Goal: Communication & Community: Answer question/provide support

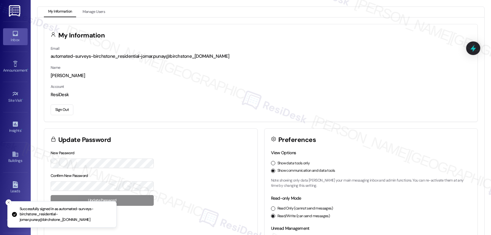
click at [9, 37] on div "Inbox" at bounding box center [15, 40] width 31 height 6
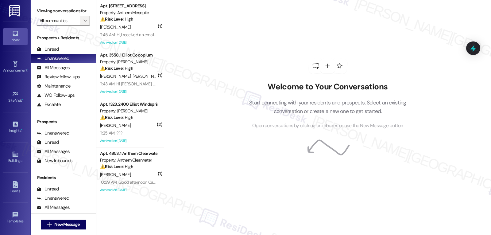
click at [83, 23] on icon "" at bounding box center [84, 20] width 3 height 5
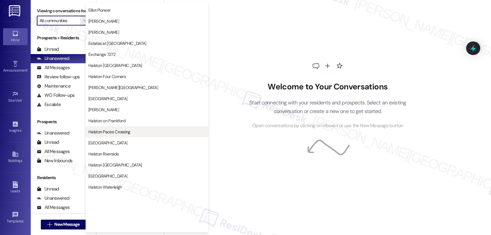
scroll to position [212, 0]
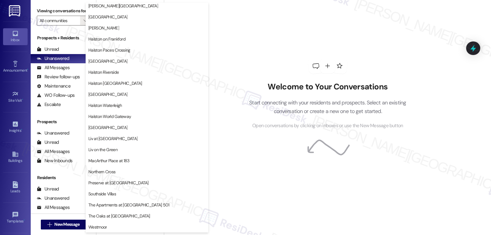
click at [418, 170] on div "Welcome to Your Conversations Start connecting with your residents and prospect…" at bounding box center [327, 117] width 327 height 235
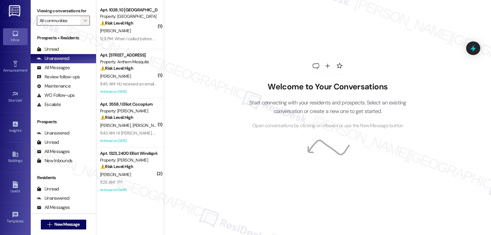
click at [83, 23] on icon "" at bounding box center [84, 20] width 3 height 5
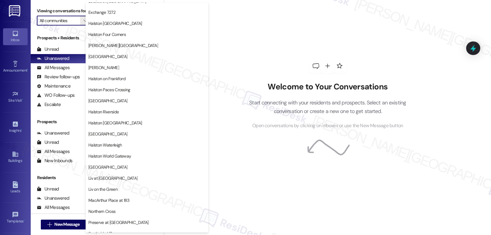
scroll to position [184, 0]
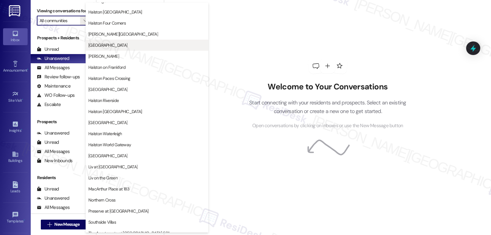
click at [122, 46] on span "Halston Lakeside" at bounding box center [146, 45] width 117 height 6
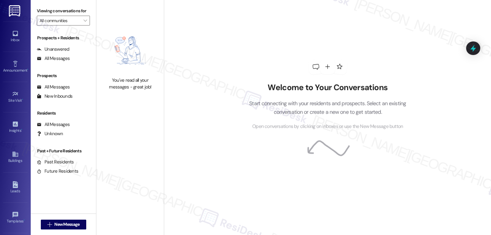
type input "Halston Lakeside"
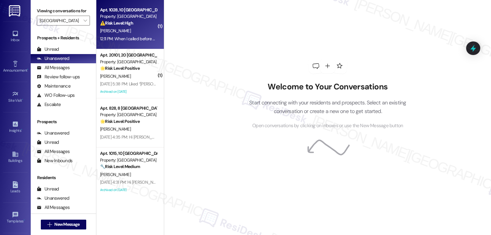
click at [134, 24] on div "⚠️ Risk Level: High The resident is disputing a charge on their ledger related …" at bounding box center [128, 23] width 57 height 6
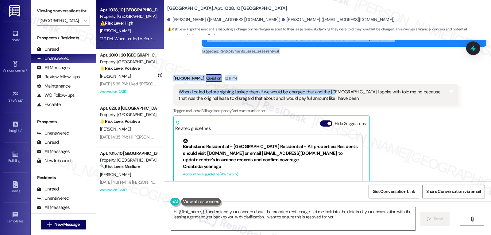
scroll to position [4652, 0]
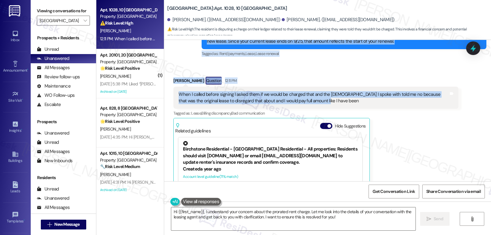
drag, startPoint x: 169, startPoint y: 92, endPoint x: 329, endPoint y: 67, distance: 161.9
click at [329, 67] on div "Lease started Sep 25, 2024 at 8:00 PM Announcement, sent via SMS Sarah (ResiDes…" at bounding box center [327, 110] width 327 height 141
copy div "Brittany Dickson Some Concerns Aug 28, 2025 at 1:10 PM There is a charge for $3…"
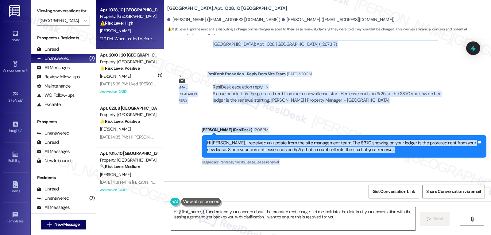
scroll to position [4667, 0]
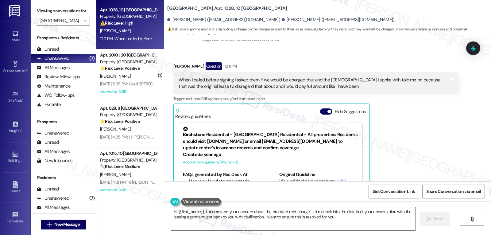
click at [428, 123] on div "Brittany Dickson Question 12:11 PM When I called before signing I asked them if…" at bounding box center [315, 138] width 285 height 153
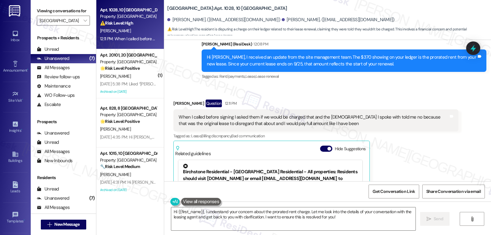
scroll to position [4544, 0]
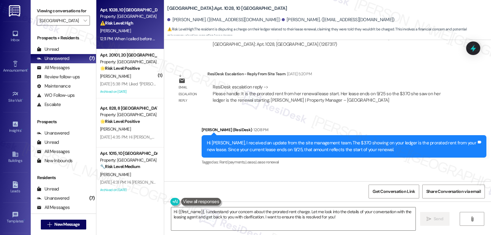
click at [181, 113] on div "Sent via SMS Sarah (ResiDesk) 12:08 PM Hi Brittany, I received an update from t…" at bounding box center [327, 142] width 327 height 58
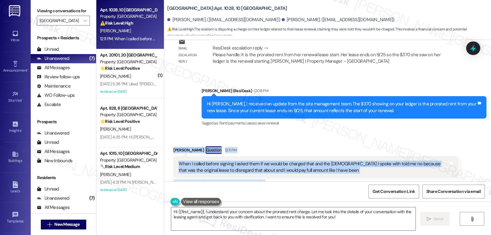
scroll to position [4595, 0]
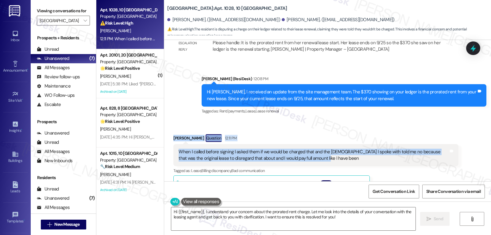
drag, startPoint x: 168, startPoint y: 147, endPoint x: 341, endPoint y: 122, distance: 175.4
click at [341, 129] on div "Received via SMS Brittany Dickson Question 12:11 PM When I called before signin…" at bounding box center [316, 210] width 294 height 163
click at [349, 120] on div "Received via SMS Brittany Dickson Question 12:11 PM When I called before signin…" at bounding box center [327, 206] width 327 height 172
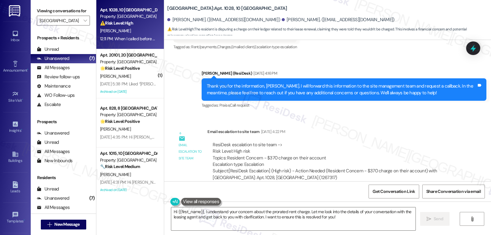
scroll to position [4350, 0]
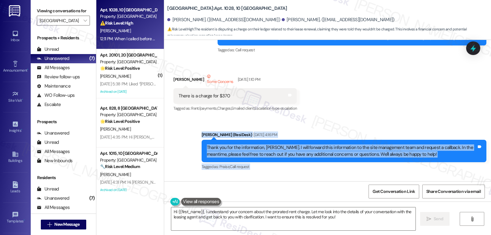
drag, startPoint x: 193, startPoint y: 96, endPoint x: 265, endPoint y: 139, distance: 84.5
click at [265, 139] on div "Lease started Sep 25, 2024 at 8:00 PM Announcement, sent via SMS Sarah (ResiDes…" at bounding box center [327, 110] width 327 height 141
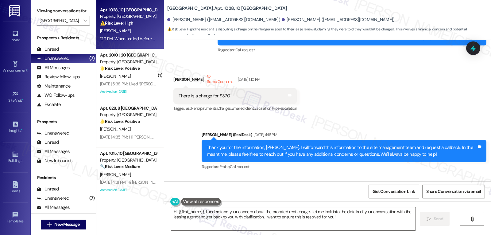
click at [350, 68] on div "Received via SMS Brittany Dickson Some Concerns Aug 28, 2025 at 1:10 PM There i…" at bounding box center [327, 88] width 327 height 58
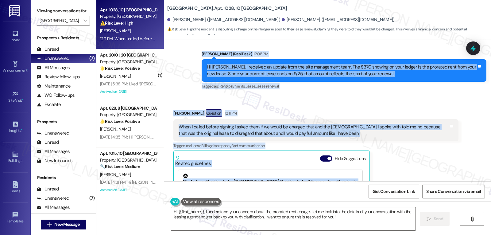
scroll to position [4667, 0]
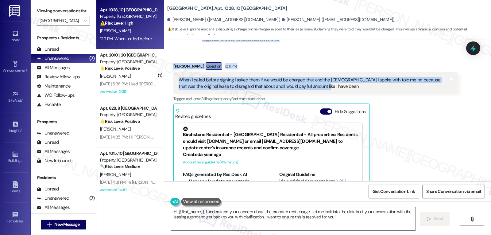
drag, startPoint x: 167, startPoint y: 102, endPoint x: 422, endPoint y: 52, distance: 259.5
click at [422, 52] on div "Lease started Sep 25, 2024 at 8:00 PM Announcement, sent via SMS Sarah (ResiDes…" at bounding box center [327, 110] width 327 height 141
copy div "Brittany Dickson Some Concerns Aug 28, 2025 at 1:10 PM There is a charge for $3…"
click at [211, 217] on textarea "Hi {{first_name}}, I understand your concern about the prorated rent charge. Le…" at bounding box center [293, 218] width 244 height 23
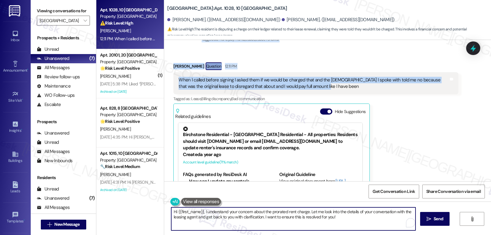
paste textarea "Thanks for the clarification, Brittany. I understand how frustrating that must …"
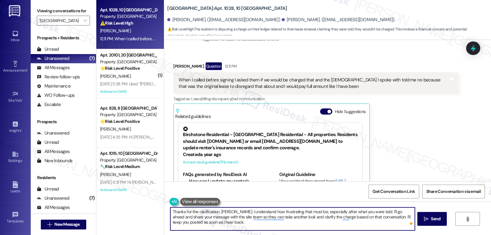
click at [274, 212] on textarea "Thanks for the clarification, Brittany. I understand how frustrating that must …" at bounding box center [292, 218] width 244 height 23
click at [273, 211] on textarea "Thanks for the clarification, Brittany. I understand how frustrating that must …" at bounding box center [292, 218] width 244 height 23
click at [218, 218] on textarea "Thanks for the clarification, Brittany. I understand how confusing that must be…" at bounding box center [292, 218] width 244 height 23
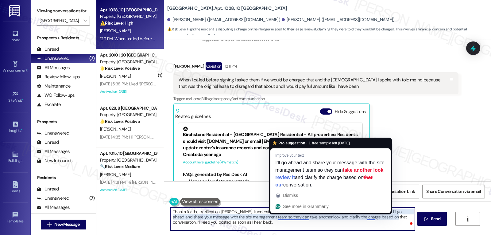
click at [284, 228] on textarea "Thanks for the clarification, Brittany. I understand how confusing that must be…" at bounding box center [292, 218] width 244 height 23
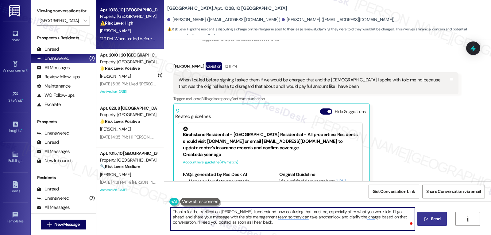
type textarea "Thanks for the clarification, Brittany. I understand how confusing that must be…"
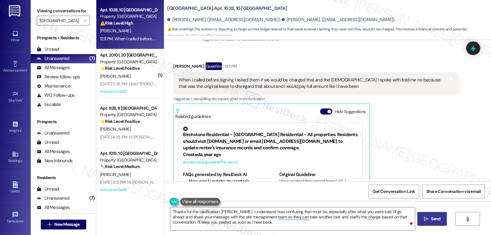
click at [434, 216] on span "Send" at bounding box center [436, 218] width 10 height 6
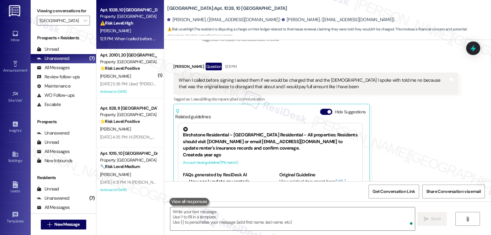
scroll to position [4482, 0]
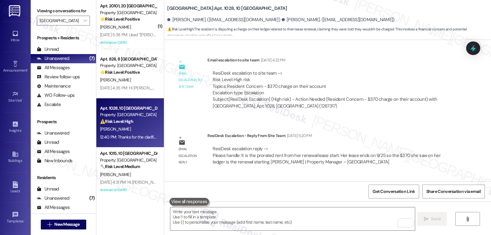
drag, startPoint x: 336, startPoint y: 167, endPoint x: 345, endPoint y: 167, distance: 9.5
click at [345, 201] on div "Hi Brittany, I received an update from the site management team. The $370 showi…" at bounding box center [342, 207] width 270 height 13
copy div "$370"
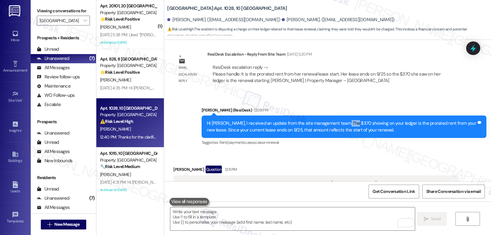
scroll to position [4605, 0]
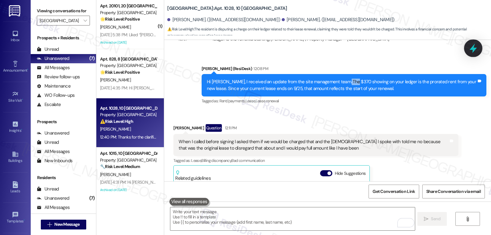
click at [471, 50] on icon at bounding box center [473, 48] width 10 height 10
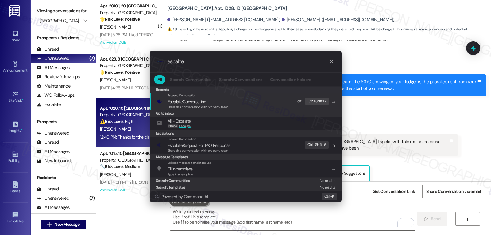
type input "escalte"
click at [204, 109] on div "Share this conversation with property team" at bounding box center [198, 107] width 61 height 6
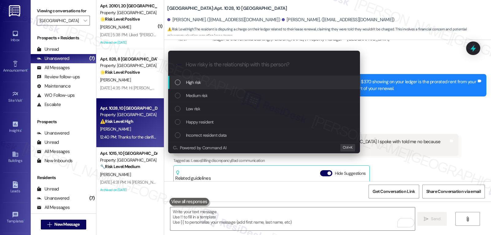
click at [209, 88] on div "High risk" at bounding box center [264, 82] width 192 height 13
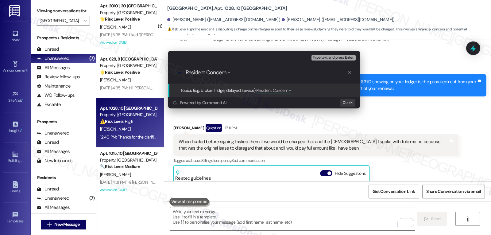
paste input "$370"
type input "Resident Concern - $370 charge; lease renewal"
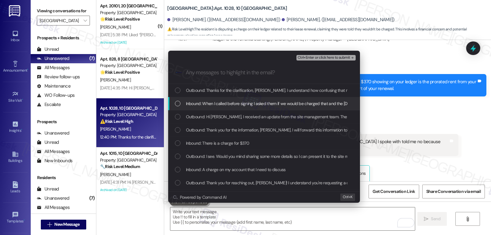
click at [221, 106] on span "Inbound: When I called before signing I asked them if we would be charged that …" at bounding box center [399, 103] width 426 height 7
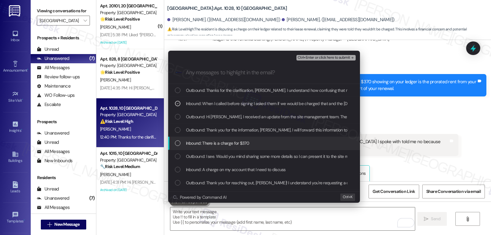
click at [211, 142] on span "Inbound: There is a charge for $370" at bounding box center [218, 143] width 64 height 7
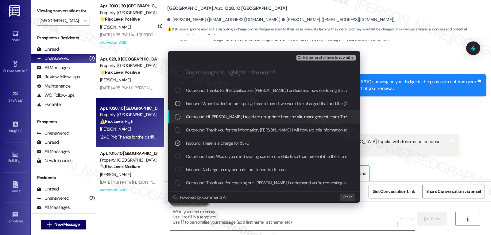
click at [212, 115] on span "Outbound: Hi Brittany, I received an update from the site management team. The …" at bounding box center [405, 116] width 438 height 7
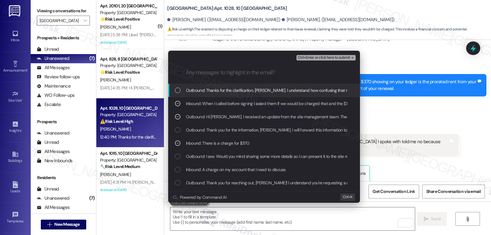
click at [326, 57] on span "Ctrl+Enter or click here to submit" at bounding box center [324, 58] width 52 height 4
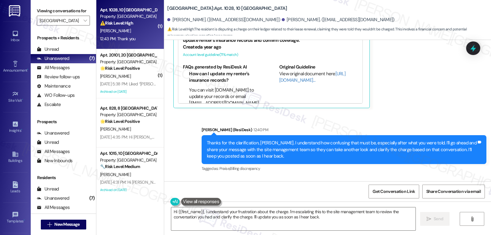
scroll to position [4775, 0]
click at [211, 219] on textarea "Hi {{first_name}}, I understand your frustration about the charge. I'm escalati…" at bounding box center [293, 218] width 244 height 23
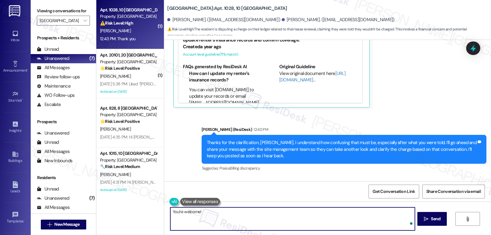
type textarea "You're welcome!"
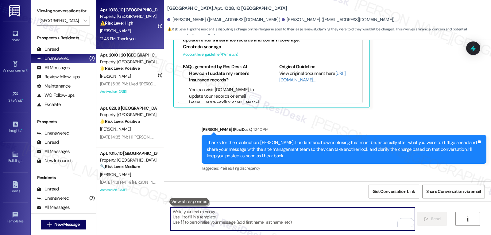
scroll to position [4774, 0]
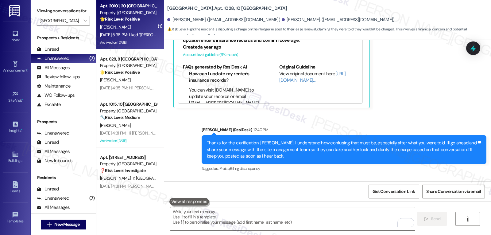
click at [131, 21] on strong "🌟 Risk Level: Positive" at bounding box center [120, 19] width 40 height 6
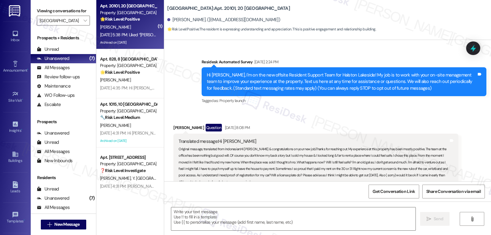
scroll to position [6232, 0]
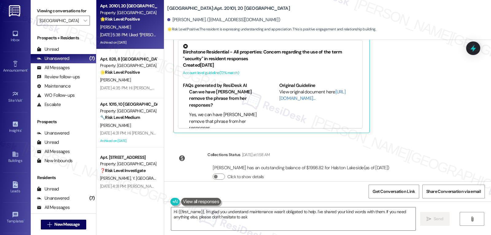
type textarea "Hi {{first_name}}, I'm glad you understand maintenance wasn't obligated to help…"
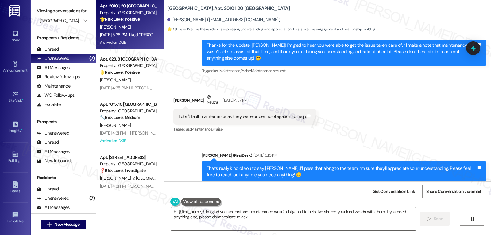
scroll to position [5986, 0]
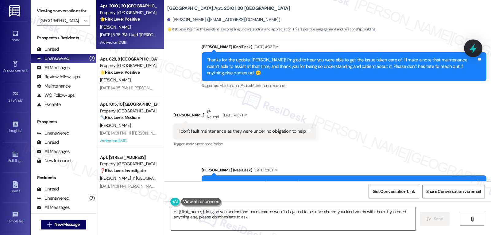
click at [470, 48] on icon at bounding box center [473, 48] width 10 height 10
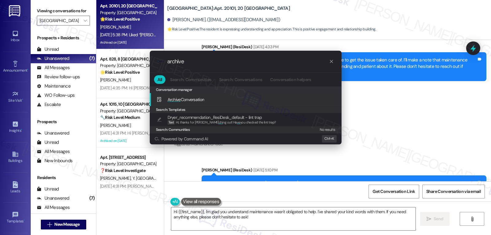
type input "archive"
click at [193, 103] on span "Archive Conversation" at bounding box center [186, 99] width 37 height 7
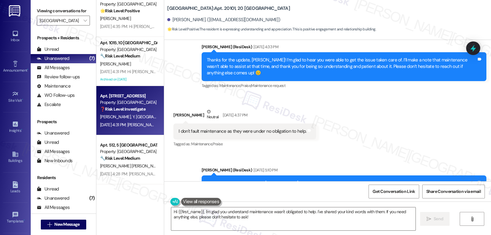
scroll to position [123, 0]
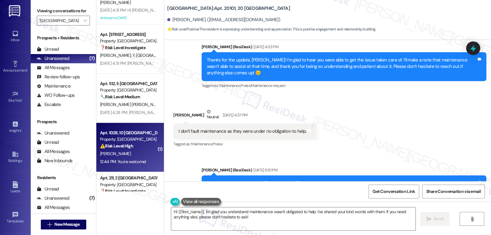
click at [126, 148] on strong "⚠️ Risk Level: High" at bounding box center [116, 146] width 33 height 6
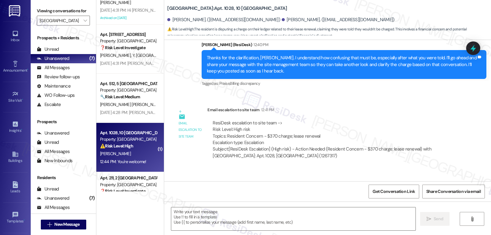
type textarea "Fetching suggested responses. Please feel free to read through the conversation…"
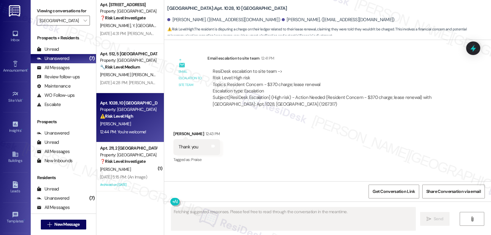
scroll to position [103, 0]
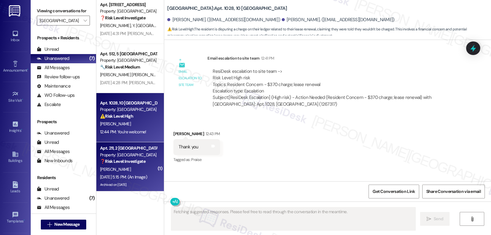
click at [127, 162] on strong "❓ Risk Level: Investigate" at bounding box center [122, 161] width 45 height 6
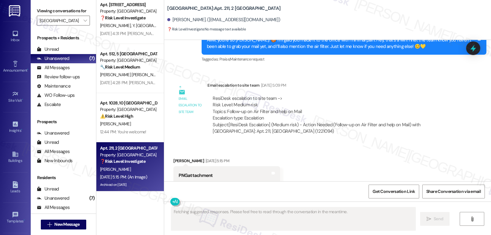
scroll to position [23038, 0]
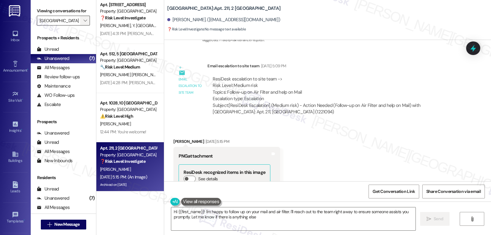
type textarea "Hi {{first_name}}! I'm happy to follow up on your mail and air filter. I'll rea…"
click at [83, 25] on span "" at bounding box center [85, 21] width 6 height 10
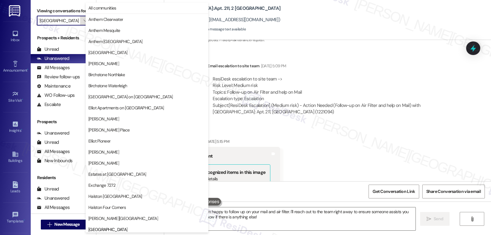
scroll to position [210, 0]
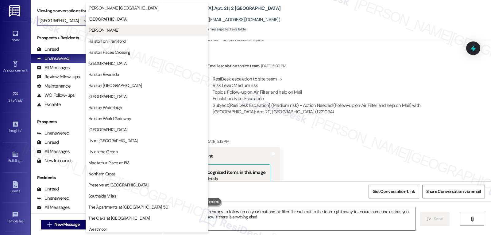
click at [117, 31] on span "[PERSON_NAME]" at bounding box center [103, 30] width 31 height 6
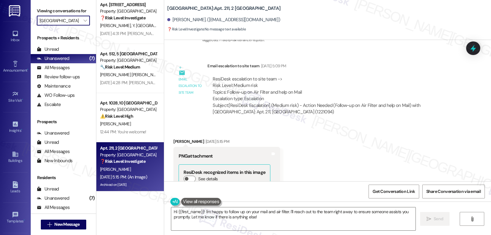
type input "[PERSON_NAME]"
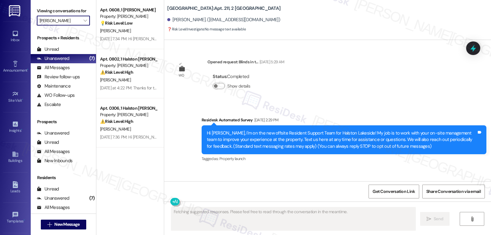
scroll to position [23038, 0]
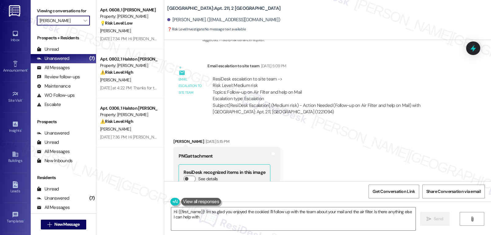
type textarea "Hi {{first_name}}! I'm so glad you enjoyed the cookies! I'll follow up with the…"
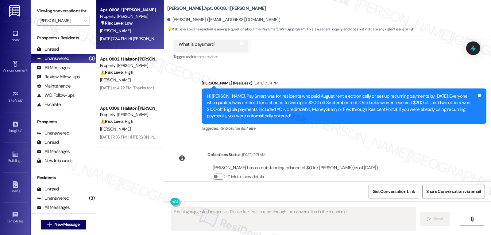
scroll to position [1351, 0]
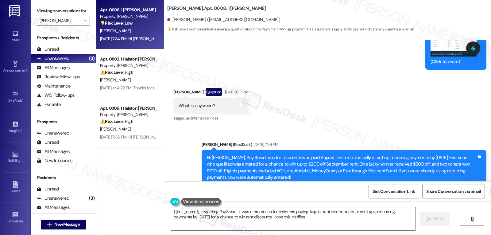
type textarea "{{first_name}}, regarding PaySmart, it was a promotion for residents paying Aug…"
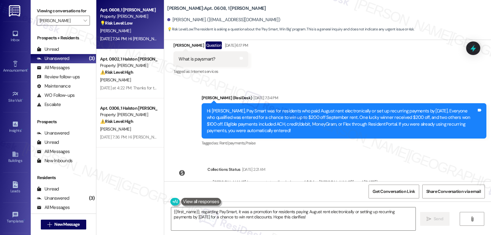
scroll to position [1413, 0]
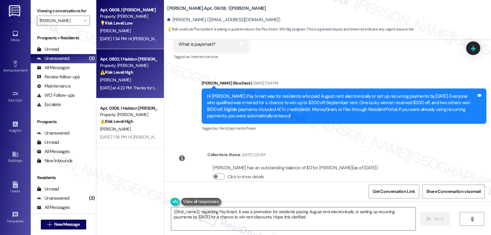
click at [110, 73] on strong "⚠️ Risk Level: High" at bounding box center [116, 72] width 33 height 6
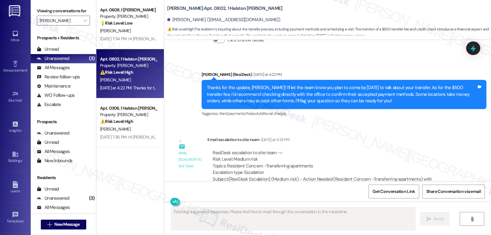
scroll to position [2619, 0]
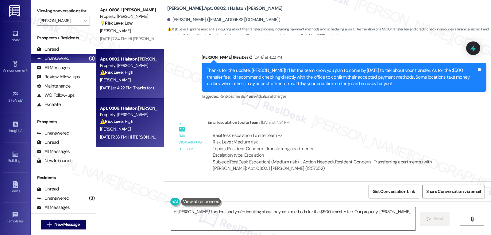
type textarea "Hi Wilkenson! I understand you're inquiring about payment methods for the $500 …"
click at [131, 117] on div "Property: Halston McDonough" at bounding box center [128, 114] width 57 height 6
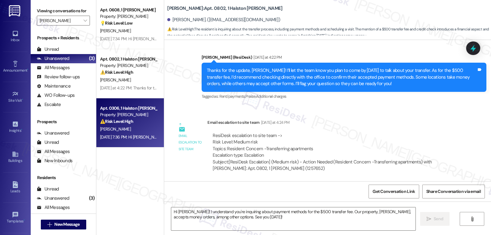
type textarea "Fetching suggested responses. Please feel free to read through the conversation…"
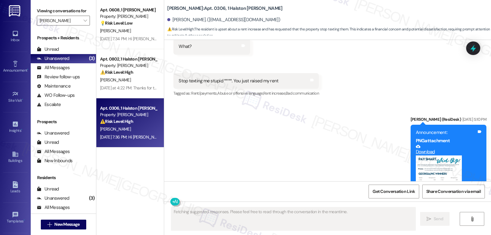
scroll to position [1527, 0]
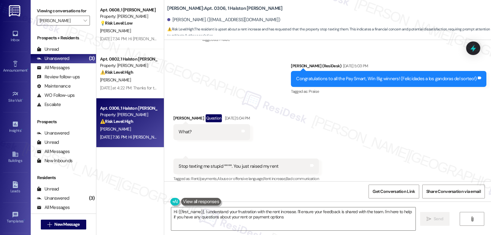
type textarea "Hi {{first_name}}, I understand your frustration with the rent increase. I'll e…"
click at [58, 52] on div "Unread" at bounding box center [48, 49] width 22 height 6
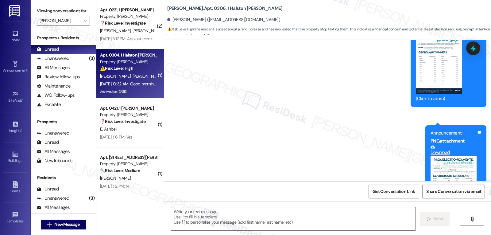
type textarea "Fetching suggested responses. Please feel free to read through the conversation…"
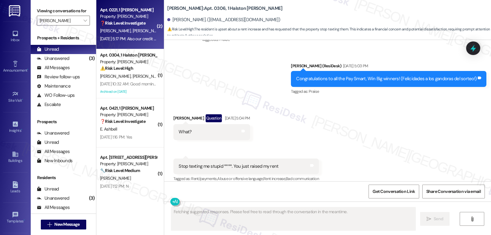
click at [144, 32] on div "D. Baker C. Baker" at bounding box center [128, 31] width 58 height 8
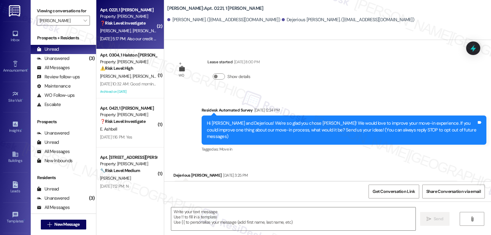
scroll to position [1872, 0]
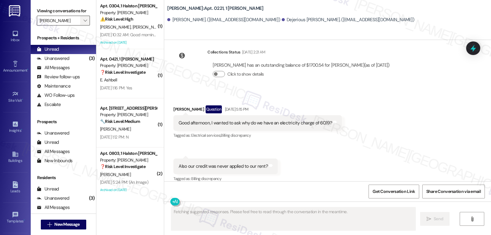
click at [82, 25] on span "" at bounding box center [85, 21] width 6 height 10
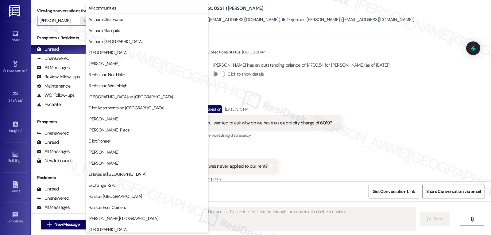
scroll to position [210, 0]
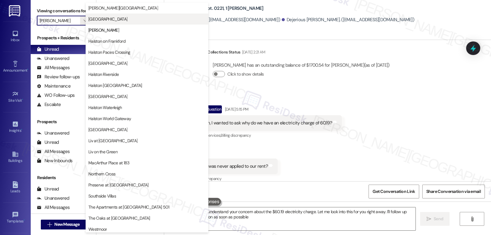
type textarea "Hi {{first_name}}, I understand your concern about the $60.19 electricity charg…"
click at [127, 19] on span "[GEOGRAPHIC_DATA]" at bounding box center [146, 19] width 117 height 6
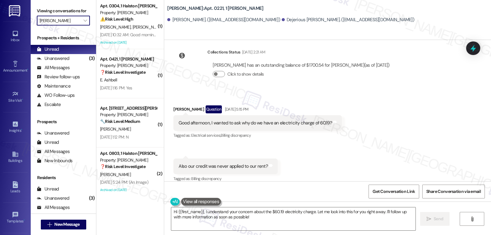
type input "[GEOGRAPHIC_DATA]"
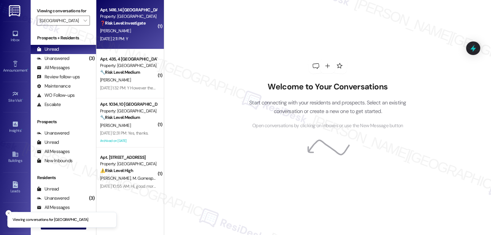
click at [123, 28] on div "R. Duquette" at bounding box center [128, 31] width 58 height 8
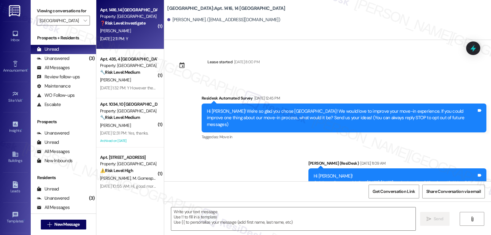
scroll to position [1774, 0]
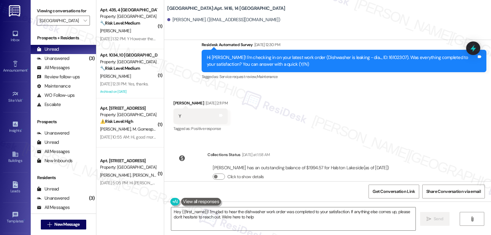
type textarea "Hey {{first_name}}! I'm glad to hear the dishwasher work order was completed to…"
click at [309, 228] on textarea "Hey {{first_name}}! I'm glad to hear the dishwasher work order was completed to…" at bounding box center [293, 218] width 244 height 23
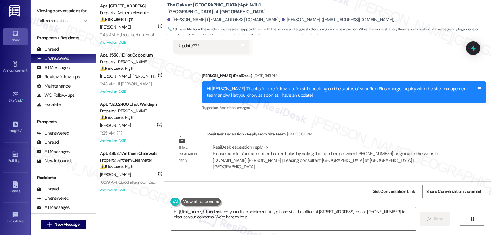
scroll to position [2469, 0]
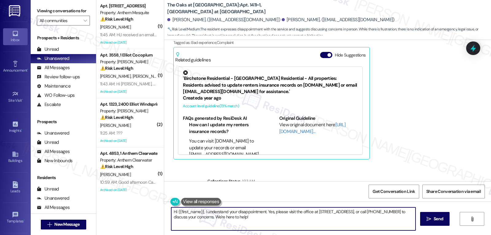
drag, startPoint x: 226, startPoint y: 229, endPoint x: 491, endPoint y: 249, distance: 265.9
click at [491, 234] on html "Inbox Go to Inbox Announcement • Send A Text Announcement Site Visit • Go to Si…" at bounding box center [245, 117] width 491 height 235
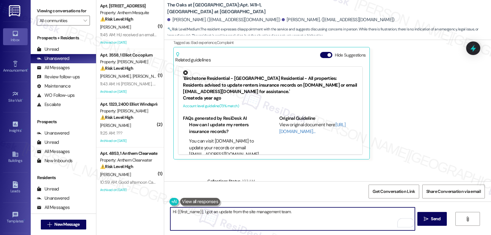
click at [303, 212] on textarea "Hi {{first_name}}, I got an update from the site management team." at bounding box center [292, 218] width 244 height 23
paste textarea "You can opt out of RentPlus anytime by either calling 855-388-5314 or visiting …"
type textarea "Hi {{first_name}}, I got an update from the site management team. You can opt o…"
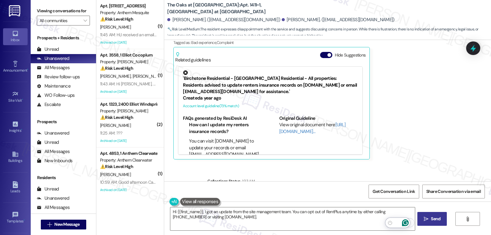
click at [420, 219] on button " Send" at bounding box center [432, 219] width 30 height 14
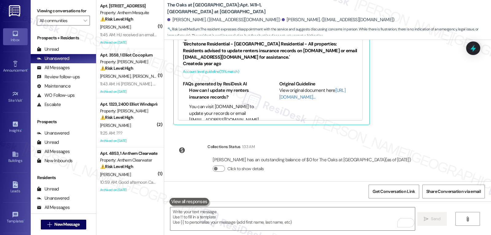
scroll to position [2518, 0]
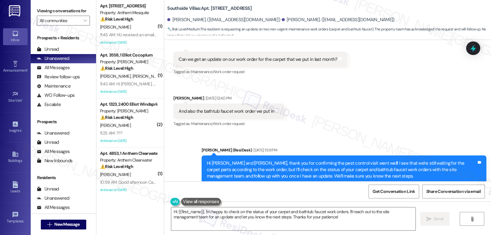
scroll to position [7244, 0]
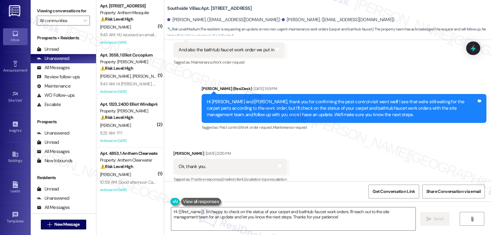
click at [176, 159] on div "Ok, thank you. Tags and notes" at bounding box center [229, 167] width 113 height 16
click at [176, 150] on div "Angelica Perez Aug 28, 2025 at 2:00 PM" at bounding box center [229, 154] width 113 height 9
click at [175, 150] on div "Angelica Perez Aug 28, 2025 at 2:00 PM Ok, thank you. Tags and notes Tagged as:…" at bounding box center [229, 166] width 113 height 33
click at [230, 215] on textarea "Hi {{first_name}}, I'm happy to check on the status of your carpet and bathtub …" at bounding box center [293, 218] width 244 height 23
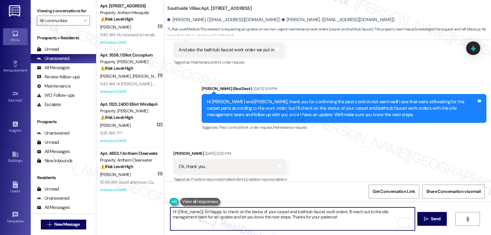
drag, startPoint x: 173, startPoint y: 210, endPoint x: 198, endPoint y: 213, distance: 25.3
click at [198, 213] on textarea "Hi {{first_name}}, I'm happy to check on the status of your carpet and bathtub …" at bounding box center [292, 218] width 244 height 23
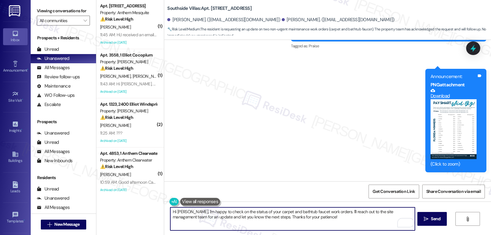
scroll to position [7734, 0]
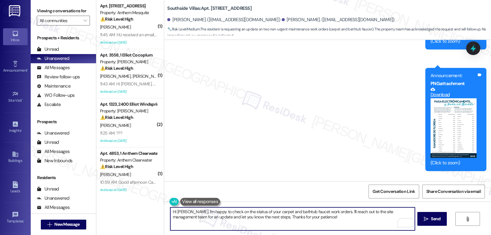
click at [252, 220] on textarea "Hi Angelica, I'm happy to check on the status of your carpet and bathtub faucet…" at bounding box center [292, 218] width 244 height 23
drag, startPoint x: 189, startPoint y: 211, endPoint x: 491, endPoint y: 249, distance: 303.7
click at [491, 234] on html "Inbox Go to Inbox Announcement • Send A Text Announcement Site Visit • Go to Si…" at bounding box center [245, 117] width 491 height 235
type textarea "Hi Angelica, I received an update from the site management team. We will follow…"
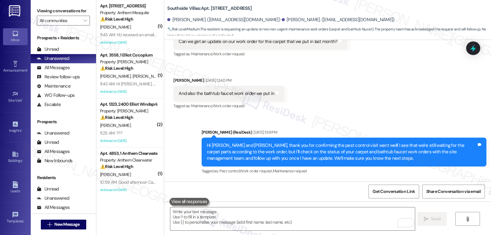
scroll to position [7198, 0]
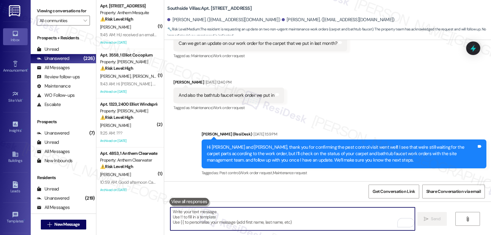
click at [208, 216] on textarea "To enrich screen reader interactions, please activate Accessibility in Grammarl…" at bounding box center [292, 218] width 244 height 23
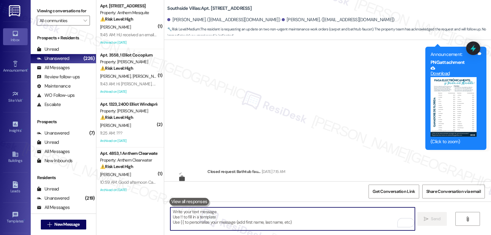
scroll to position [7784, 0]
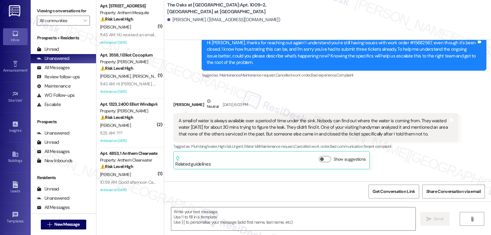
type textarea "Fetching suggested responses. Please feel free to read through the conversation…"
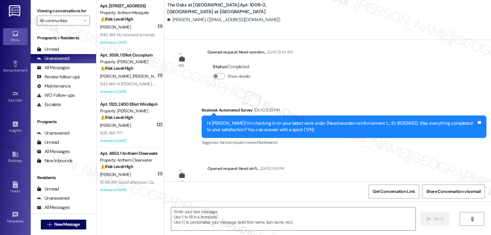
scroll to position [3792, 0]
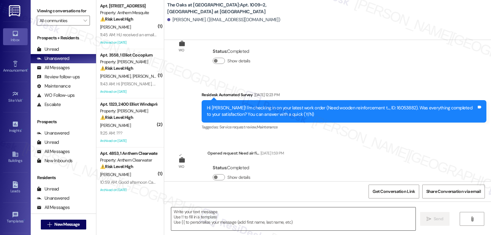
click at [204, 215] on textarea at bounding box center [293, 218] width 244 height 23
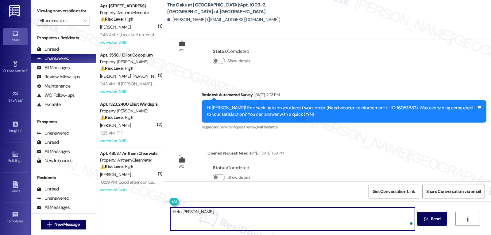
paste textarea "If your trash was missed, you can report it directly to the trash company using…"
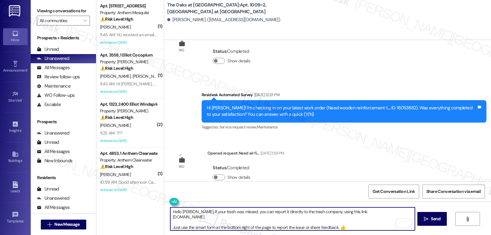
click at [193, 208] on textarea "Hello Chintan, If your trash was missed, you can report it directly to the tras…" at bounding box center [292, 218] width 244 height 23
type textarea "Hello Chintan, I got an update from the site management team. If your trash was…"
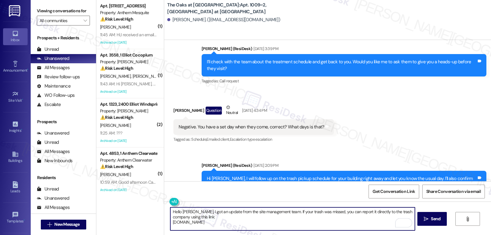
scroll to position [3485, 0]
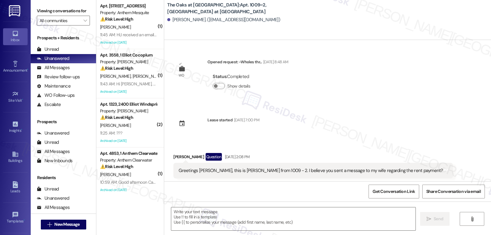
type textarea "Fetching suggested responses. Please feel free to read through the conversation…"
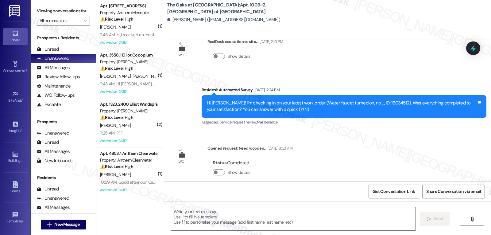
scroll to position [3669, 0]
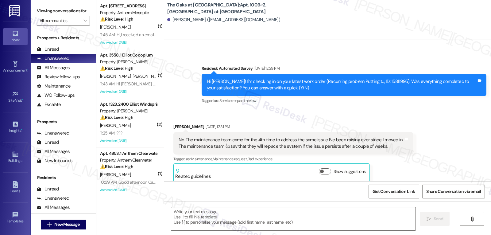
type textarea "Fetching suggested responses. Please feel free to read through the conversation…"
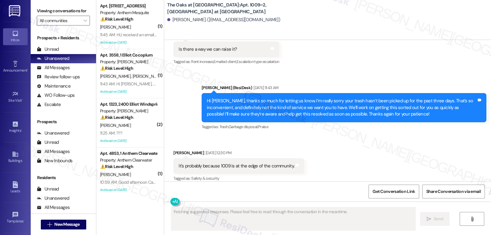
scroll to position [3452, 0]
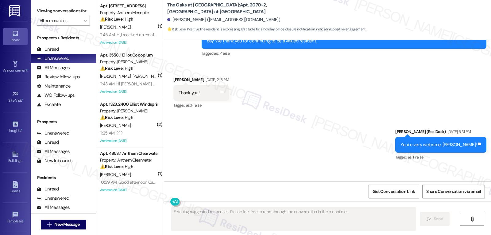
scroll to position [14575, 0]
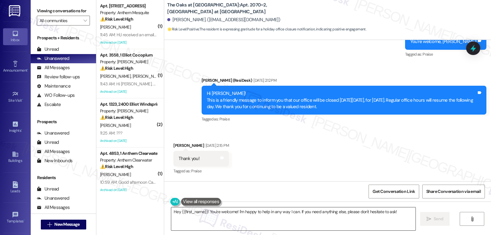
click at [302, 223] on textarea "Hey {{first_name}}! You're welcome! I'm happy to help in any way I can. If you …" at bounding box center [293, 218] width 244 height 23
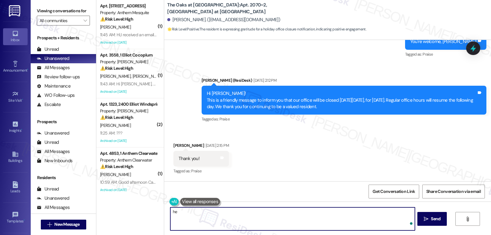
type textarea "h"
paste textarea "If your trash was ever missed, you can reach out to the company directly using …"
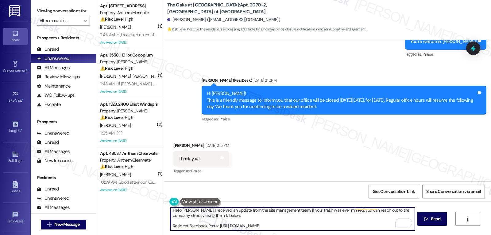
scroll to position [0, 0]
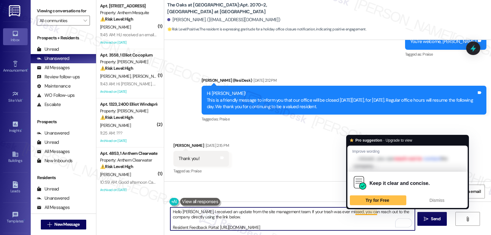
click at [331, 224] on textarea "Hello Ken, I received an update from the site management team. If your trash wa…" at bounding box center [292, 218] width 244 height 23
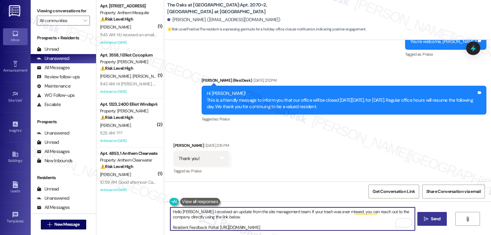
type textarea "Hello Ken, I received an update from the site management team. If your trash wa…"
click at [437, 220] on span "Send" at bounding box center [436, 218] width 10 height 6
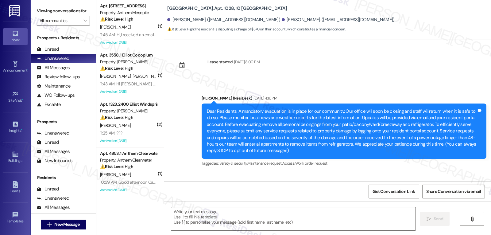
scroll to position [4437, 0]
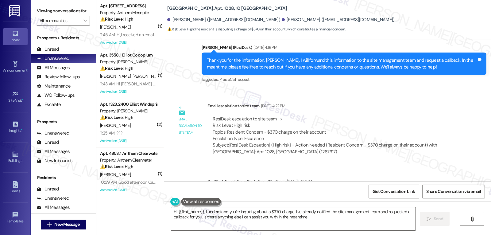
type textarea "Hi {{first_name}}, I understand you're inquiring about a $370 charge. I've alre…"
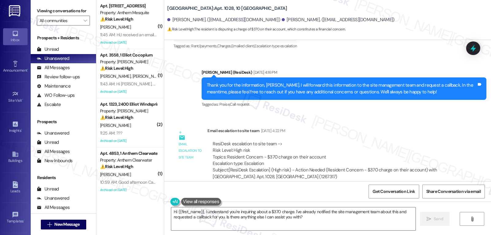
scroll to position [4437, 0]
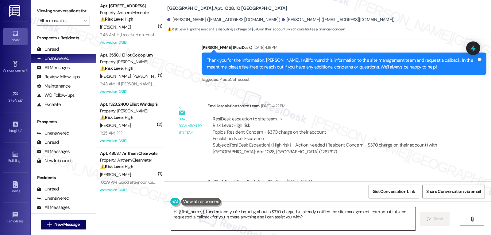
click at [199, 213] on textarea "Hi {{first_name}}, I understand you're inquiring about a $370 charge. I've alre…" at bounding box center [293, 218] width 244 height 23
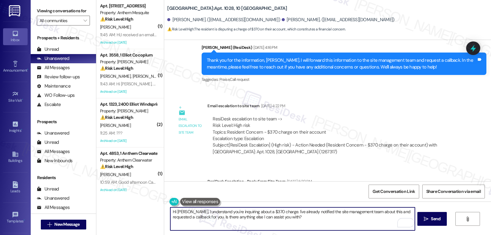
drag, startPoint x: 190, startPoint y: 212, endPoint x: 519, endPoint y: 245, distance: 331.3
click at [491, 234] on html "Inbox Go to Inbox Announcement • Send A Text Announcement Site Visit • Go to Si…" at bounding box center [245, 117] width 491 height 235
paste textarea "The $370 showing on your ledger is the prorated rent from your new lease. Since…"
type textarea "Hi [PERSON_NAME], I received an update from the site management team. The $370 …"
click at [427, 217] on icon "" at bounding box center [426, 218] width 5 height 5
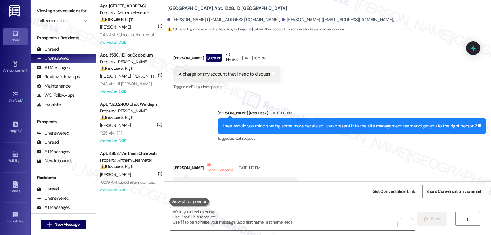
scroll to position [4246, 0]
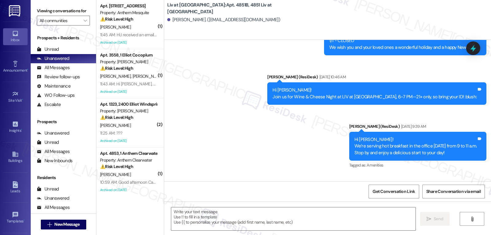
type textarea "Fetching suggested responses. Please feel free to read through the conversation…"
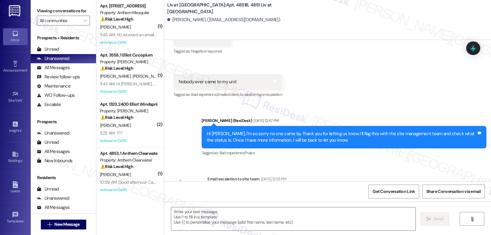
scroll to position [2352, 0]
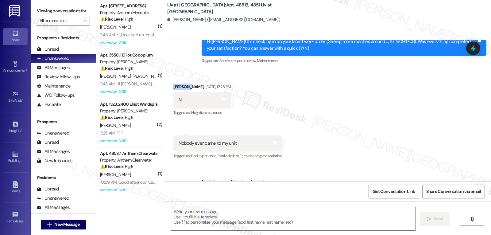
drag, startPoint x: 184, startPoint y: 86, endPoint x: 167, endPoint y: 87, distance: 17.5
click at [169, 87] on div "Received via SMS Angeline Figueroa Aug 22, 2025 at 12:28 PM N Tags and notes Ta…" at bounding box center [202, 100] width 67 height 43
copy div "Angeline"
click at [199, 214] on textarea at bounding box center [293, 218] width 244 height 23
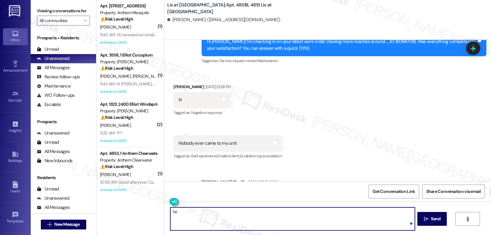
type textarea "h"
paste textarea "Angeline"
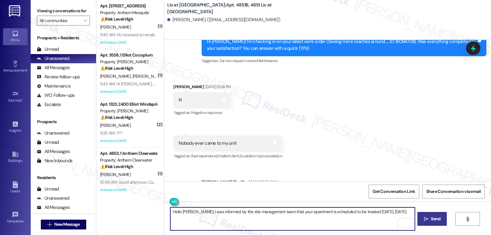
type textarea "Hello Angeline, I was informed by the site management team that your apartment …"
drag, startPoint x: 437, startPoint y: 220, endPoint x: 441, endPoint y: 220, distance: 4.6
click at [438, 220] on span "Send" at bounding box center [436, 218] width 10 height 6
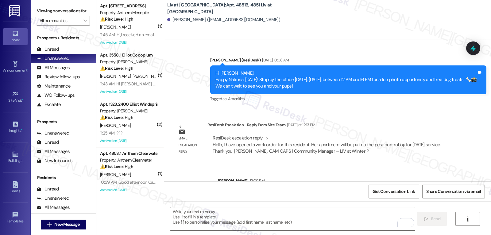
scroll to position [2641, 0]
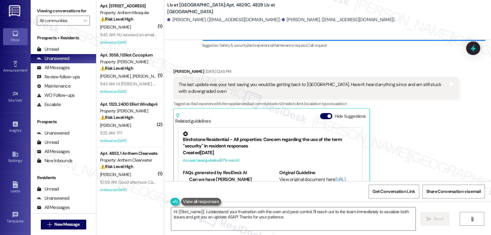
scroll to position [2286, 0]
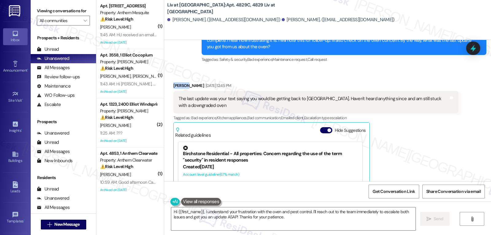
drag, startPoint x: 183, startPoint y: 71, endPoint x: 168, endPoint y: 73, distance: 15.5
click at [169, 78] on div "Received via SMS [PERSON_NAME] [DATE] 12:45 PM The last update was your text sa…" at bounding box center [316, 158] width 294 height 161
copy div "Braydon"
click at [268, 214] on textarea "Hi {{first_name}}, I understand your frustration with the oven and pest control…" at bounding box center [293, 218] width 244 height 23
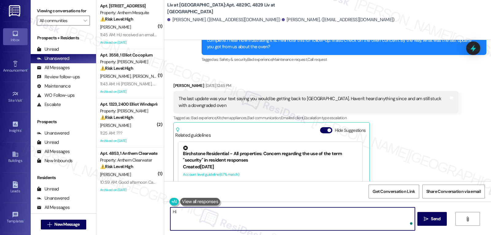
paste textarea "Braydon"
click at [362, 212] on textarea "Hi [PERSON_NAME], I got an update from the site management team. Your concern a…" at bounding box center [292, 218] width 244 height 23
click at [409, 212] on textarea "Hi [PERSON_NAME], I got an update from the site management team. Your concern a…" at bounding box center [292, 218] width 244 height 23
click at [363, 217] on textarea "Hi [PERSON_NAME], I got an update from the site management team. Your concern a…" at bounding box center [292, 218] width 244 height 23
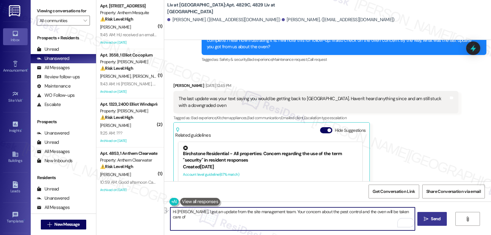
drag, startPoint x: 379, startPoint y: 214, endPoint x: 429, endPoint y: 212, distance: 50.0
click at [429, 212] on div "Hi [PERSON_NAME], I got an update from the site management team. Your concern a…" at bounding box center [327, 224] width 327 height 46
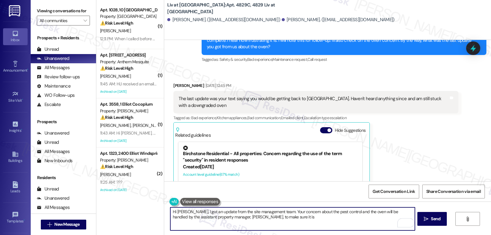
click at [275, 220] on textarea "Hi [PERSON_NAME], I got an update from the site management team. Your concern a…" at bounding box center [292, 218] width 244 height 23
type textarea "Hi [PERSON_NAME], I got an update from the site management team. Your concern a…"
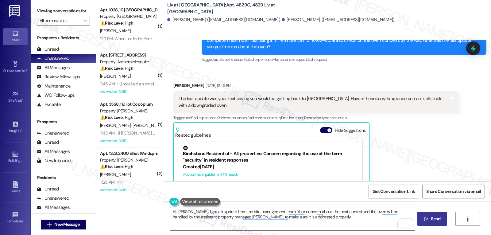
click at [438, 221] on span "Send" at bounding box center [436, 218] width 10 height 6
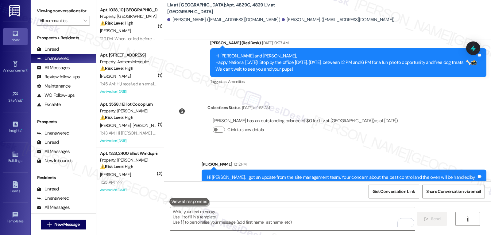
scroll to position [2642, 0]
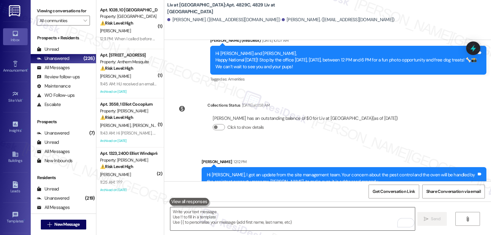
click at [298, 223] on textarea "To enrich screen reader interactions, please activate Accessibility in Grammarl…" at bounding box center [292, 218] width 244 height 23
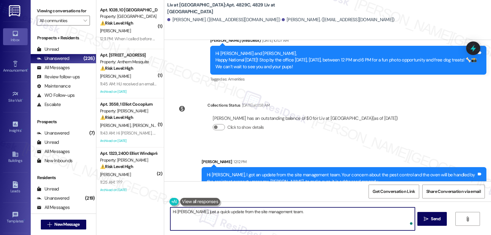
paste textarea "A pest control work order has been created, and your apartment is on the schedu…"
click at [287, 211] on textarea "Hi [PERSON_NAME], just a quick update from the site management team. A pest con…" at bounding box center [292, 218] width 244 height 23
click at [355, 222] on textarea "Hi [PERSON_NAME], just a quick update from the site management team. Pest contr…" at bounding box center [292, 218] width 244 height 23
click at [359, 225] on textarea "Hi [PERSON_NAME], just a quick update from the site management team. A pest con…" at bounding box center [292, 218] width 244 height 23
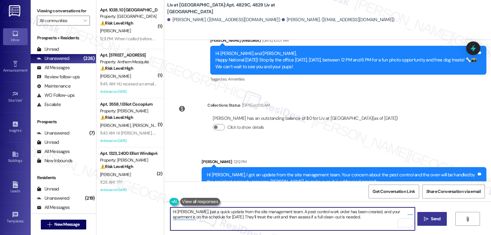
type textarea "Hi [PERSON_NAME], just a quick update from the site management team. A pest con…"
click at [427, 221] on icon "" at bounding box center [426, 218] width 5 height 5
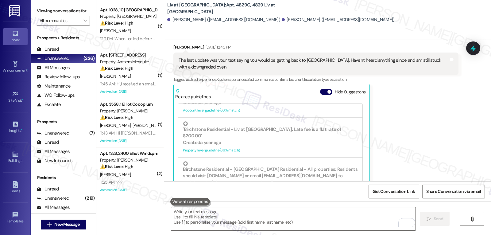
scroll to position [134, 0]
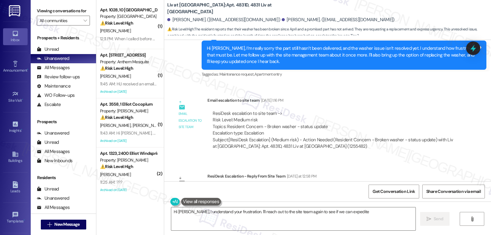
scroll to position [6599, 0]
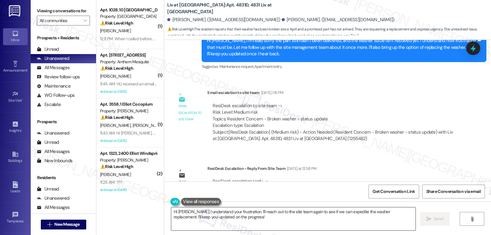
drag, startPoint x: 242, startPoint y: 218, endPoint x: 243, endPoint y: 213, distance: 5.4
click at [242, 217] on textarea "Hi Anthony, I understand your frustration. I'll reach out to the site team agai…" at bounding box center [293, 218] width 244 height 23
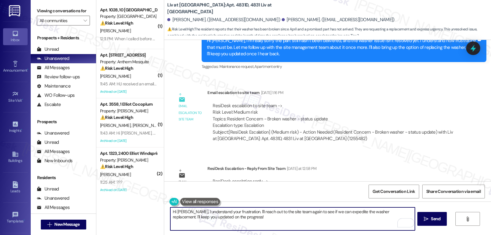
drag, startPoint x: 189, startPoint y: 212, endPoint x: 491, endPoint y: 249, distance: 304.2
click at [491, 234] on html "Inbox Go to Inbox Announcement • Send A Text Announcement Site Visit • Go to Si…" at bounding box center [245, 117] width 491 height 235
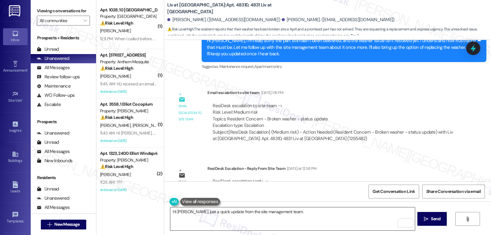
click at [300, 217] on textarea "Hi Anthony, just a quick update from the site management team." at bounding box center [292, 218] width 244 height 23
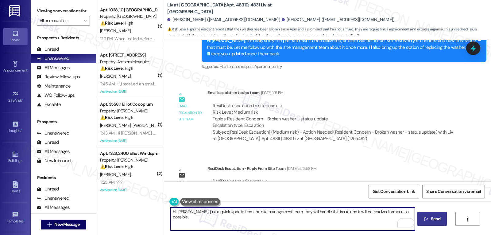
type textarea "Hi Anthony, just a quick update from the site management team, they will handle…"
click at [438, 215] on button " Send" at bounding box center [432, 219] width 30 height 14
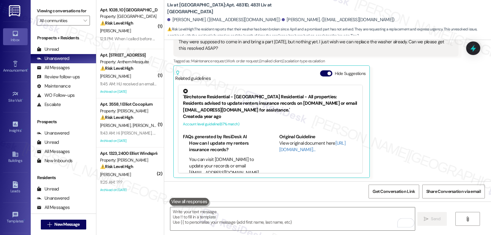
scroll to position [6403, 0]
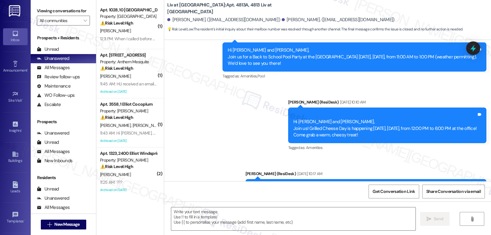
type textarea "Fetching suggested responses. Please feel free to read through the conversation…"
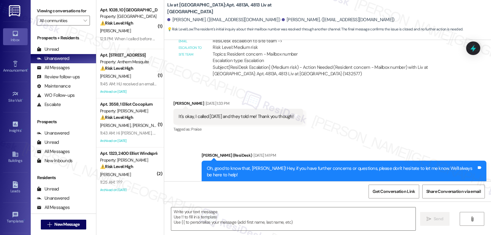
scroll to position [508, 0]
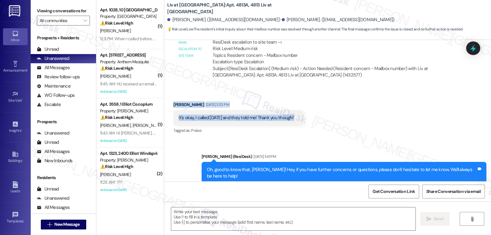
drag, startPoint x: 164, startPoint y: 104, endPoint x: 347, endPoint y: 115, distance: 183.5
click at [347, 115] on div "Received via SMS [PERSON_NAME] [DATE] 1:33 PM It's okay, I called [DATE] and th…" at bounding box center [327, 113] width 327 height 52
copy div "[PERSON_NAME] [DATE] 1:33 PM It's okay, I called [DATE] and they told me! Thank…"
click at [289, 221] on textarea at bounding box center [293, 218] width 244 height 23
paste textarea "Got it, [PERSON_NAME]! I’m glad you were able to get the info [DATE] — thanks f…"
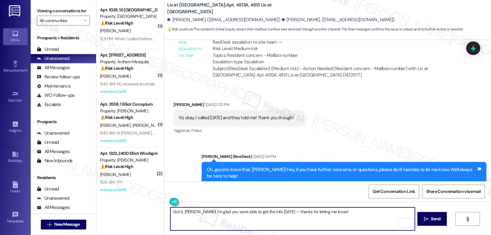
click at [288, 214] on textarea "Got it, [PERSON_NAME]! I’m glad you were able to get the info [DATE] — thanks f…" at bounding box center [292, 218] width 244 height 23
type textarea "Got it, [PERSON_NAME]! I’m glad you were able to get the info [DATE]. Thanks fo…"
click at [433, 222] on span "Send" at bounding box center [436, 218] width 10 height 6
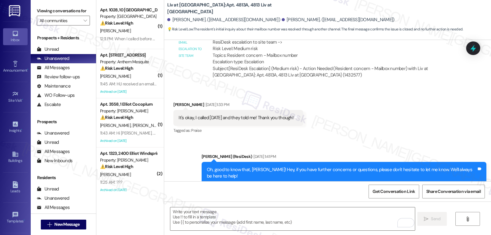
scroll to position [466, 0]
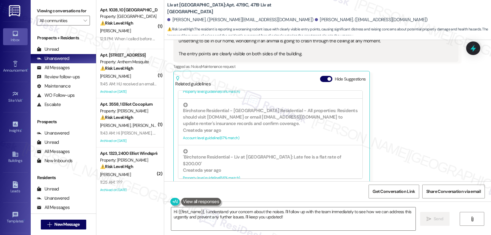
scroll to position [3674, 0]
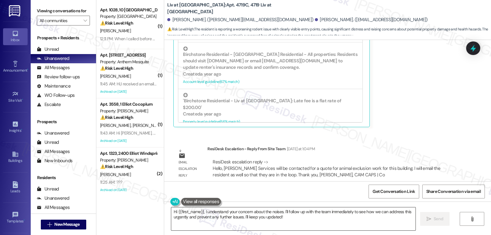
click at [294, 226] on textarea "Hi {{first_name}}, I understand your concern about the noises. I'll follow up w…" at bounding box center [293, 218] width 244 height 23
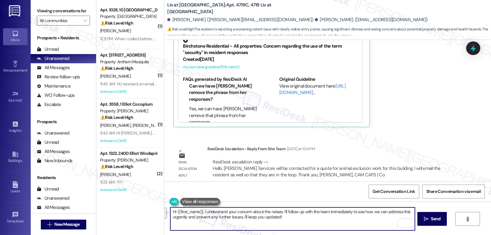
click at [302, 218] on textarea "Hi {{first_name}}, I understand your concern about the noises. I'll follow up w…" at bounding box center [292, 218] width 244 height 23
paste textarea "We’ll be reaching out to Massey Services for a quote on the animal exclusion wo…"
click at [256, 222] on textarea "Hi Ryan, we’ll be reaching out to Massey Services for a quote on the animal exc…" at bounding box center [292, 218] width 244 height 23
click at [183, 212] on textarea "Hi Ryan, we’ll be reaching out to Massey Services for a quote on the animal exc…" at bounding box center [292, 218] width 244 height 23
click at [206, 216] on textarea "Hi Ryan, I got an update from the site management team. We’ll be reaching out t…" at bounding box center [292, 218] width 244 height 23
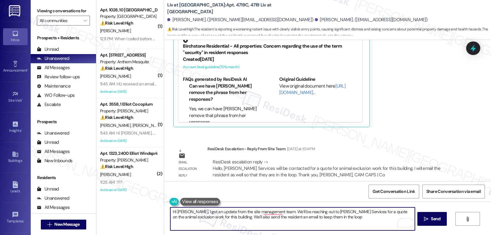
click at [241, 217] on textarea "Hi Ryan, I got an update from the site management team. We’ll be reaching out t…" at bounding box center [292, 218] width 244 height 23
click at [241, 216] on textarea "Hi Ryan, I got an update from the site management team. We’ll be reaching out t…" at bounding box center [292, 218] width 244 height 23
click at [276, 218] on textarea "Hi Ryan, I got an update from the site management team. We’ll be reaching out t…" at bounding box center [292, 218] width 244 height 23
click at [321, 224] on textarea "Hi Ryan, I got an update from the site management team. We’ll be reaching out t…" at bounding box center [292, 218] width 244 height 23
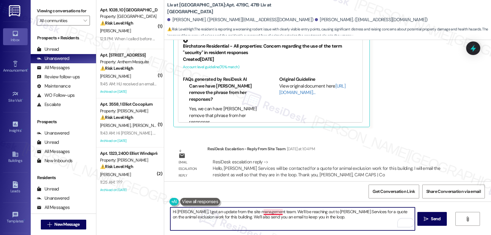
click at [270, 212] on textarea "Hi Ryan, I got an update from the site management team. We’ll be reaching out t…" at bounding box center [292, 218] width 244 height 23
click at [254, 210] on textarea "Hi Ryan, I got an update from the site management team. We’ll be reaching out t…" at bounding box center [292, 218] width 244 height 23
click at [311, 222] on textarea "Hi Ryan, I got an update from the site management team. We’ll be reaching out t…" at bounding box center [292, 218] width 244 height 23
type textarea "Hi Ryan, I got an update from the site management team. We’ll be reaching out t…"
click at [430, 222] on button " Send" at bounding box center [432, 219] width 30 height 14
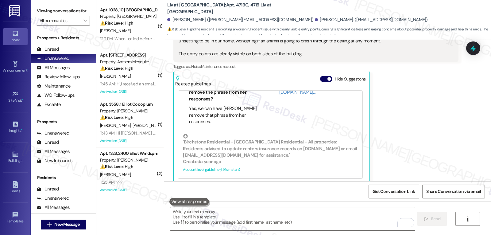
scroll to position [168, 0]
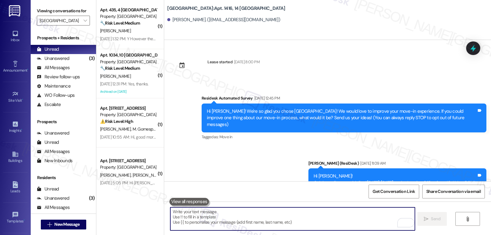
scroll to position [1824, 0]
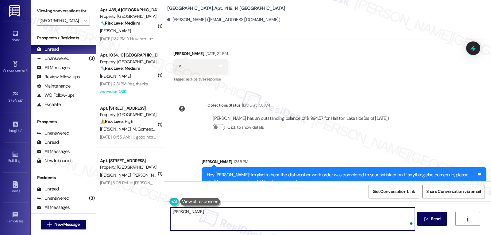
type textarea "[PERSON_NAME], ‘just want to ask, has {{property}} been everything you hoped fo…"
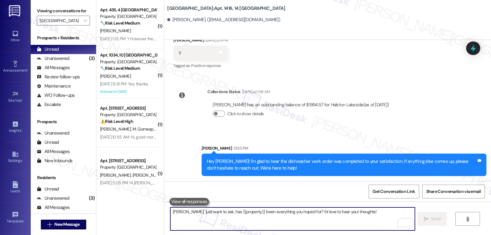
scroll to position [1867, 0]
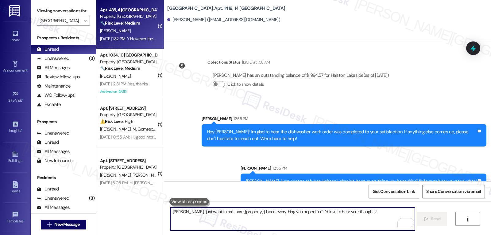
click at [139, 38] on div "[DATE] 1:32 PM: Y However they had 2 big bags of garbage sitting in the hallway…" at bounding box center [340, 39] width 480 height 6
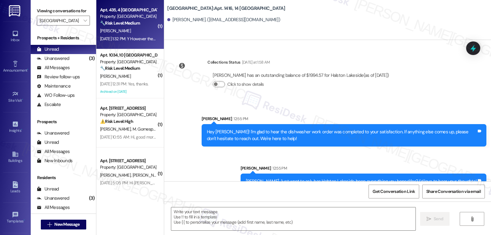
type textarea "Fetching suggested responses. Please feel free to read through the conversation…"
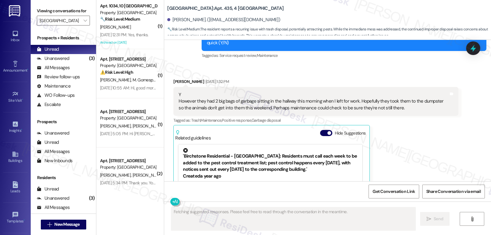
scroll to position [884, 0]
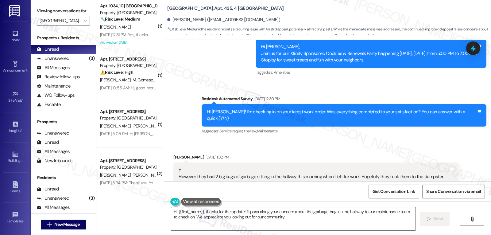
type textarea "Hi {{first_name}}, thanks for the update! I'll pass along your concern about th…"
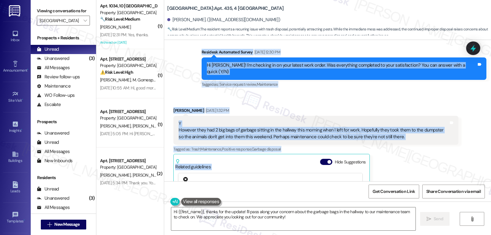
scroll to position [946, 0]
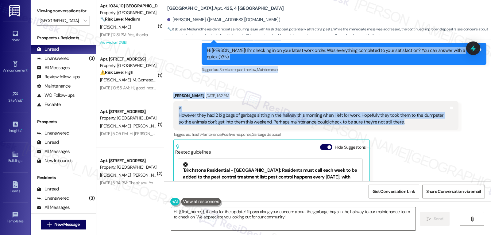
drag, startPoint x: 214, startPoint y: 94, endPoint x: 409, endPoint y: 111, distance: 195.0
click at [409, 111] on div "WO [PERSON_NAME] started [DATE] 8:00 PM Show details Announcement, sent via SMS…" at bounding box center [327, 110] width 327 height 141
copy div "Residesk Automated Survey [DATE] 12:30 PM Hi [PERSON_NAME]! I'm checking in on …"
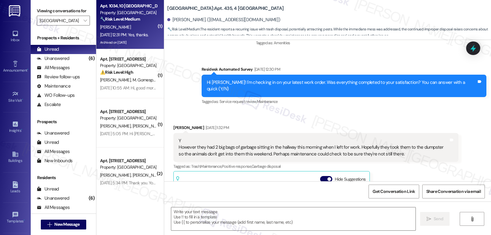
scroll to position [1007, 0]
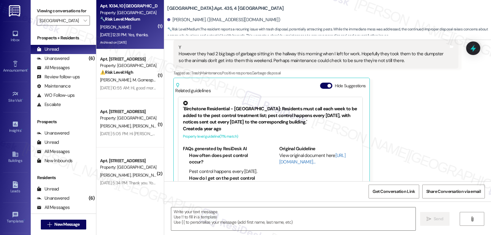
type textarea "Fetching suggested responses. Please feel free to read through the conversation…"
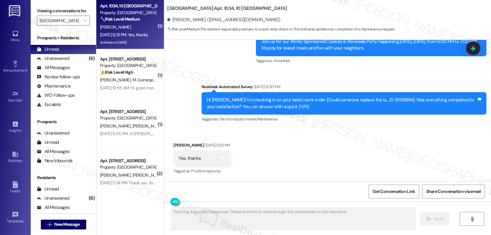
scroll to position [5209, 0]
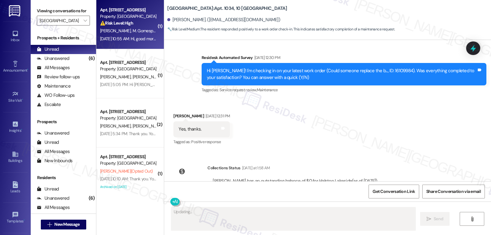
click at [119, 15] on div "Property: [GEOGRAPHIC_DATA]" at bounding box center [128, 16] width 57 height 6
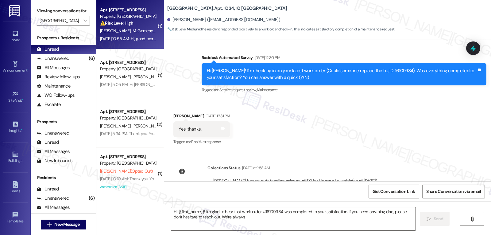
type textarea "Hi {{first_name}}! I'm glad to hear that work order #16109984 was completed to …"
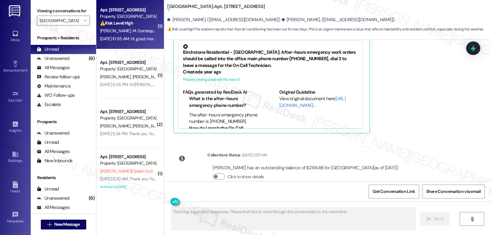
scroll to position [2688, 0]
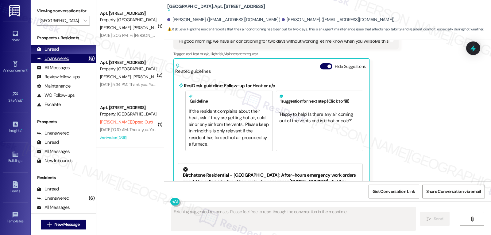
click at [61, 62] on div "Unanswered" at bounding box center [53, 58] width 33 height 6
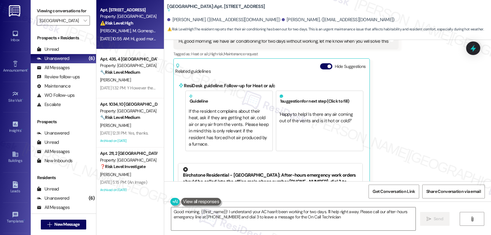
type textarea "Good morning, {{first_name}}! I understand your AC hasn't been working for two …"
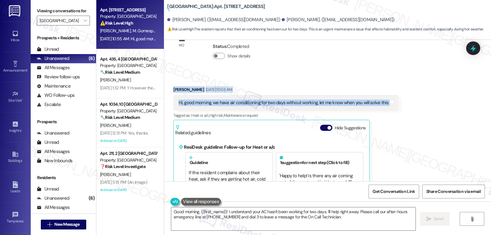
drag, startPoint x: 167, startPoint y: 82, endPoint x: 426, endPoint y: 100, distance: 259.9
click at [426, 100] on div "Received via SMS Marceliano Gomespereira Aug 29, 2025 at 10:55 AM Hi, good morn…" at bounding box center [327, 196] width 327 height 249
copy div "Marceliano Gomespereira Aug 29, 2025 at 10:55 AM Hi, good morning, we have air …"
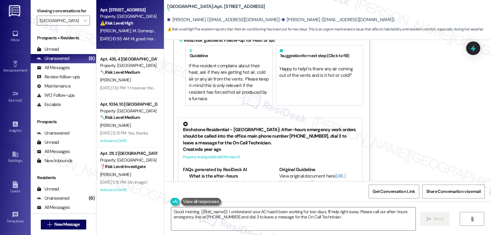
scroll to position [2811, 0]
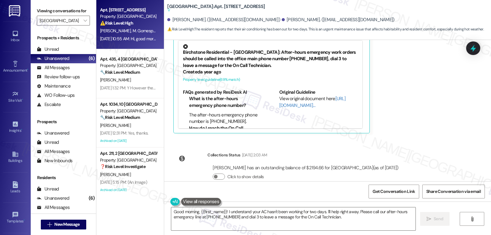
click at [477, 39] on div "Halston Lakeside: Apt. 218, 2 Halston Lakeside Suggested actions and notes avai…" at bounding box center [327, 20] width 327 height 40
click at [476, 49] on icon at bounding box center [473, 48] width 10 height 10
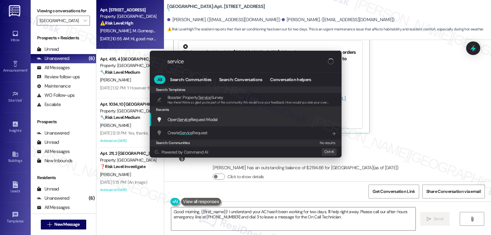
type input "service"
click at [218, 120] on span "Open Service Request Modal" at bounding box center [193, 120] width 50 height 6
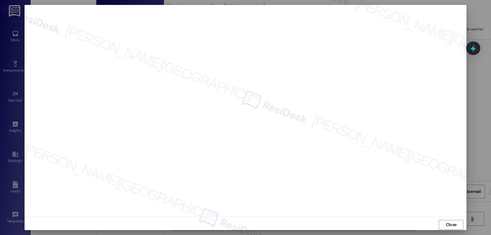
drag, startPoint x: 447, startPoint y: 225, endPoint x: 379, endPoint y: 194, distance: 74.0
click at [446, 225] on span "Close" at bounding box center [451, 224] width 11 height 6
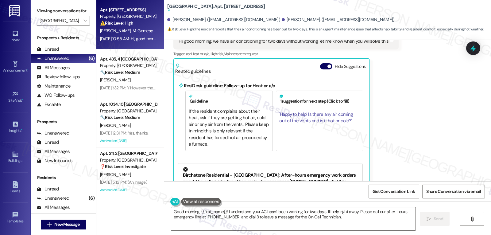
scroll to position [2626, 0]
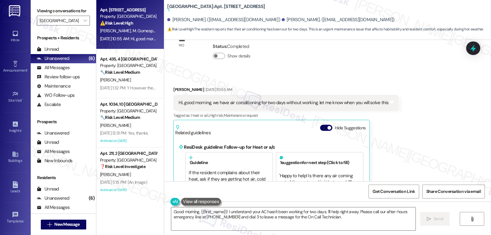
click at [174, 82] on div "Received via SMS Marceliano Gomespereira Aug 29, 2025 at 10:55 AM Hi, good morn…" at bounding box center [286, 202] width 234 height 240
copy div "Marceliano"
click at [223, 222] on textarea "Good morning, {{first_name}}! I understand your AC hasn't been working for two …" at bounding box center [293, 218] width 244 height 23
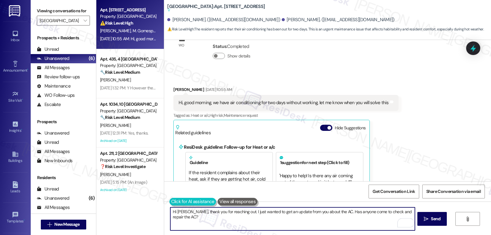
click at [170, 204] on button at bounding box center [192, 202] width 47 height 8
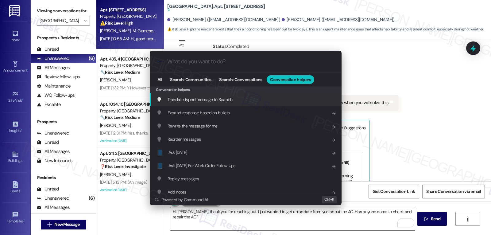
click at [191, 100] on span "Translate typed message to Spanish" at bounding box center [200, 100] width 65 height 6
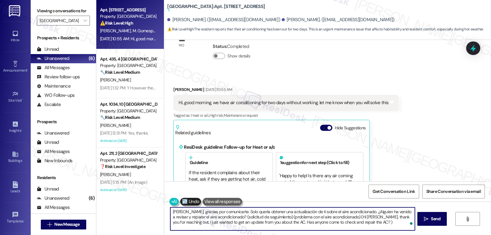
drag, startPoint x: 263, startPoint y: 231, endPoint x: 491, endPoint y: 249, distance: 228.7
click at [491, 234] on html "Inbox Go to Inbox Announcement • Send A Text Announcement Site Visit • Go to Si…" at bounding box center [245, 117] width 491 height 235
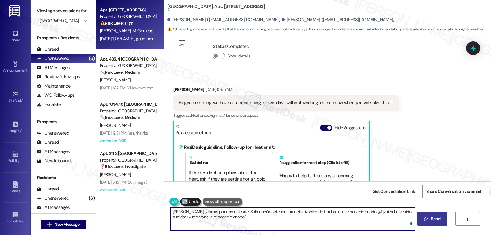
type textarea "Hola Marceliano, gracias por comunicarte. Solo quería obtener una actualización…"
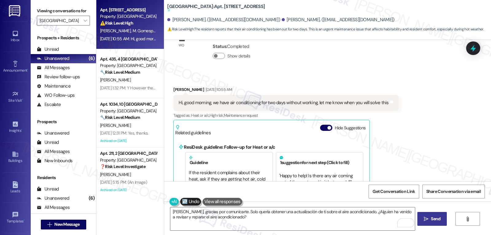
click at [428, 213] on button " Send" at bounding box center [432, 219] width 30 height 14
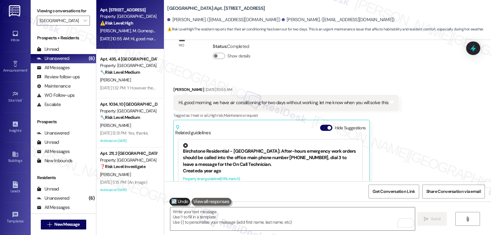
scroll to position [2675, 0]
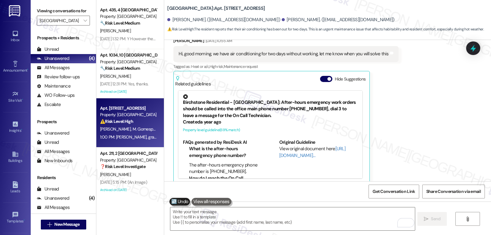
click at [366, 100] on div "Marceliano Gomespereira Aug 29, 2025 at 10:55 AM Hi, good morning, we have air …" at bounding box center [285, 109] width 225 height 145
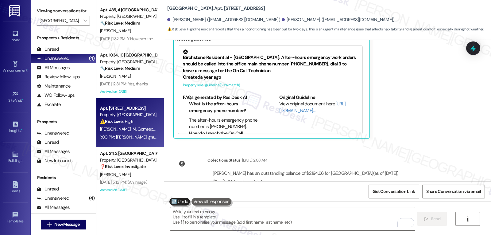
scroll to position [2781, 0]
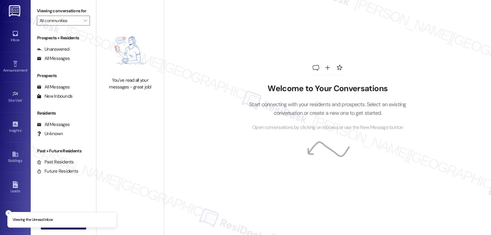
type input "[GEOGRAPHIC_DATA]"
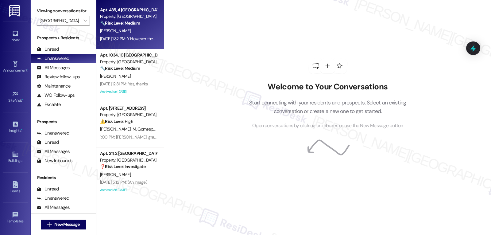
click at [135, 33] on div "[PERSON_NAME]" at bounding box center [128, 31] width 58 height 8
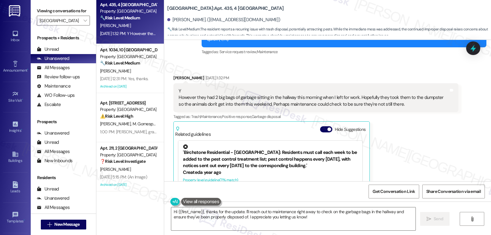
scroll to position [941, 0]
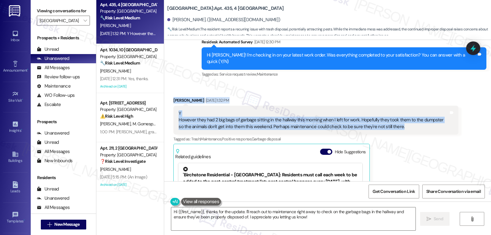
drag, startPoint x: 167, startPoint y: 89, endPoint x: 423, endPoint y: 114, distance: 257.1
click at [423, 114] on div "Received via SMS [PERSON_NAME] [DATE] 1:32 PM Y However they had 2 big bags of …" at bounding box center [316, 176] width 294 height 168
copy div "[PERSON_NAME] [DATE] 1:32 PM Y However they had 2 big bags of garbage sitting i…"
click at [274, 229] on textarea "Hi {{first_name}}, thanks for the update. I'll reach out to maintenance right a…" at bounding box center [293, 218] width 244 height 23
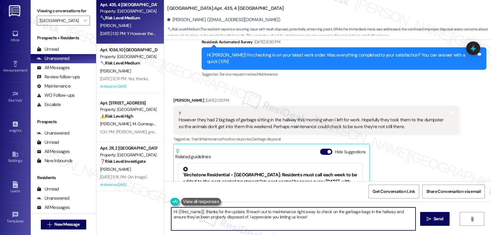
paste textarea "Thanks for the update, [PERSON_NAME]! I’m glad the work was completed, and I re…"
type textarea "Thanks for the update, [PERSON_NAME]! I’m glad the work was completed, and I re…"
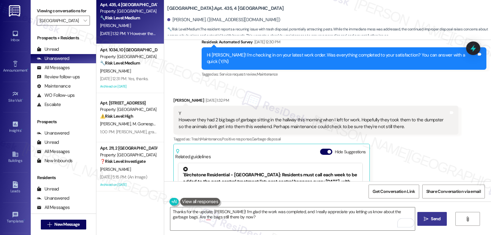
click at [424, 216] on button " Send" at bounding box center [432, 219] width 30 height 14
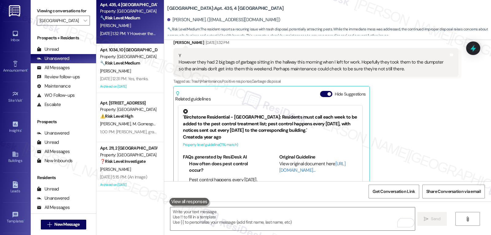
scroll to position [1007, 0]
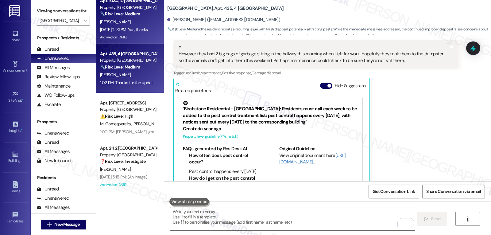
click at [129, 37] on div "Archived on [DATE]" at bounding box center [128, 37] width 58 height 8
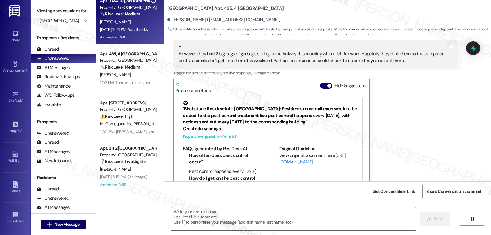
type textarea "Fetching suggested responses. Please feel free to read through the conversation…"
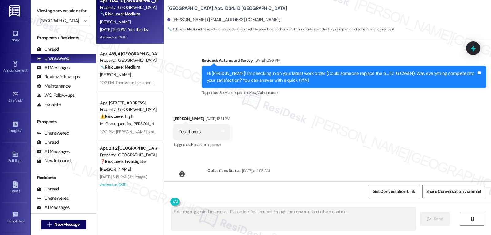
scroll to position [5209, 0]
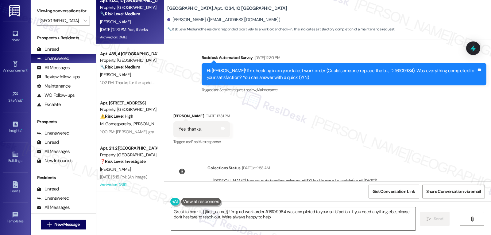
type textarea "Great to hear it, {{first_name}}! I'm glad work order #16109984 was completed t…"
click at [311, 218] on textarea "Great to hear it, {{first_name}}! I'm glad work order #16109984 was completed t…" at bounding box center [293, 218] width 244 height 23
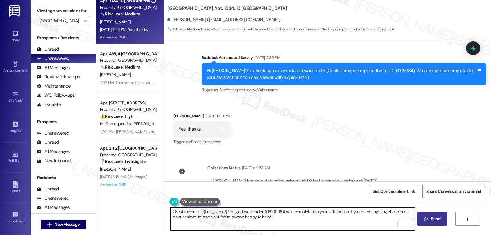
click at [431, 218] on span "Send" at bounding box center [436, 218] width 10 height 6
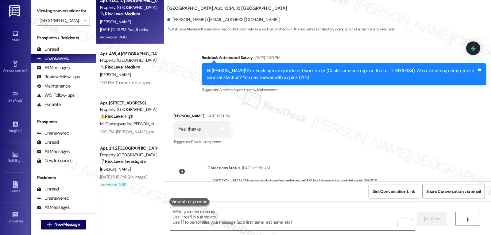
scroll to position [5153, 0]
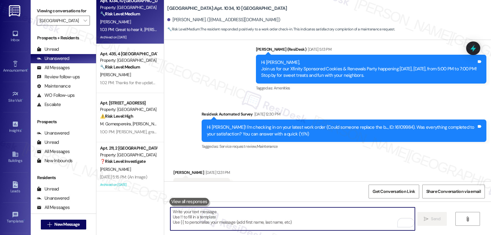
click at [229, 214] on textarea "To enrich screen reader interactions, please activate Accessibility in Grammarl…" at bounding box center [292, 218] width 244 height 23
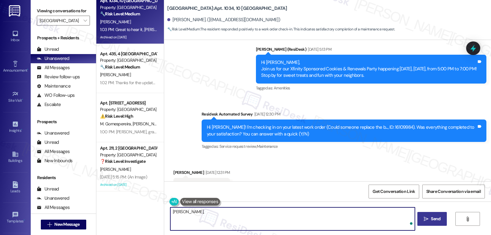
paste textarea "I hope you’re enjoying your time at {{property}}! Has it been meeting your expe…"
type textarea "[PERSON_NAME], I hope you’re enjoying your time at {{property}}! Has it been me…"
click at [434, 216] on span "Send" at bounding box center [436, 218] width 10 height 6
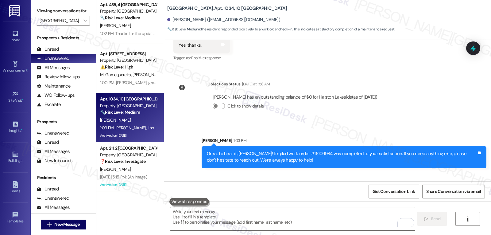
scroll to position [5301, 0]
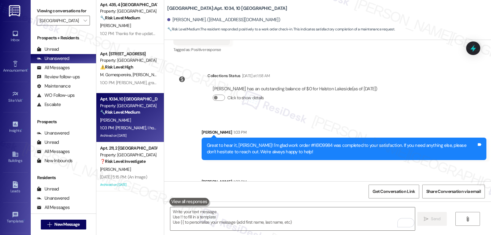
click at [125, 19] on strong "🔧 Risk Level: Medium" at bounding box center [120, 18] width 40 height 6
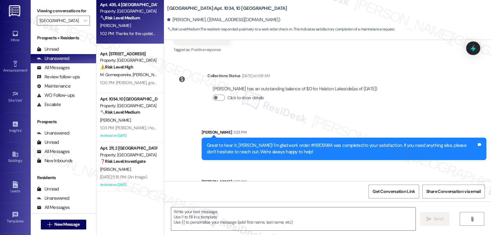
type textarea "Fetching suggested responses. Please feel free to read through the conversation…"
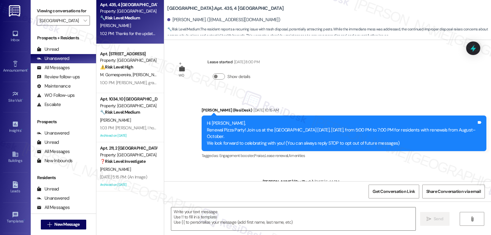
type textarea "Fetching suggested responses. Please feel free to read through the conversation…"
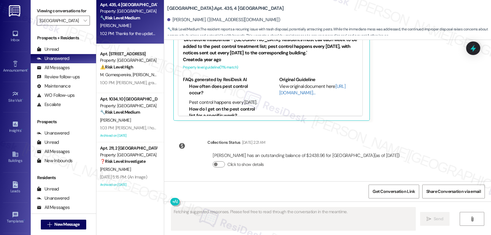
scroll to position [1122, 0]
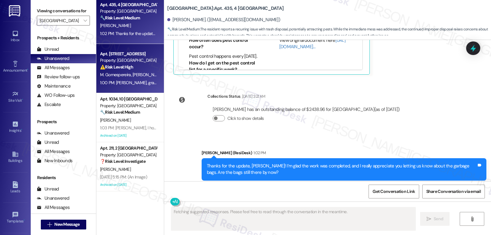
click at [133, 64] on div "Property: [GEOGRAPHIC_DATA]" at bounding box center [128, 60] width 57 height 6
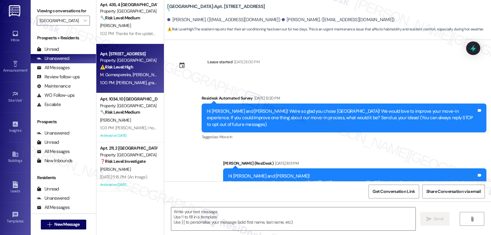
scroll to position [2882, 0]
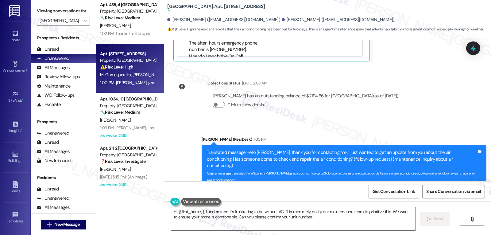
type textarea "Hi {{first_name}}, I understand it's frustrating to be without AC. I'll immedia…"
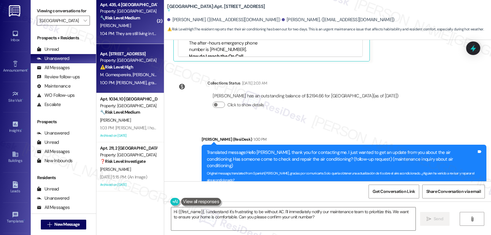
click at [134, 27] on div "[PERSON_NAME]" at bounding box center [128, 26] width 58 height 8
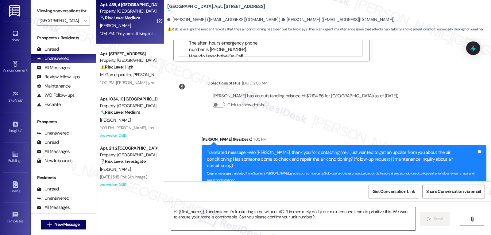
type textarea "Fetching suggested responses. Please feel free to read through the conversation…"
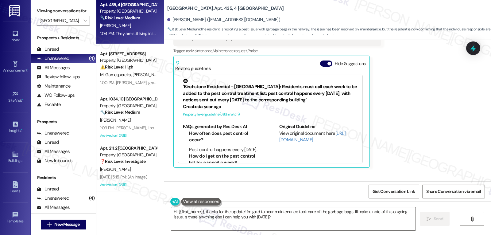
scroll to position [1237, 0]
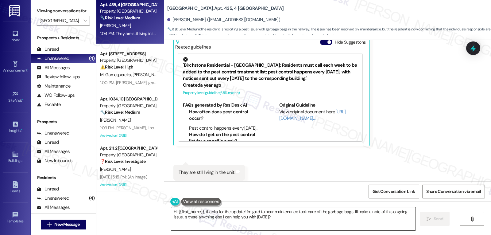
click at [317, 216] on textarea "Hi {{first_name}}, thanks for the update! I'm glad to hear maintenance took car…" at bounding box center [293, 218] width 244 height 23
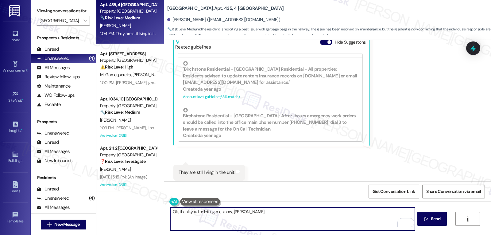
scroll to position [148, 0]
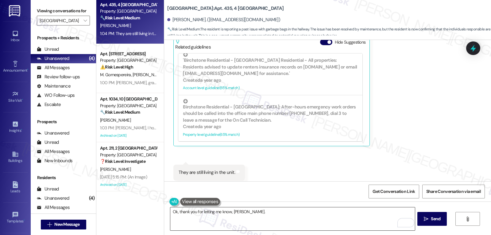
click at [299, 216] on textarea "Ok, thank you for letting me know, Laurel." at bounding box center [292, 218] width 244 height 23
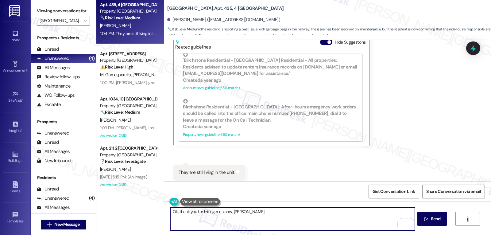
paste textarea "If you ever have any questions or need anything, don’t hesitate to reach out. I…"
type textarea "Ok, thank you for letting me know, [PERSON_NAME]. If you ever have any question…"
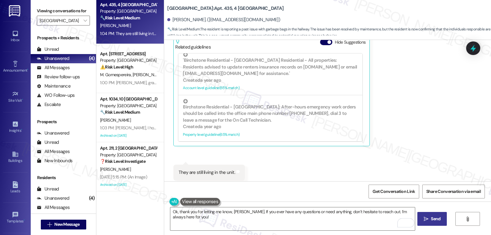
click at [422, 220] on span " Send" at bounding box center [431, 218] width 19 height 6
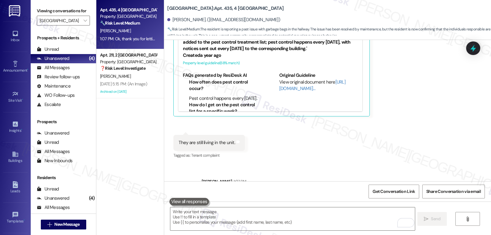
scroll to position [1279, 0]
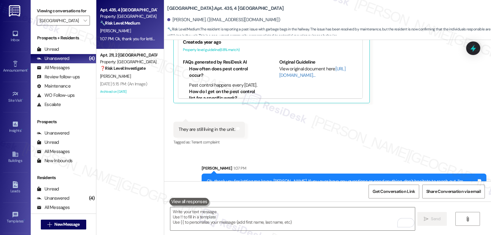
drag, startPoint x: 124, startPoint y: 78, endPoint x: 172, endPoint y: 72, distance: 48.9
click at [124, 78] on div "[PERSON_NAME]" at bounding box center [128, 76] width 58 height 8
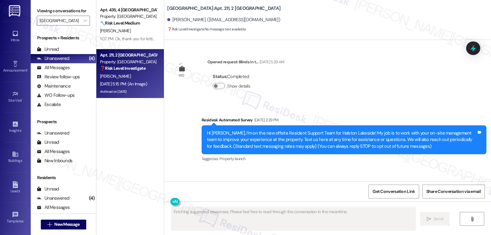
scroll to position [23038, 0]
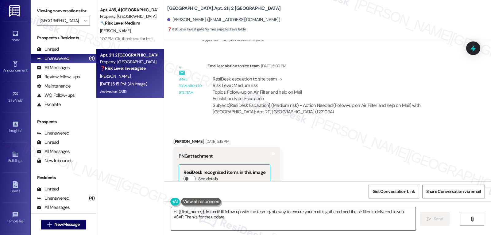
type textarea "Hi {{first_name}}, I'm on it! I'll follow up with the team right away to ensure…"
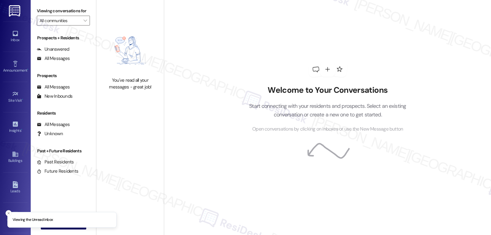
type input "[GEOGRAPHIC_DATA]"
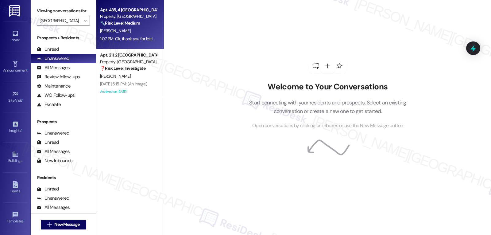
click at [133, 43] on div "1:07 PM: Ok, thank you for letting me know, [PERSON_NAME]. If you ever have any…" at bounding box center [128, 39] width 58 height 8
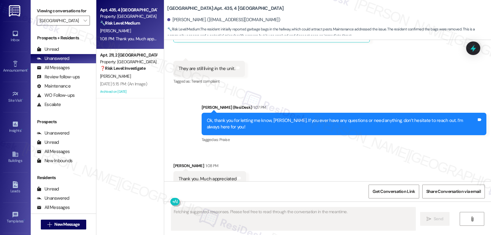
scroll to position [1246, 0]
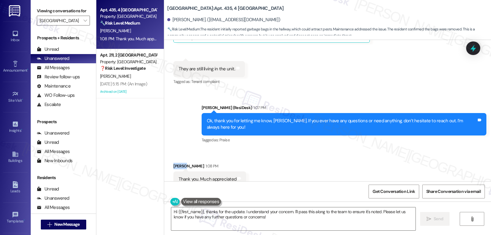
drag, startPoint x: 180, startPoint y: 146, endPoint x: 169, endPoint y: 146, distance: 11.4
click at [169, 158] on div "Received via SMS [PERSON_NAME] 1:08 PM Thank you. Much appreciated Tags and not…" at bounding box center [210, 179] width 82 height 43
copy div "Laurel"
click at [234, 220] on textarea "Hi {{first_name}}, thanks for the update. I understand your concern. I'll pass …" at bounding box center [293, 218] width 244 height 23
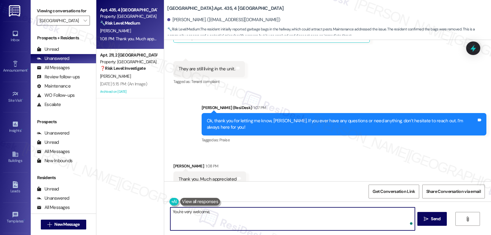
paste textarea "Laurel"
type textarea "You're very welcome, [PERSON_NAME]!"
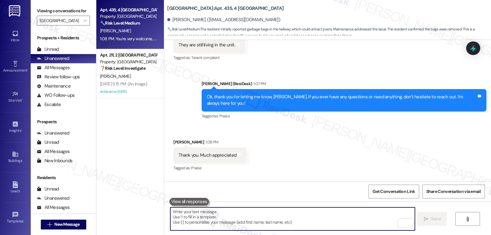
scroll to position [1289, 0]
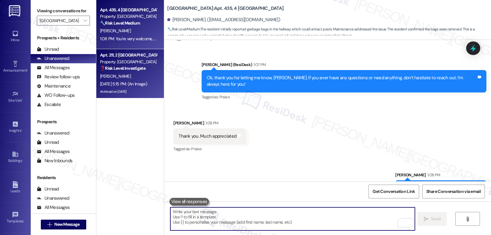
click at [112, 79] on div "[PERSON_NAME]" at bounding box center [128, 76] width 58 height 8
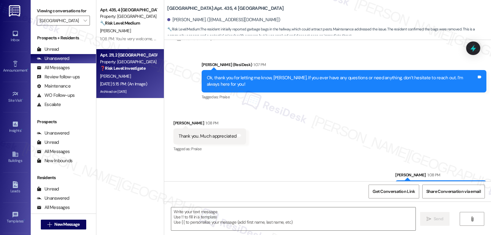
type textarea "Fetching suggested responses. Please feel free to read through the conversation…"
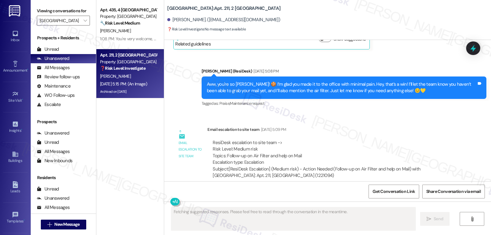
scroll to position [22915, 0]
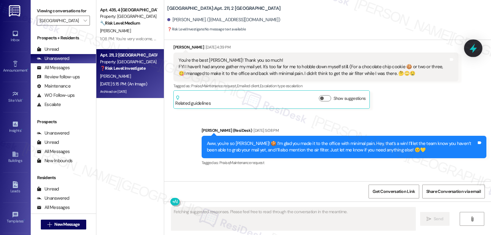
click at [473, 51] on icon at bounding box center [472, 49] width 7 height 10
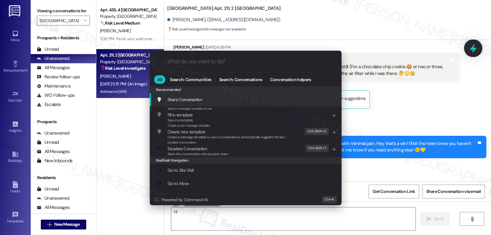
type textarea "Hi {{first_name}}"
type input "ar"
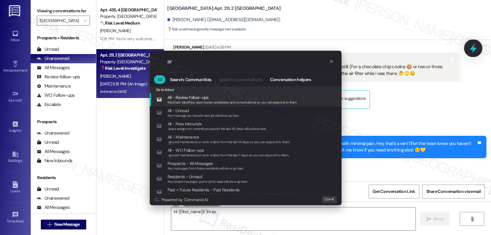
type textarea "Hi {{first_name}}! I'm so happy"
type input "arh"
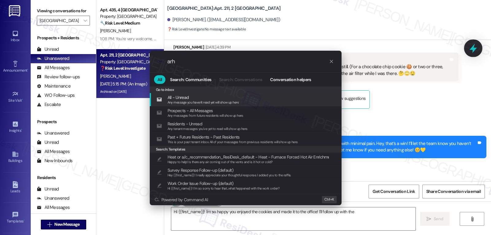
type textarea "Hi {{first_name}}! I'm so happy you enjoyed the cookies and made it to the offi…"
type input "ar"
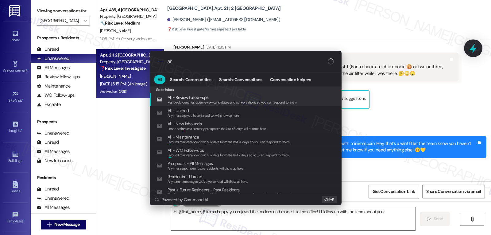
type textarea "Hi {{first_name}}! I'm so happy you enjoyed the cookies and made it to the offi…"
type input "arc"
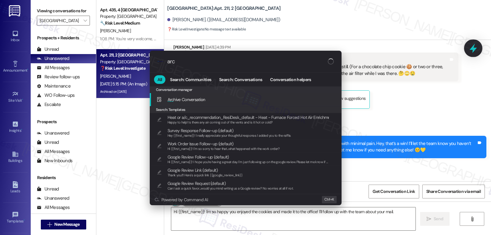
type textarea "Hi {{first_name}}! I'm so happy you enjoyed the cookies and made it to the offi…"
type input "archi"
type textarea "Hi {{first_name}}! I'm so happy you enjoyed the cookies and made it to the offi…"
type input "archiv"
type textarea "Hi {{first_name}}! I'm so happy you enjoyed the cookies and made it to the offi…"
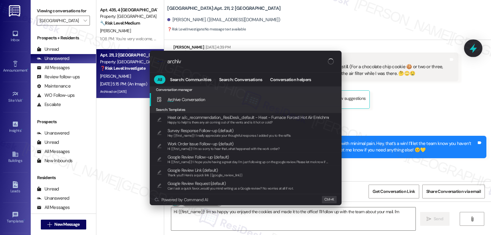
type input "archive"
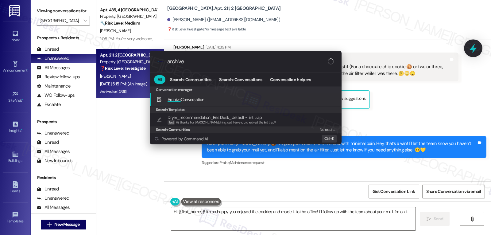
type textarea "Hi {{first_name}}! I'm so happy you enjoyed the cookies and made it to the offi…"
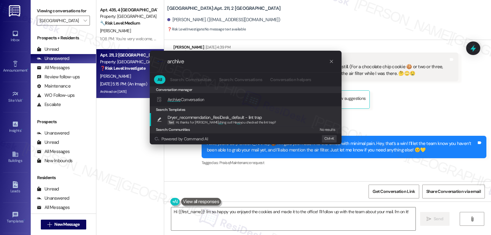
type input "archive"
click at [190, 99] on span "Archive Conversation" at bounding box center [186, 100] width 37 height 6
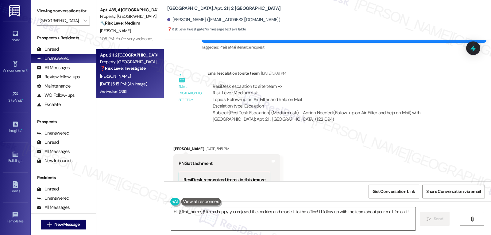
scroll to position [23038, 0]
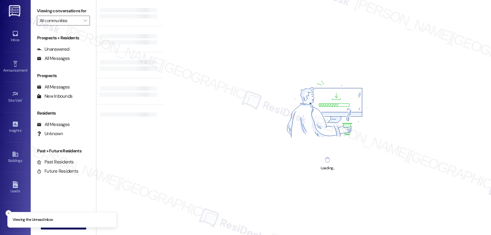
type input "[GEOGRAPHIC_DATA]"
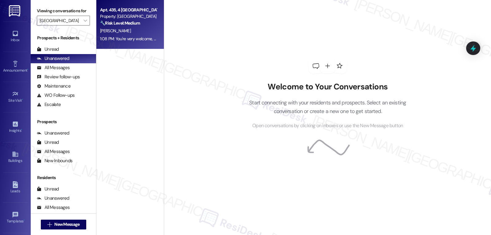
click at [126, 18] on div "Property: [GEOGRAPHIC_DATA]" at bounding box center [128, 16] width 57 height 6
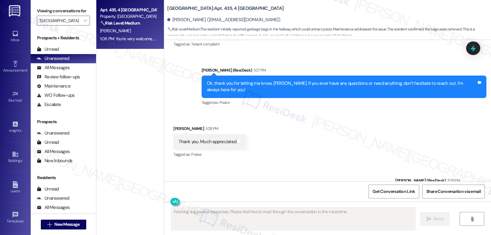
scroll to position [1298, 0]
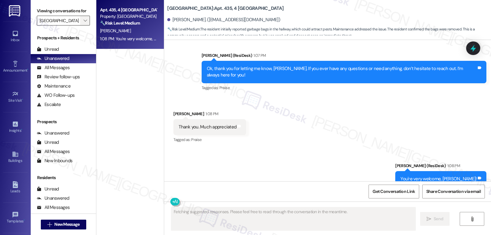
click at [83, 23] on icon "" at bounding box center [84, 20] width 3 height 5
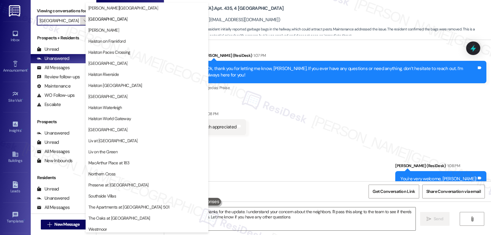
type textarea "Hi {{first_name}}, thanks for the update. I understand your concern about the n…"
click at [112, 31] on span "Halston McDonough" at bounding box center [103, 30] width 31 height 6
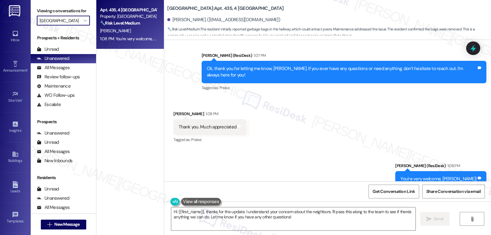
type input "Halston McDonough"
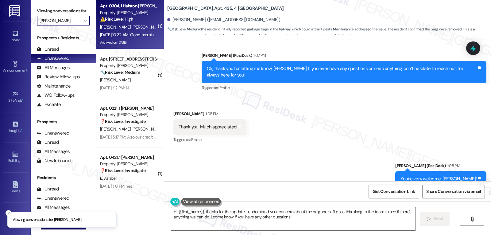
click at [124, 36] on div "Aug 30, 2025 at 10:32 AM: Good morning Halston staff, we’re waiting at the leas…" at bounding box center [236, 35] width 272 height 6
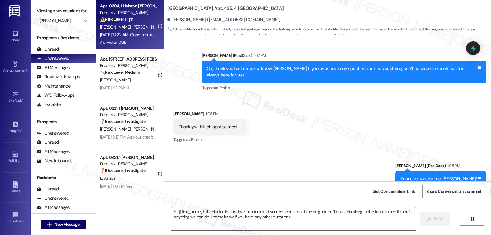
type textarea "Fetching suggested responses. Please feel free to read through the conversation…"
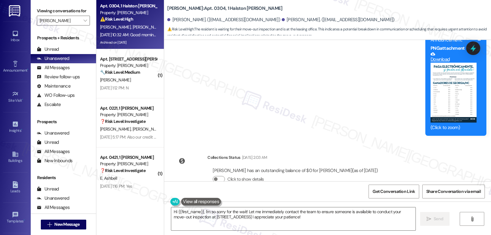
scroll to position [7267, 0]
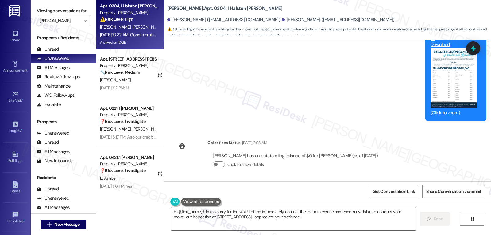
drag, startPoint x: 169, startPoint y: 102, endPoint x: 447, endPoint y: 109, distance: 278.4
copy div "Stacia Winbush Aug 30, 2025 at 10:32 AM Good morning Halston staff, we’re waiti…"
drag, startPoint x: 175, startPoint y: 212, endPoint x: 644, endPoint y: 233, distance: 469.6
click at [491, 233] on html "Inbox Go to Inbox Announcement • Send A Text Announcement Site Visit • Go to Si…" at bounding box center [245, 117] width 491 height 235
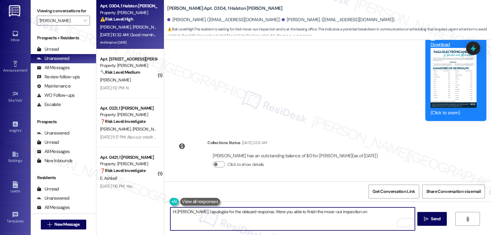
click at [362, 223] on textarea "Hi Stacia, I apologize for the delayed response. Were you able to finish the mo…" at bounding box center [292, 218] width 244 height 23
type textarea "Hi Stacia, I apologize for the delayed response. Were you able to finish the mo…"
click at [415, 220] on div "Hi Stacia, I apologize for the delayed response. Were you able to finish the mo…" at bounding box center [327, 224] width 327 height 46
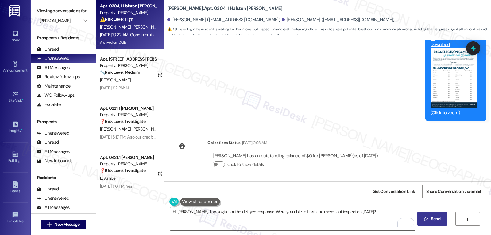
click at [417, 220] on button " Send" at bounding box center [432, 219] width 30 height 14
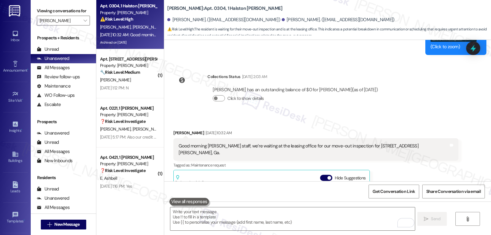
scroll to position [7433, 0]
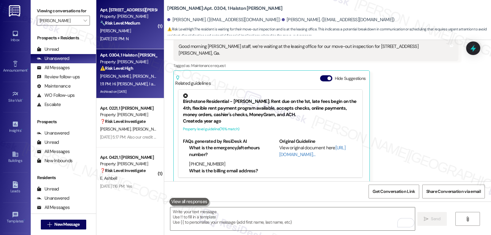
click at [146, 25] on div "🔧 Risk Level: Medium The resident responded 'N' to a follow-up question about a…" at bounding box center [128, 23] width 57 height 6
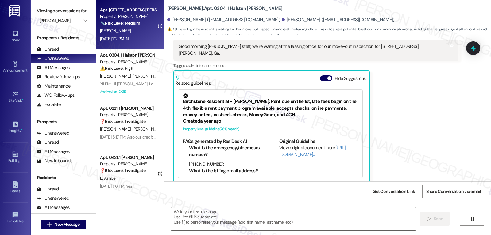
type textarea "Fetching suggested responses. Please feel free to read through the conversation…"
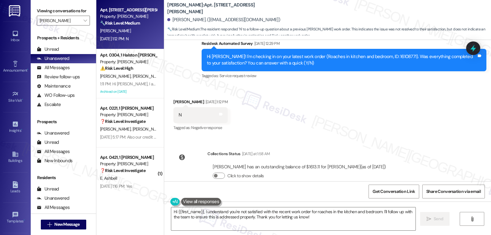
scroll to position [2134, 0]
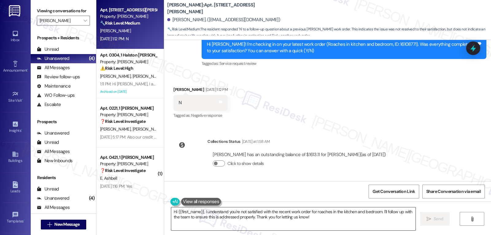
click at [319, 212] on textarea "Hi {{first_name}}, I understand you're not satisfied with the recent work order…" at bounding box center [293, 218] width 244 height 23
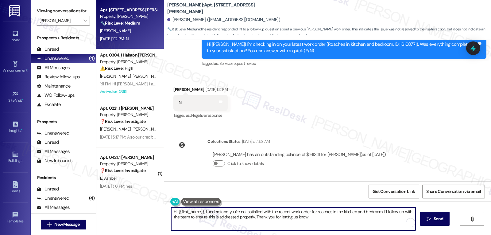
click at [319, 212] on textarea "Hi {{first_name}}, I understand you're not satisfied with the recent work order…" at bounding box center [293, 218] width 244 height 23
drag, startPoint x: 373, startPoint y: 211, endPoint x: 383, endPoint y: 235, distance: 26.0
click at [383, 234] on html "Inbox Go to Inbox Announcement • Send A Text Announcement Site Visit • Go to Si…" at bounding box center [245, 117] width 491 height 235
click at [311, 221] on textarea "Hi {{first_name}}, I understand that you're not satisfied with the recent work …" at bounding box center [292, 218] width 244 height 23
type textarea "Hi {{first_name}}, I understand that you're not satisfied with the recent work …"
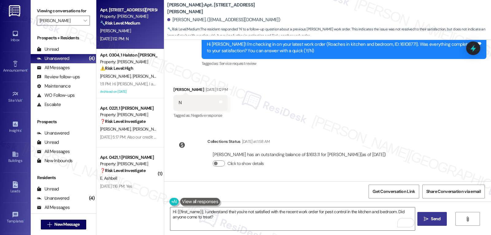
click at [441, 220] on span "Send" at bounding box center [436, 218] width 12 height 6
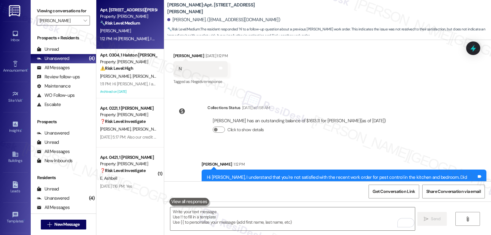
scroll to position [2183, 0]
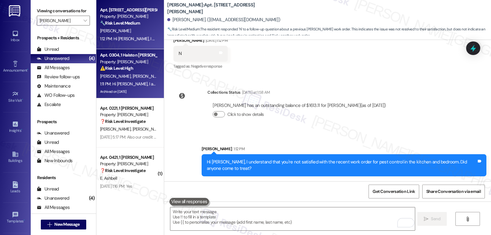
click at [133, 78] on span "S. Winbush" at bounding box center [148, 76] width 31 height 6
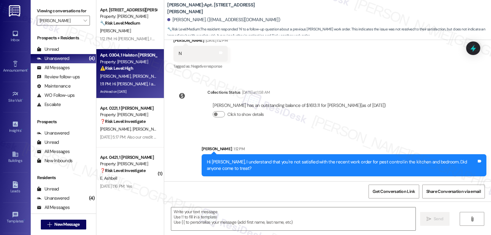
type textarea "Fetching suggested responses. Please feel free to read through the conversation…"
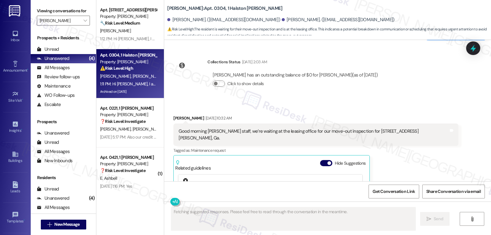
scroll to position [7319, 0]
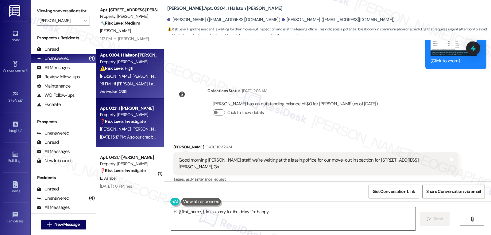
type textarea "Hi {{first_name}}, I'm so sorry for the delay! I'm happy"
click at [144, 112] on div "Property: Halston McDonough" at bounding box center [128, 114] width 57 height 6
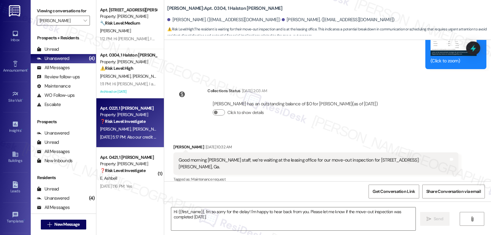
type textarea "Fetching suggested responses. Please feel free to read through the conversation…"
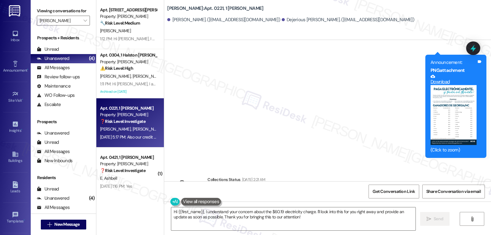
scroll to position [1867, 0]
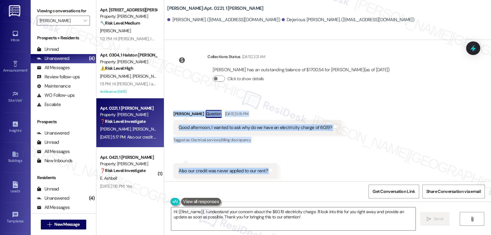
drag, startPoint x: 168, startPoint y: 108, endPoint x: 274, endPoint y: 169, distance: 123.2
click at [274, 169] on div "Received via SMS Calvin Baker Question Aug 31, 2025 at 5:15 PM Good afternoon, …" at bounding box center [327, 144] width 327 height 96
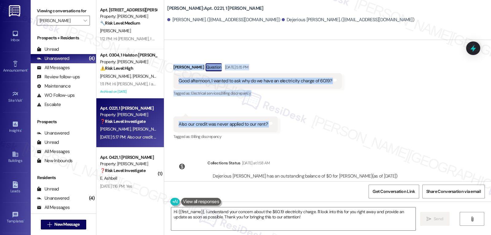
scroll to position [1928, 0]
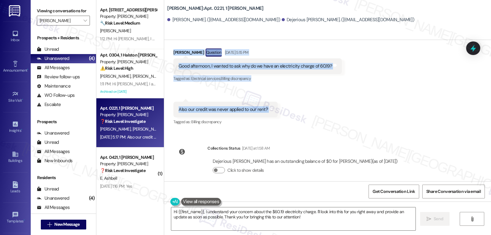
copy div "Calvin Baker Question Aug 31, 2025 at 5:15 PM Good afternoon, I wanted to ask w…"
drag, startPoint x: 203, startPoint y: 212, endPoint x: 491, endPoint y: 245, distance: 289.7
click at [491, 234] on html "Inbox Go to Inbox Announcement • Send A Text Announcement Site Visit • Go to Si…" at bounding box center [245, 117] width 491 height 235
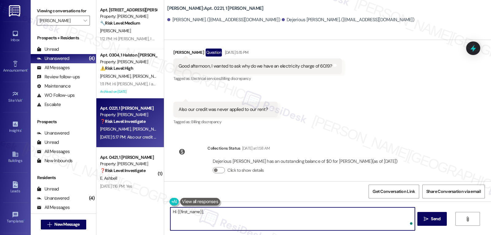
paste textarea "Hi Calvin, thanks for reaching out! I’ll go ahead and check in with the site te…"
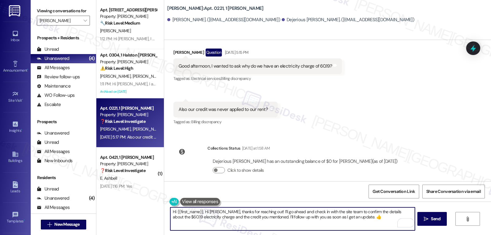
paste textarea "To enrich screen reader interactions, please activate Accessibility in Grammarl…"
click at [296, 210] on textarea "Hi Calvin, thanks for reaching out! I’ll go ahead and check in with the site te…" at bounding box center [292, 218] width 244 height 23
click at [365, 222] on textarea "Hi Calvin, thanks for reaching out! I’ll go ahead and check in with the site ma…" at bounding box center [292, 218] width 244 height 23
type textarea "Hi Calvin, thanks for reaching out! I’ll go ahead and check in with the site ma…"
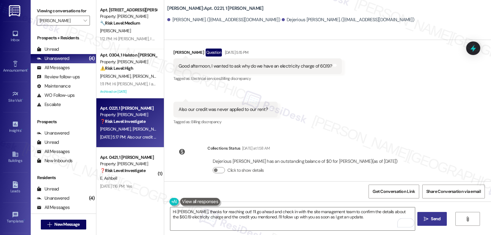
click at [442, 218] on button " Send" at bounding box center [432, 219] width 30 height 14
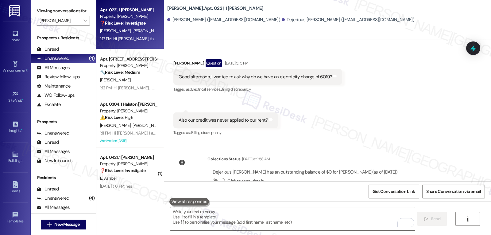
scroll to position [1978, 0]
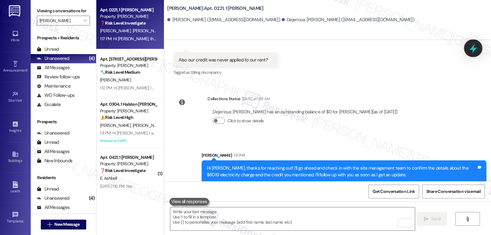
click at [477, 50] on icon at bounding box center [473, 48] width 10 height 10
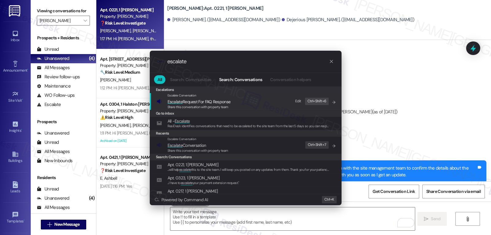
type input "escalate"
click at [210, 145] on span "Escalate Conversation" at bounding box center [198, 145] width 61 height 7
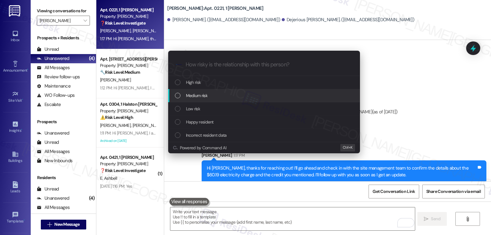
click at [211, 95] on div "Medium risk" at bounding box center [264, 95] width 179 height 7
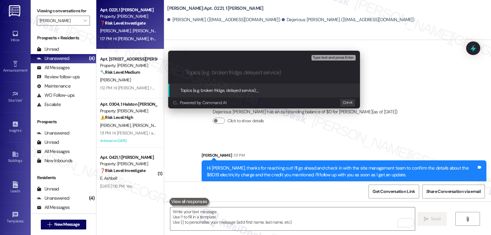
type input "r"
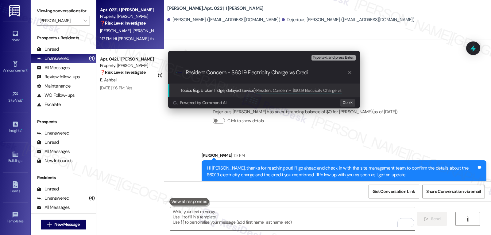
type input "Resident Concern - $60.19 Electricity Charge vs Credit"
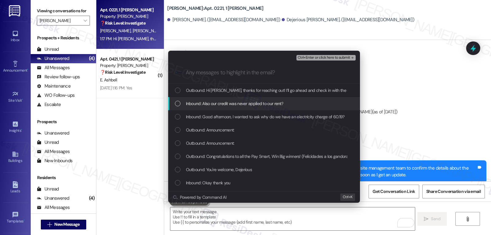
click at [175, 102] on div "List of options" at bounding box center [178, 104] width 6 height 6
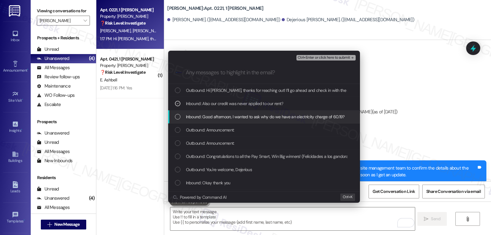
click at [174, 114] on div "Inbound: Good afternoon, I wanted to ask why do we have an electricity charge o…" at bounding box center [264, 116] width 192 height 13
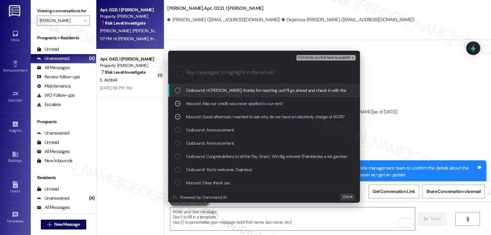
click at [331, 57] on span "Ctrl+Enter or click here to submit" at bounding box center [324, 58] width 52 height 4
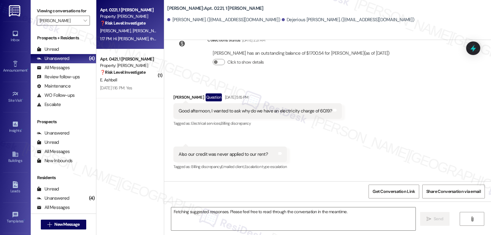
scroll to position [1872, 0]
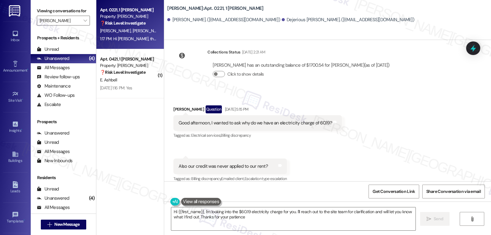
type textarea "Hi {{first_name}}, I'm looking into the $60.19 electricity charge for you. I'll…"
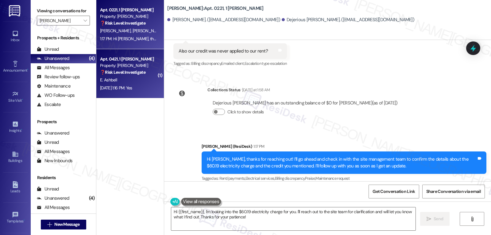
click at [126, 80] on div "E. Ashbell" at bounding box center [128, 80] width 58 height 8
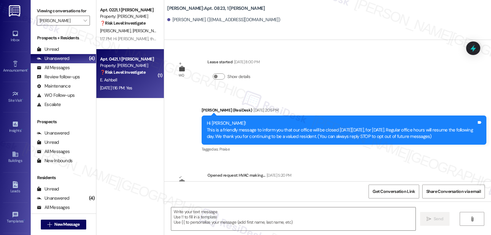
scroll to position [440, 0]
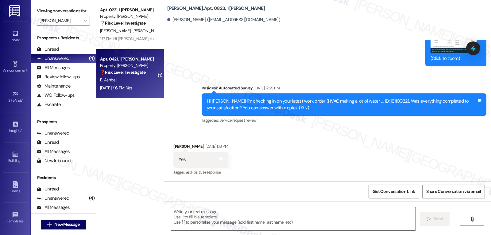
type textarea "Fetching suggested responses. Please feel free to read through the conversation…"
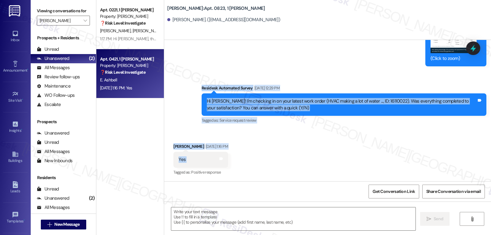
drag, startPoint x: 192, startPoint y: 90, endPoint x: 268, endPoint y: 158, distance: 101.9
click at [268, 158] on div "WO Lease started Aug 05, 2025 at 8:00 PM Show details Announcement, sent via SM…" at bounding box center [327, 110] width 327 height 141
copy div "Residesk Automated Survey Aug 29, 2025 at 12:29 PM Hi Elijah! I'm checking in o…"
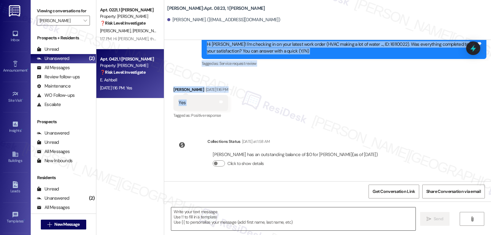
click at [274, 222] on textarea at bounding box center [293, 218] width 244 height 23
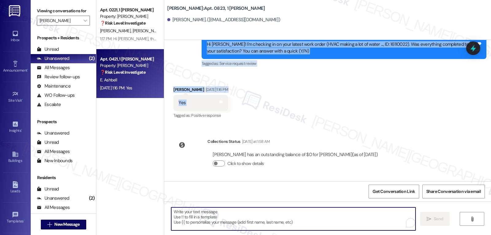
paste textarea "Great to hear, {{first_name}}! Thank you for confirming! We’re always here if s…"
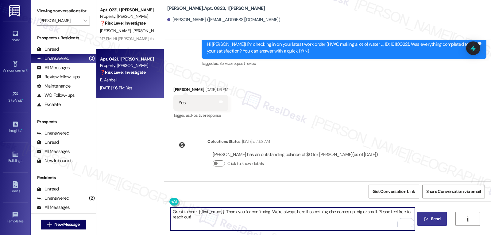
type textarea "Great to hear, {{first_name}}! Thank you for confirming! We’re always here if s…"
click at [437, 218] on span "Send" at bounding box center [436, 218] width 10 height 6
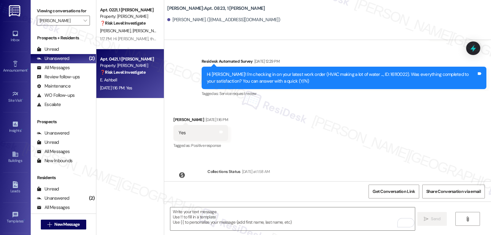
scroll to position [440, 0]
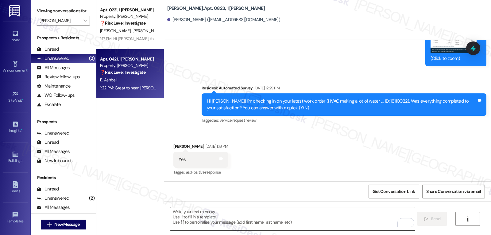
click at [226, 215] on textarea "To enrich screen reader interactions, please activate Accessibility in Grammarl…" at bounding box center [292, 218] width 244 height 23
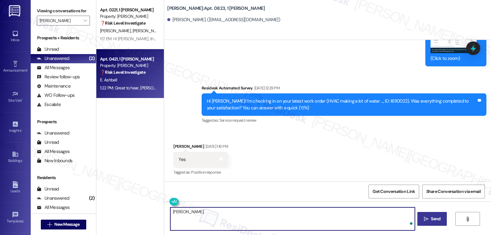
paste textarea "I hope you’re enjoying your time at {{property}}! Has it been meeting your expe…"
type textarea "Elijah, I hope you’re enjoying your time at {{property}}! Has it been meeting y…"
click at [422, 213] on button " Send" at bounding box center [432, 219] width 30 height 14
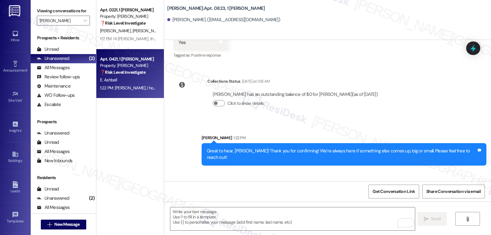
scroll to position [582, 0]
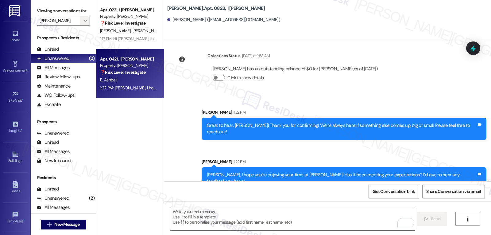
click at [83, 23] on icon "" at bounding box center [84, 20] width 3 height 5
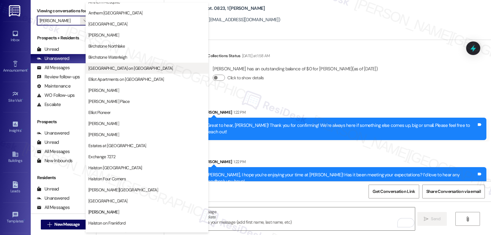
scroll to position [0, 0]
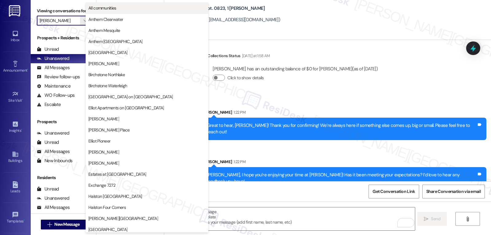
click at [109, 8] on span "All communities" at bounding box center [102, 8] width 28 height 6
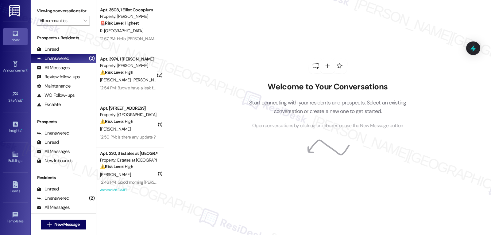
click at [87, 28] on div "Viewing conversations for All communities " at bounding box center [63, 16] width 65 height 32
click at [83, 23] on icon "" at bounding box center [84, 20] width 3 height 5
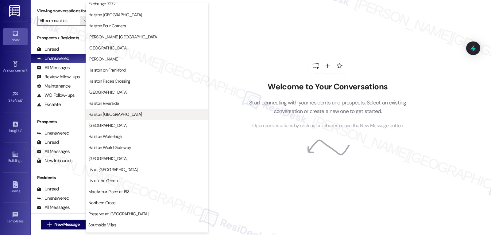
scroll to position [212, 0]
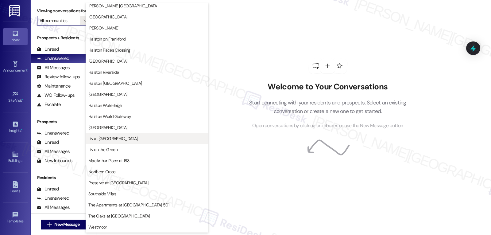
click at [133, 137] on span "Liv at Winter Park" at bounding box center [146, 138] width 117 height 6
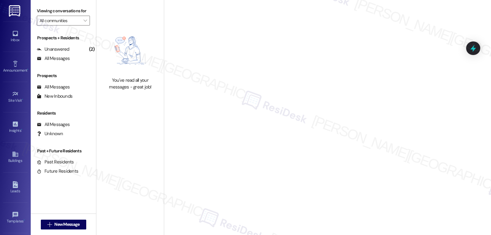
type input "Liv at Winter Park"
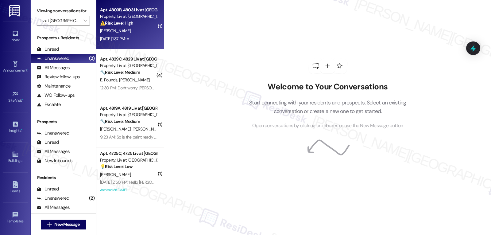
click at [137, 29] on div "A. Melendez" at bounding box center [128, 31] width 58 height 8
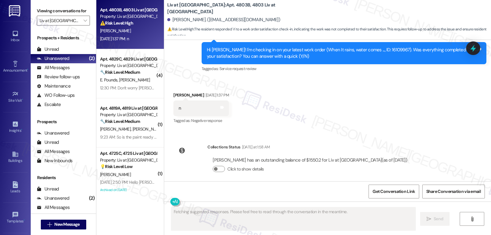
scroll to position [208, 0]
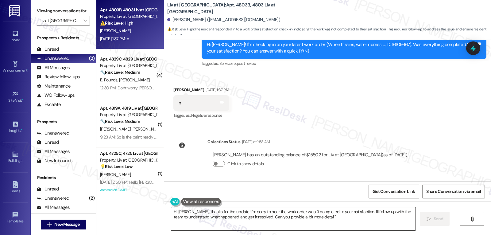
drag, startPoint x: 352, startPoint y: 213, endPoint x: 369, endPoint y: 229, distance: 23.2
click at [367, 226] on textarea "Hi Ashley, thanks for the update! I'm sorry to hear the work order wasn't compl…" at bounding box center [293, 218] width 244 height 23
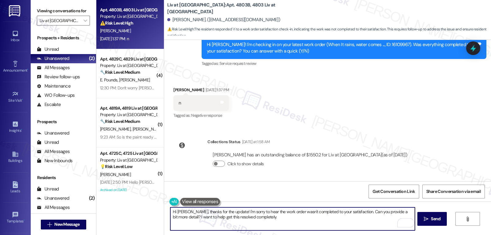
click at [280, 225] on textarea "Hi Ashley, thanks for the update! I'm sorry to hear the work order wasn't compl…" at bounding box center [292, 218] width 244 height 23
type textarea "Hi Ashley, thanks for the update! I'm sorry to hear the work order wasn't compl…"
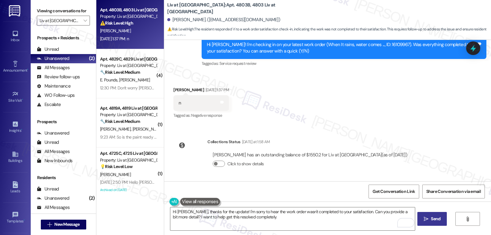
click at [432, 222] on span "Send" at bounding box center [436, 218] width 10 height 6
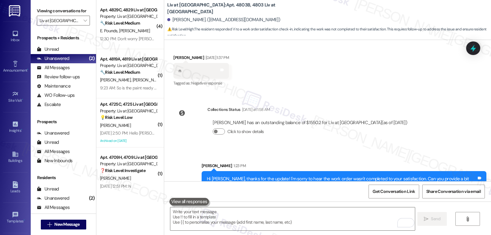
scroll to position [258, 0]
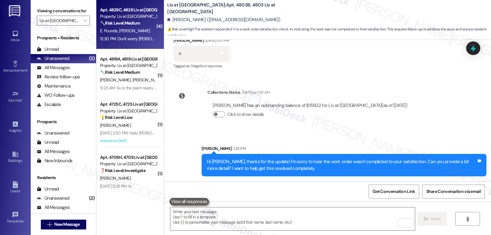
click at [137, 28] on div "E. Pounds B. Palmer" at bounding box center [128, 31] width 58 height 8
type textarea "Fetching suggested responses. Please feel free to read through the conversation…"
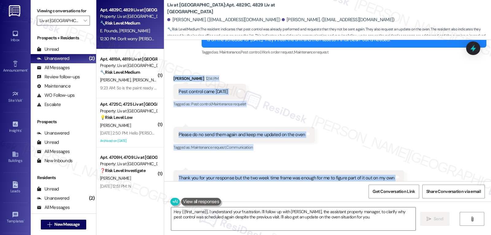
scroll to position [2815, 0]
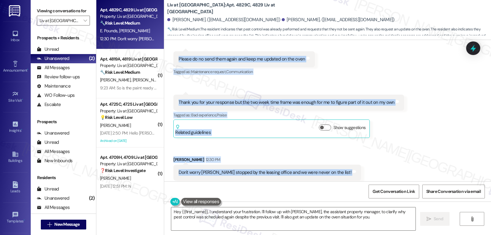
drag, startPoint x: 166, startPoint y: 114, endPoint x: 357, endPoint y: 157, distance: 196.0
click at [357, 157] on div "Received via SMS Braydon Palmer 12:14 PM Pest control came last Tuesday Tags an…" at bounding box center [327, 90] width 327 height 208
copy div "Braydon Palmer 12:14 PM Pest control came last Tuesday Tags and notes Tagged as…"
click at [265, 226] on textarea "Hey {{first_name}}, I understand your frustration. I'll follow up with Andrea, …" at bounding box center [293, 218] width 244 height 23
paste textarea "Thanks for the update, Braydon — and I’m really sorry to hear you weren’t on th…"
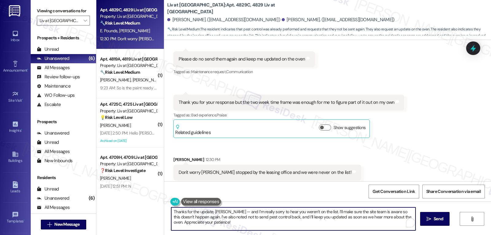
click at [225, 211] on textarea "Thanks for the update, Braydon — and I’m really sorry to hear you weren’t on th…" at bounding box center [293, 218] width 244 height 23
click at [263, 228] on textarea "Thanks for the update, Braydon, and I’m really sorry to hear you weren’t on the…" at bounding box center [292, 218] width 244 height 23
click at [350, 210] on textarea "Thanks for the update, Braydon, and I’m really sorry to hear you weren’t on the…" at bounding box center [292, 218] width 244 height 23
click at [322, 224] on textarea "Thanks for the update, Braydon, and I’m really sorry to hear you weren’t on the…" at bounding box center [292, 218] width 244 height 23
type textarea "Thanks for the update, Braydon, and I’m really sorry to hear you weren’t on the…"
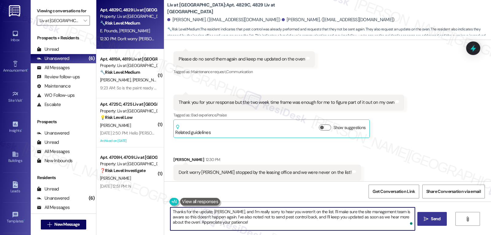
click at [432, 222] on button " Send" at bounding box center [432, 219] width 30 height 14
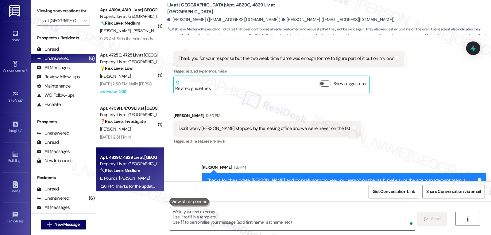
scroll to position [2871, 0]
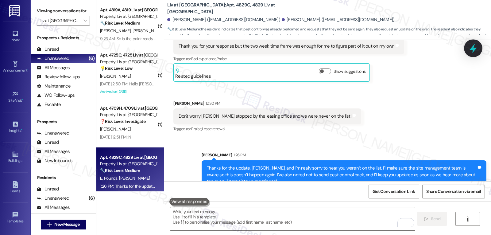
click at [475, 47] on icon at bounding box center [473, 48] width 10 height 10
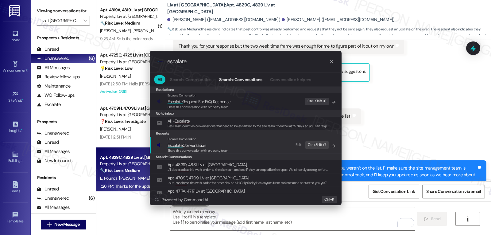
type input "escalate"
click at [199, 146] on span "Escalate Conversation" at bounding box center [187, 145] width 39 height 6
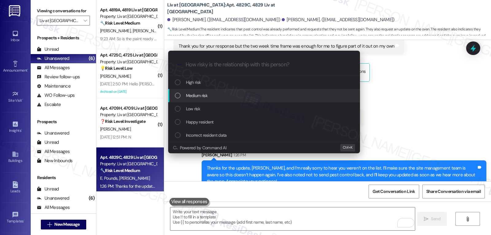
click at [213, 96] on div "Medium risk" at bounding box center [264, 95] width 179 height 7
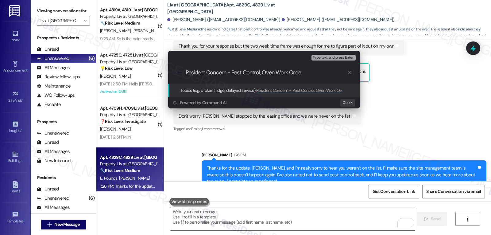
type input "Resident Concern - Pest Control, Oven Work Order"
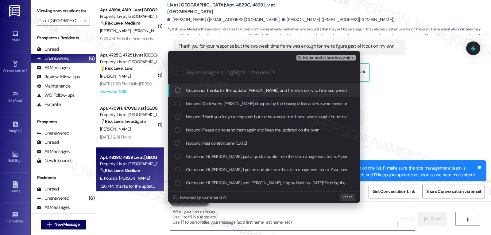
click at [214, 96] on div "Outbound: Thanks for the update, Braydon, and I’m really sorry to hear you were…" at bounding box center [264, 90] width 192 height 13
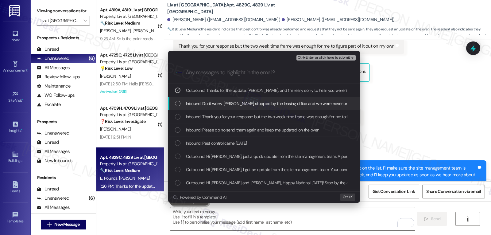
click at [213, 106] on span "Inbound: Don't worry Sarah I stopped by the leasing office and we were never on…" at bounding box center [274, 103] width 176 height 7
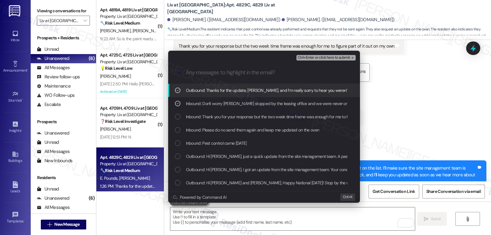
click at [174, 87] on div "Outbound: Thanks for the update, Braydon, and I’m really sorry to hear you were…" at bounding box center [264, 90] width 192 height 13
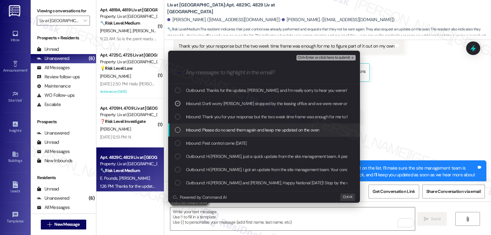
click at [181, 125] on div "Inbound: Please do no send them again and keep me updated on the oven" at bounding box center [264, 129] width 192 height 13
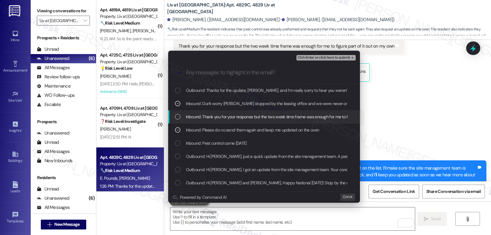
click at [182, 119] on div "Inbound: Thank you for your response but the two week time frame was enough for…" at bounding box center [264, 116] width 179 height 7
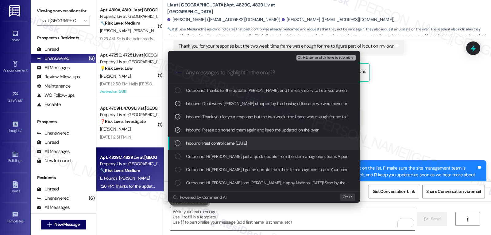
click at [178, 146] on div "List of options" at bounding box center [178, 143] width 6 height 6
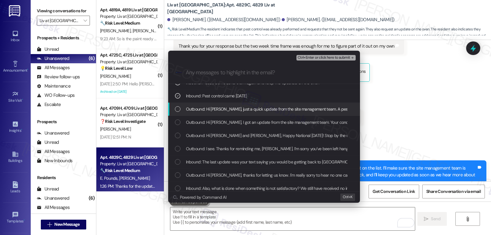
scroll to position [61, 0]
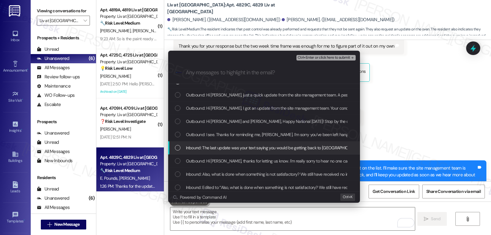
click at [181, 150] on div "Inbound: The last update was your text saying you would be getting back to us. …" at bounding box center [264, 147] width 179 height 7
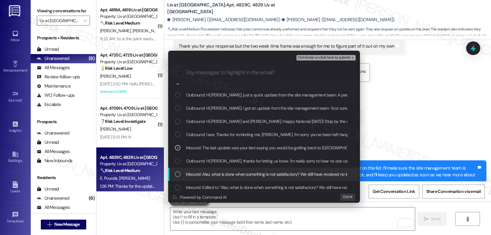
click at [179, 172] on div "List of options" at bounding box center [178, 174] width 6 height 6
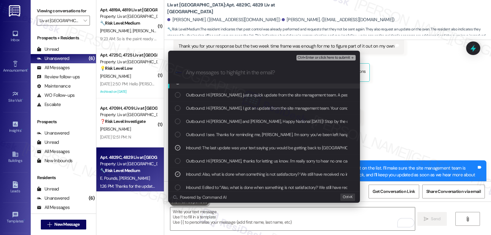
click at [335, 59] on span "Ctrl+Enter or click here to submit" at bounding box center [324, 58] width 52 height 4
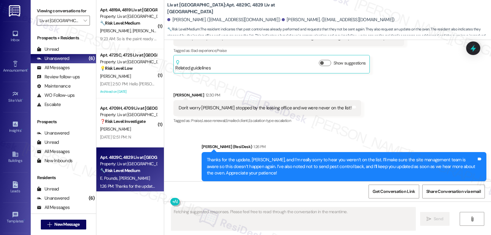
scroll to position [2880, 0]
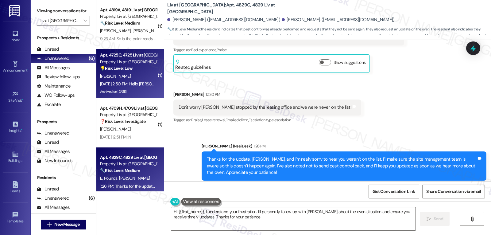
type textarea "Hi {{first_name}}, I understand your frustration. I'll personally follow up wit…"
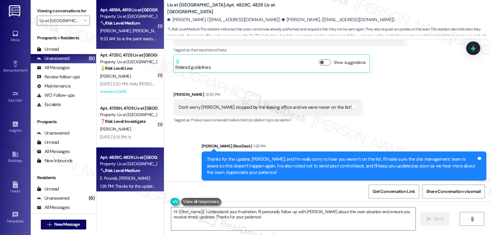
click at [117, 35] on div "9:23 AM: So is the paint ready yet ? 9:23 AM: So is the paint ready yet ?" at bounding box center [128, 39] width 58 height 8
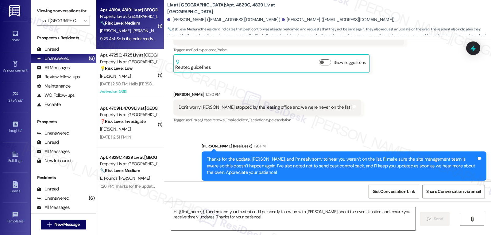
type textarea "Fetching suggested responses. Please feel free to read through the conversation…"
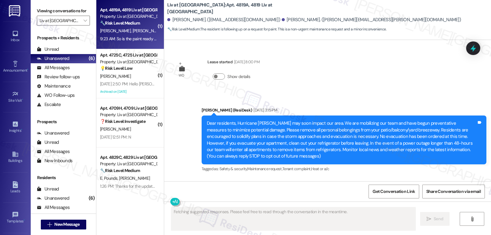
scroll to position [7749, 0]
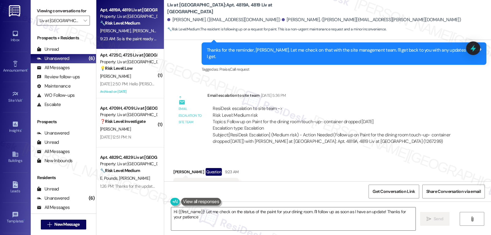
type textarea "Hi {{first_name}}! Let me check on the status of the paint for your dining room…"
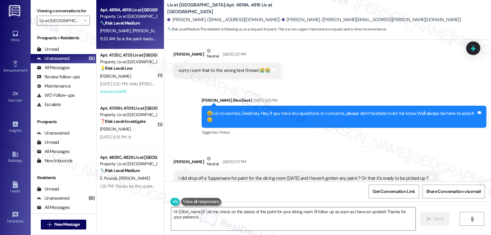
scroll to position [7564, 0]
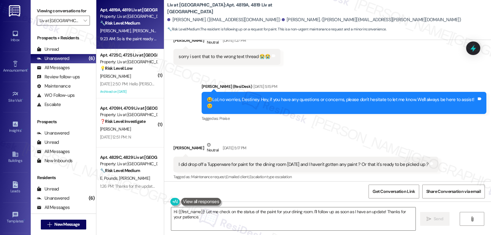
drag, startPoint x: 168, startPoint y: 130, endPoint x: 255, endPoint y: 117, distance: 87.3
click at [256, 128] on div "Received via SMS Emily Tracht Neutral Aug 29, 2025 at 5:17 PM I did drop off a …" at bounding box center [327, 166] width 327 height 76
click at [255, 141] on div "Emily Tracht Neutral Aug 29, 2025 at 5:17 PM" at bounding box center [305, 148] width 265 height 15
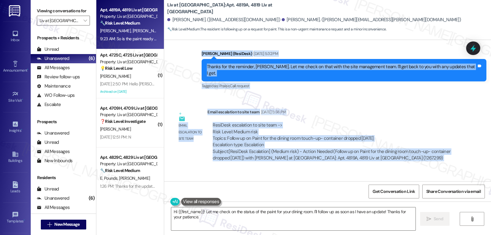
scroll to position [7749, 0]
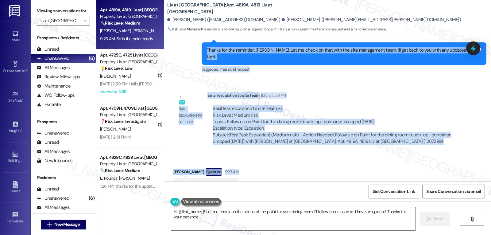
drag, startPoint x: 169, startPoint y: 130, endPoint x: 237, endPoint y: 160, distance: 74.6
click at [237, 160] on div "WO Lease started Sep 25, 2024 at 8:00 PM Show details Announcement, sent via SM…" at bounding box center [327, 110] width 327 height 141
copy div "Emily Tracht Neutral Aug 29, 2025 at 5:17 PM I did drop off a Tupperware for pa…"
click at [338, 154] on div "Received via SMS Emily Tracht Question 9:23 AM So is the paint ready yet ? Tags…" at bounding box center [327, 180] width 327 height 53
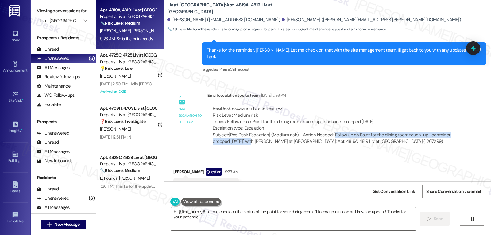
drag, startPoint x: 327, startPoint y: 110, endPoint x: 246, endPoint y: 114, distance: 81.4
click at [246, 132] on div "Subject: [ResiDesk Escalation] (Medium risk) - Action Needed (Follow up on Pain…" at bounding box center [333, 138] width 240 height 13
copy div "Follow up on Paint for the dining room touch-up- container dropped last Friday"
click at [473, 50] on icon at bounding box center [472, 49] width 7 height 10
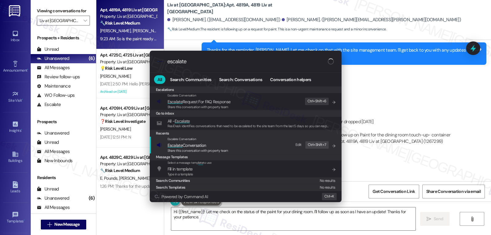
type input "escalate"
click at [193, 148] on span "Share this conversation with property team" at bounding box center [198, 150] width 61 height 4
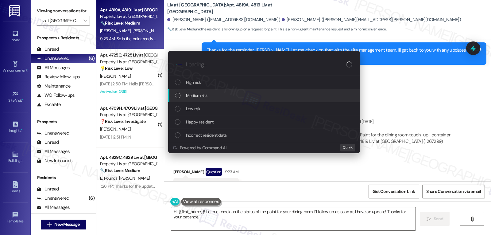
click at [206, 99] on div "Medium risk" at bounding box center [264, 95] width 192 height 13
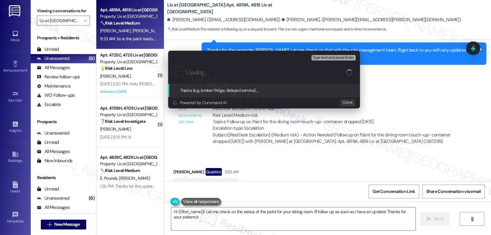
paste input "Follow up on Paint for the dining room touch-up- container dropped last Friday"
type input "Follow up on Paint for the dining room touch-up- container dropped last Friday"
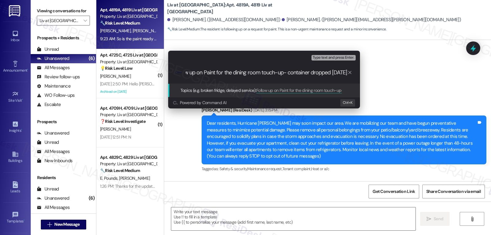
scroll to position [7748, 0]
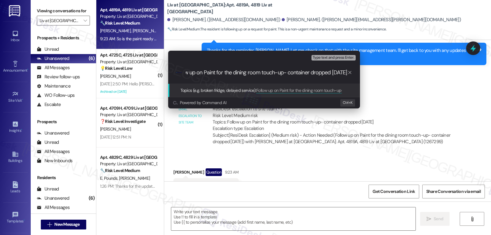
type textarea "Fetching suggested responses. Please feel free to read through the conversation…"
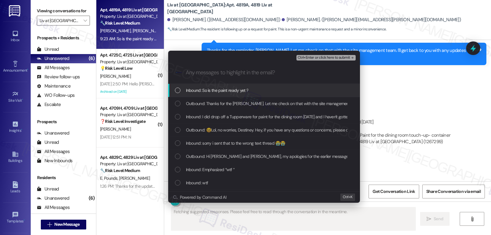
scroll to position [0, 0]
click at [205, 92] on span "Inbound: So is the paint ready yet ?" at bounding box center [217, 90] width 63 height 7
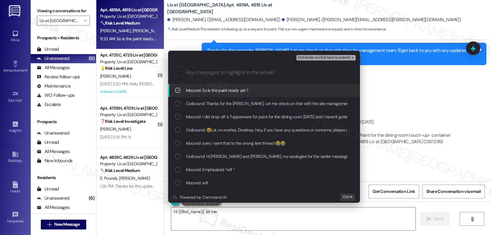
click at [202, 113] on span "Inbound: I did drop off a Tupperware for paint for the dining room last Friday …" at bounding box center [310, 116] width 248 height 7
type textarea "Hi {{first_name}}, let me check on the status of the paint for your dining room…"
click at [329, 59] on span "Ctrl+Enter or click here to submit" at bounding box center [324, 58] width 52 height 4
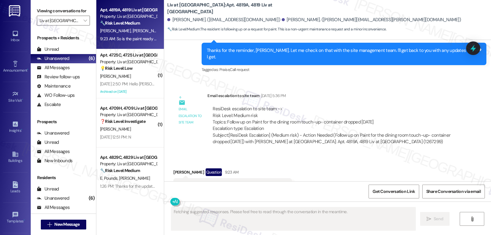
scroll to position [7749, 0]
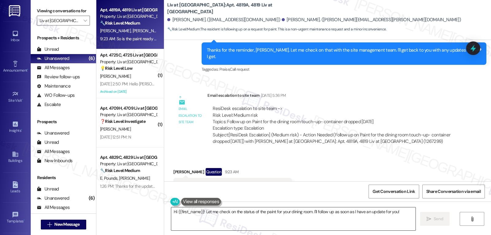
click at [350, 220] on textarea "Hi {{first_name}}! Let me check on the status of the paint for your dining room…" at bounding box center [293, 218] width 244 height 23
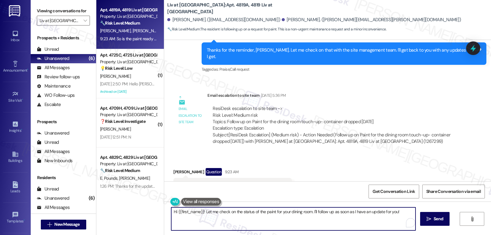
paste textarea "Emily! I totally understand you’re eager to get that paint — I’ve followed up w…"
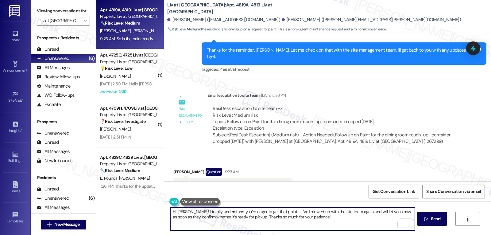
click at [276, 210] on textarea "Hi Emily! I totally understand you’re eager to get that paint — I’ve followed u…" at bounding box center [292, 218] width 244 height 23
type textarea "Hi Emily! I totally understand you’re eager to get that paint. I’ve followed up…"
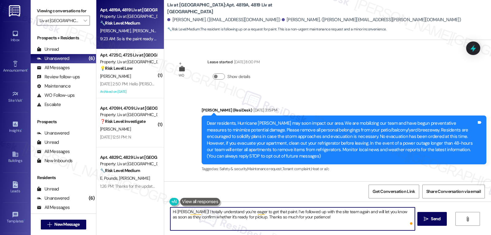
scroll to position [7749, 0]
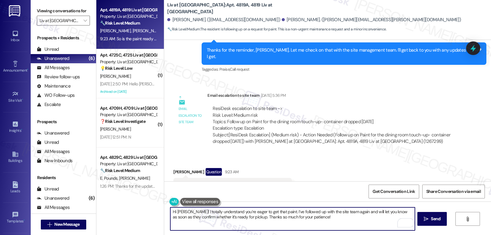
click at [318, 215] on textarea "Hi [PERSON_NAME]! I totally understand you’re eager to get that paint. I’ve fol…" at bounding box center [292, 218] width 244 height 23
type textarea "Hi [PERSON_NAME]! I totally understand you’re eager to get that paint. I’ve fol…"
click at [424, 219] on icon "" at bounding box center [426, 218] width 5 height 5
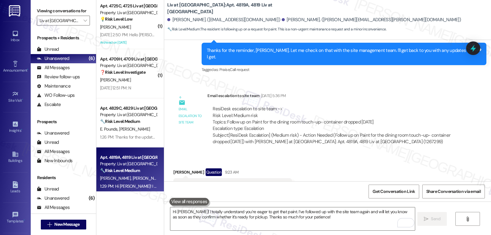
scroll to position [7798, 0]
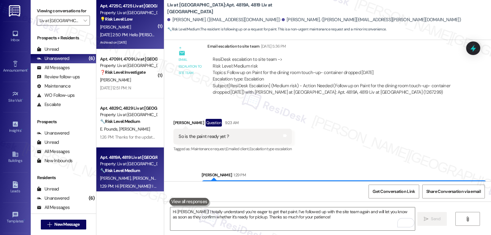
click at [125, 30] on div "Y. Moyet" at bounding box center [128, 27] width 58 height 8
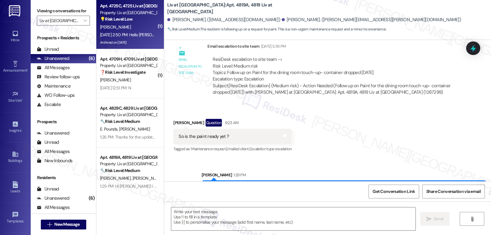
type textarea "Fetching suggested responses. Please feel free to read through the conversation…"
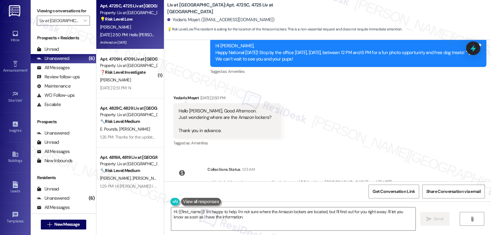
scroll to position [7690, 0]
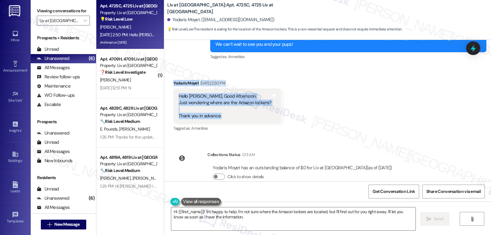
drag, startPoint x: 168, startPoint y: 70, endPoint x: 246, endPoint y: 103, distance: 84.4
click at [246, 103] on div "Received via SMS Yodaris Moyet Aug 30, 2025 at 2:50 PM Hello Sarah, Good Aftern…" at bounding box center [227, 106] width 117 height 62
copy div "Yodaris Moyet Aug 30, 2025 at 2:50 PM Hello Sarah, Good Afternoon. Just wonderi…"
drag, startPoint x: 205, startPoint y: 210, endPoint x: 289, endPoint y: 212, distance: 83.8
click at [205, 210] on textarea "Hi {{first_name}}! I'm happy to help. I'm not sure where the Amazon lockers are…" at bounding box center [293, 218] width 244 height 23
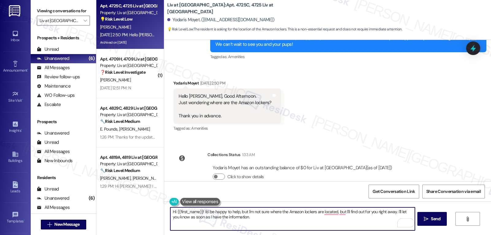
click at [286, 216] on textarea "Hi {{first_name}}! I'd be happy to help, but I'm not sure where the Amazon lock…" at bounding box center [292, 218] width 244 height 23
click at [327, 223] on textarea "Hi {{first_name}}! I'd be happy to help, but I'm not sure where the Amazon lock…" at bounding box center [292, 218] width 244 height 23
type textarea "Hi {{first_name}}! I'd be happy to help, but I'm not sure where the Amazon lock…"
click at [434, 220] on span "Send" at bounding box center [436, 218] width 10 height 6
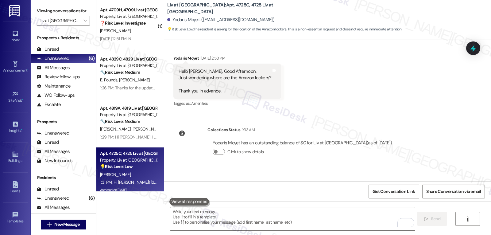
scroll to position [7739, 0]
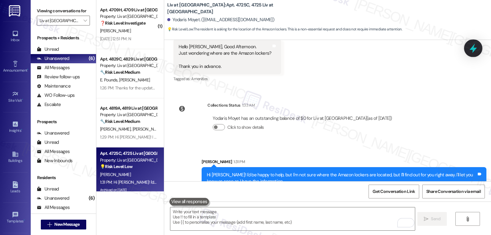
click at [473, 46] on icon at bounding box center [472, 49] width 7 height 10
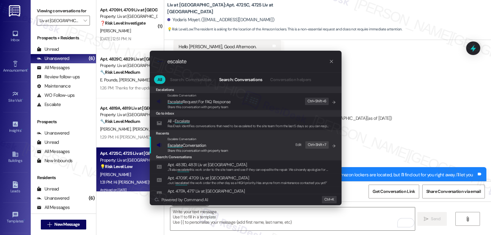
type input "escalate"
click at [195, 143] on span "Escalate Conversation" at bounding box center [187, 145] width 39 height 6
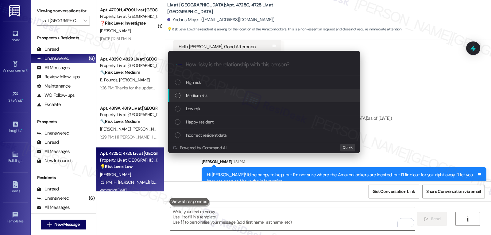
click at [206, 94] on span "Medium risk" at bounding box center [196, 95] width 21 height 7
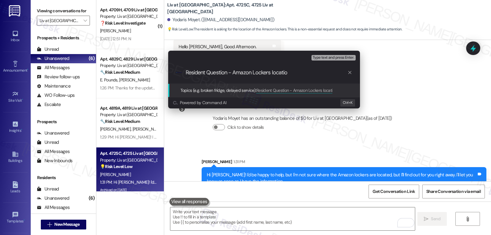
type input "Resident Question - Amazon Lockers location"
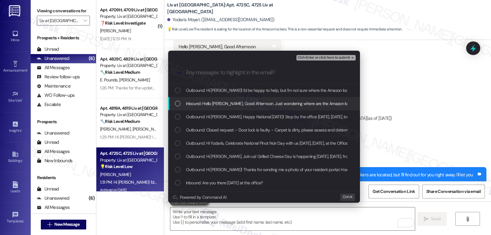
click at [239, 101] on span "Inbound: Hello Sarah, Good Afternoon. Just wondering where are the Amazon locke…" at bounding box center [293, 103] width 214 height 7
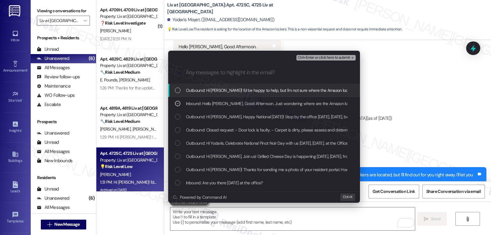
click at [329, 57] on span "Ctrl+Enter or click here to submit" at bounding box center [324, 58] width 52 height 4
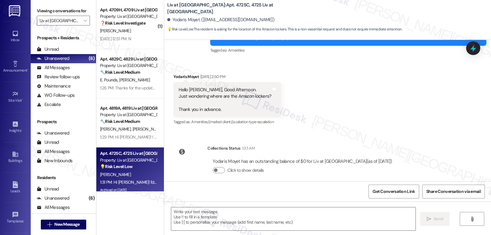
type textarea "Fetching suggested responses. Please feel free to read through the conversation…"
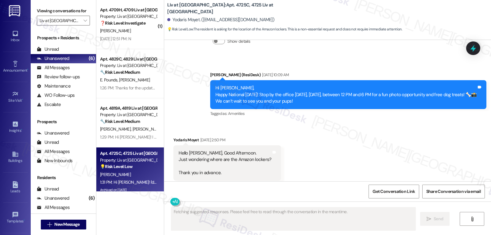
scroll to position [7748, 0]
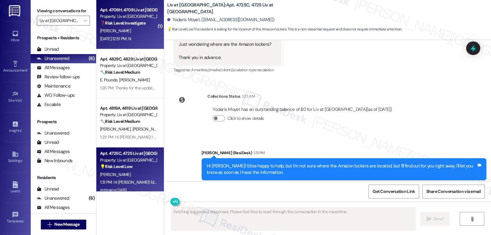
click at [139, 28] on div "P. Portuese" at bounding box center [128, 31] width 58 height 8
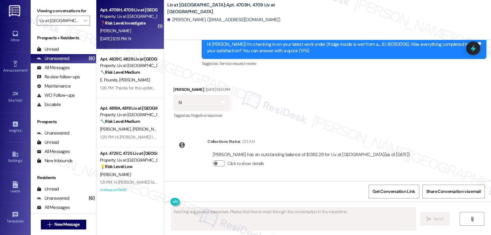
scroll to position [2611, 0]
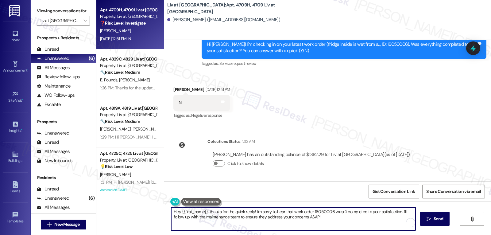
drag, startPoint x: 398, startPoint y: 212, endPoint x: 427, endPoint y: 249, distance: 47.6
click at [427, 234] on html "Inbox Go to Inbox Announcement • Send A Text Announcement Site Visit • Go to Si…" at bounding box center [245, 117] width 491 height 235
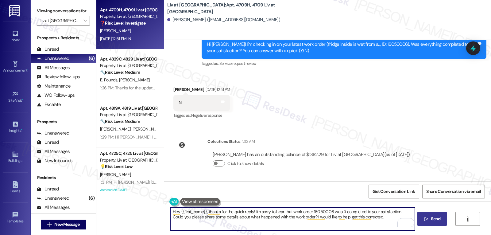
type textarea "Hey {{first_name}}, thanks for the quick reply! I'm sorry to hear that work ord…"
click at [428, 221] on span " Send" at bounding box center [431, 218] width 19 height 6
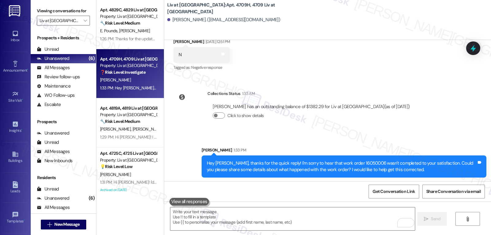
scroll to position [2660, 0]
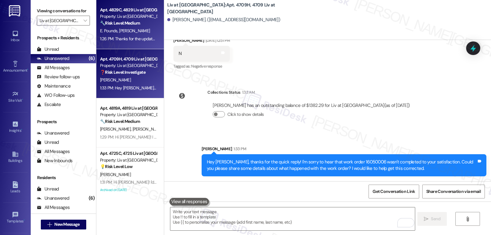
click at [125, 43] on div "Apt. 4829C, 4829 Liv at Winter Park Property: Liv at Winter Park 🔧 Risk Level: …" at bounding box center [130, 24] width 68 height 49
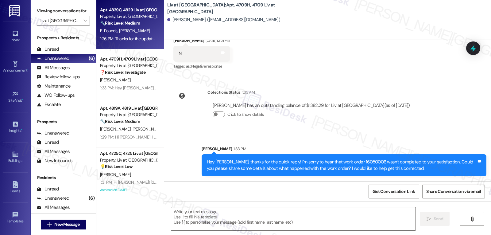
type textarea "Fetching suggested responses. Please feel free to read through the conversation…"
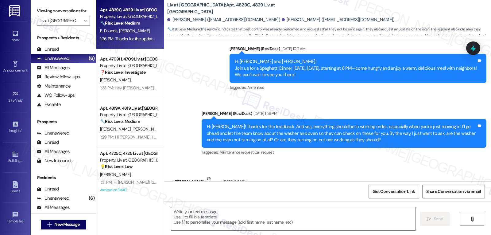
type textarea "Fetching suggested responses. Please feel free to read through the conversation…"
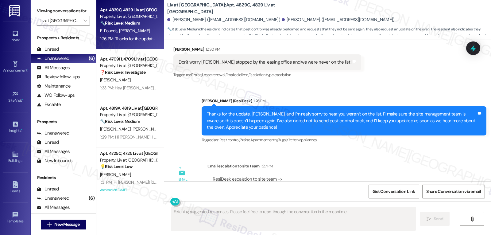
scroll to position [2956, 0]
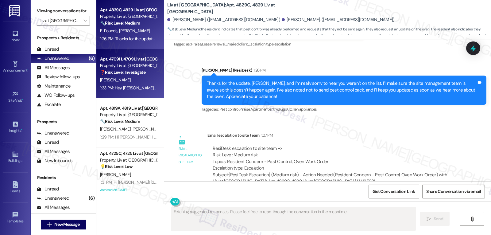
click at [111, 87] on div "1:33 PM: Hey Peter, thanks for the quick reply! I'm sorry to hear that work ord…" at bounding box center [330, 88] width 461 height 6
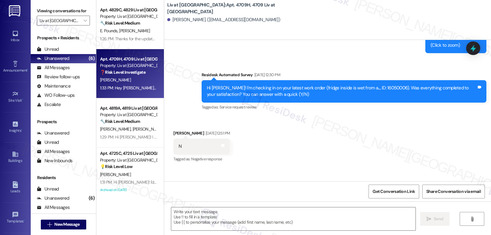
type textarea "Fetching suggested responses. Please feel free to read through the conversation…"
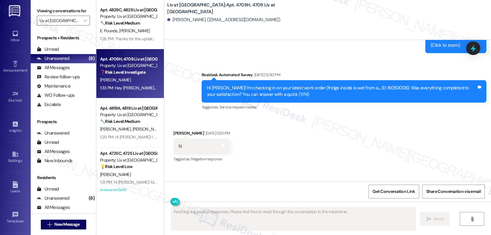
scroll to position [2669, 0]
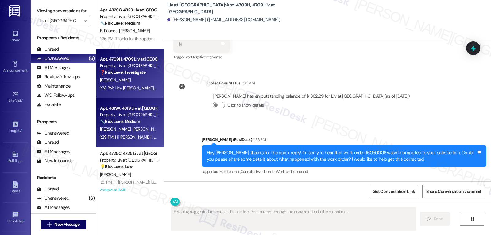
click at [132, 124] on strong "🔧 Risk Level: Medium" at bounding box center [120, 121] width 40 height 6
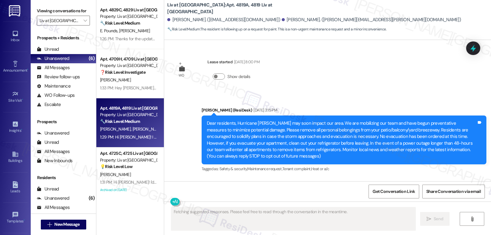
scroll to position [7748, 0]
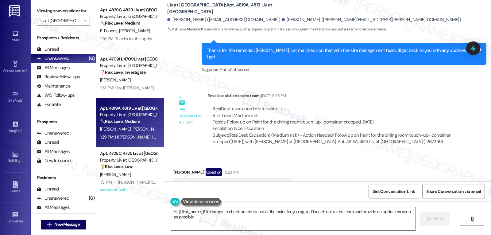
type textarea "Hi {{first_name}}! I'm happy to check on the status of the paint for you again.…"
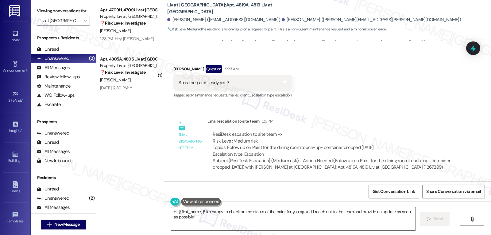
scroll to position [7882, 0]
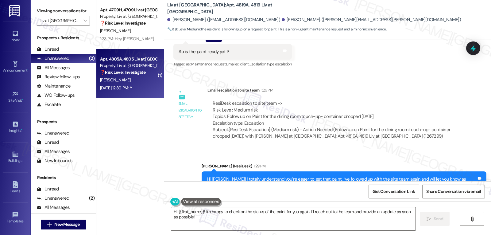
click at [120, 56] on div "Apt. 4805A, 4805 Liv at Winter Park" at bounding box center [128, 59] width 57 height 6
type textarea "Fetching suggested responses. Please feel free to read through the conversation…"
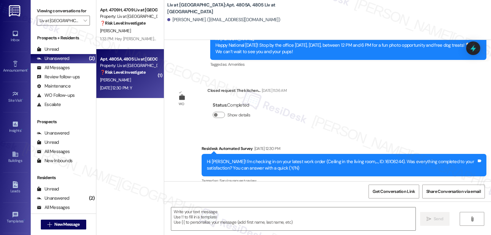
scroll to position [383, 0]
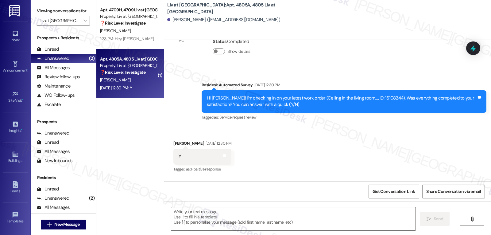
type textarea "Fetching suggested responses. Please feel free to read through the conversation…"
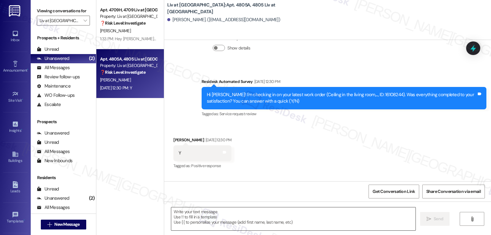
click at [290, 212] on textarea at bounding box center [293, 218] width 244 height 23
drag, startPoint x: 207, startPoint y: 214, endPoint x: 211, endPoint y: 214, distance: 4.3
click at [208, 215] on textarea "To enrich screen reader interactions, please activate Accessibility in Grammarl…" at bounding box center [292, 218] width 244 height 23
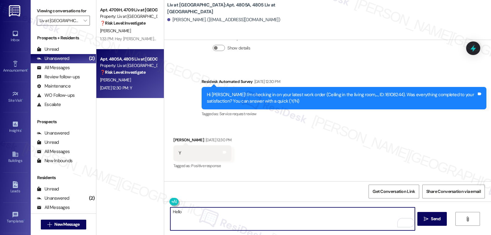
paste textarea "I appreciate your response, {{first_name}}! I’m glad your work order is all set…"
click at [276, 221] on textarea "I appreciate your response, {{first_name}}! I’m glad your work order is all set…" at bounding box center [292, 218] width 244 height 23
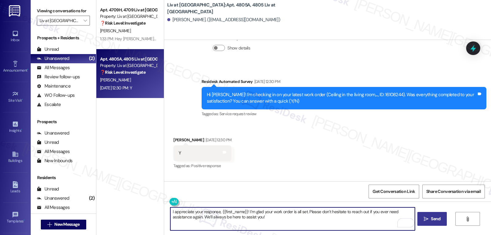
type textarea "I appreciate your response, {{first_name}}! I’m glad your work order is all set…"
click at [418, 218] on button " Send" at bounding box center [432, 219] width 30 height 14
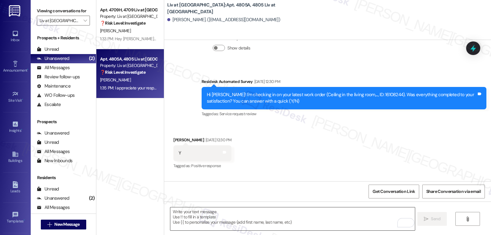
click at [216, 226] on textarea "To enrich screen reader interactions, please activate Accessibility in Grammarl…" at bounding box center [292, 218] width 244 height 23
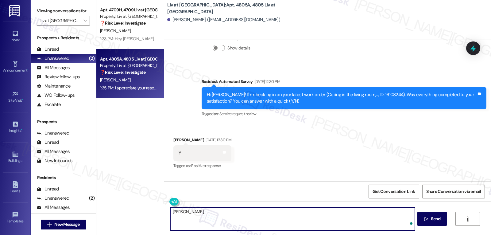
paste textarea "I’d love to know, has your experience at {{property}} been what you expected? Y…"
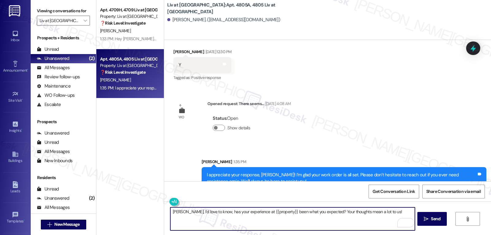
scroll to position [490, 0]
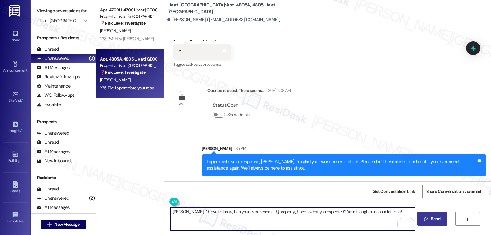
type textarea "Jason, I’d love to know, has your experience at {{property}} been what you expe…"
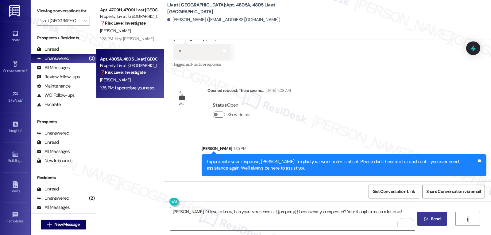
click at [424, 222] on button " Send" at bounding box center [432, 219] width 30 height 14
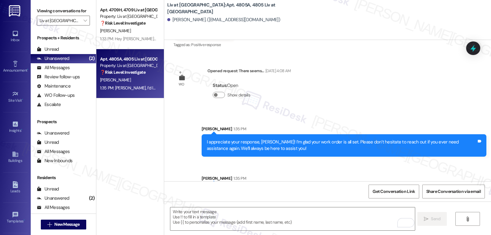
scroll to position [533, 0]
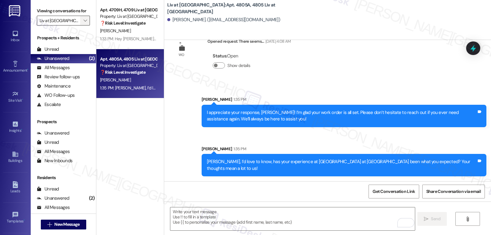
click at [83, 25] on span "" at bounding box center [85, 21] width 6 height 10
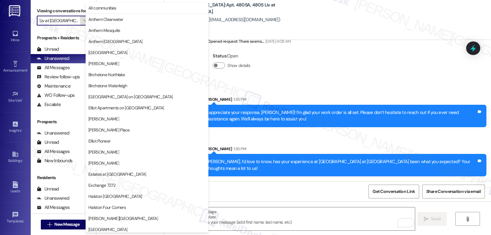
scroll to position [212, 0]
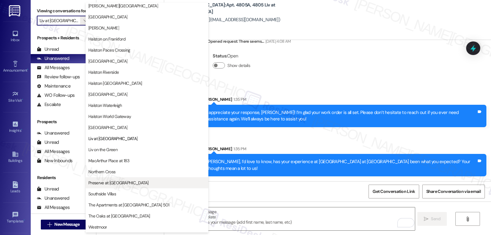
click at [112, 187] on button "Preserve at [GEOGRAPHIC_DATA]" at bounding box center [147, 182] width 123 height 11
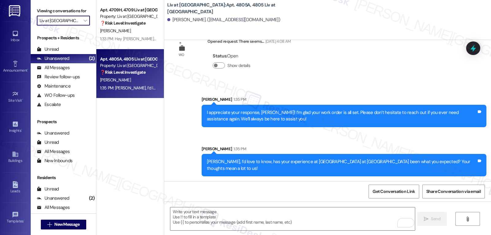
type input "Preserve at [GEOGRAPHIC_DATA]"
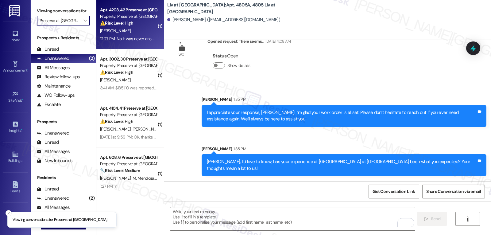
click at [146, 37] on div "12:27 PM: No it was never answered but don't worry about it now the rain has st…" at bounding box center [176, 39] width 153 height 6
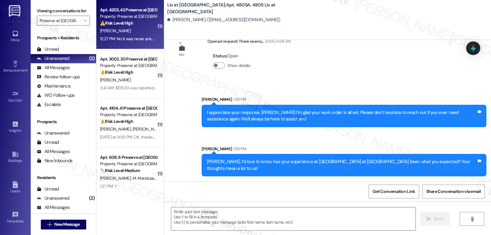
type textarea "Fetching suggested responses. Please feel free to read through the conversation…"
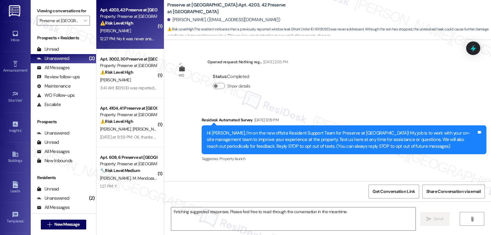
scroll to position [8248, 0]
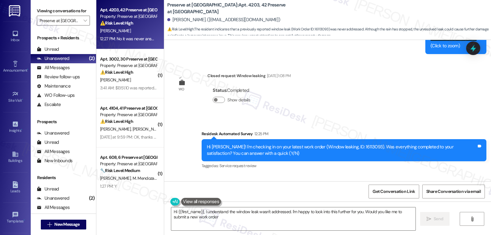
type textarea "Hi {{first_name}}, I understand the window leak wasn't addressed. I'm happy to …"
click at [471, 49] on icon at bounding box center [472, 49] width 7 height 10
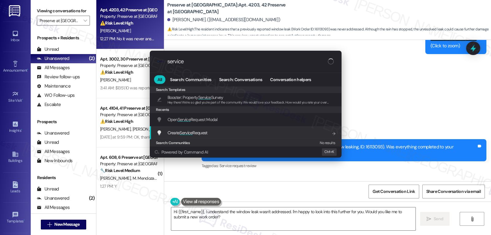
type input "service"
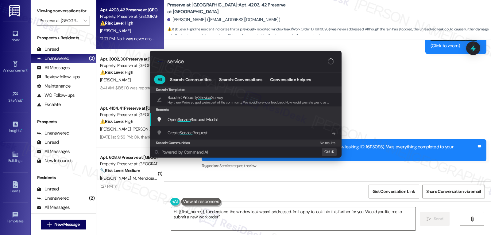
click at [201, 116] on span "Open Service Request Modal" at bounding box center [193, 119] width 50 height 7
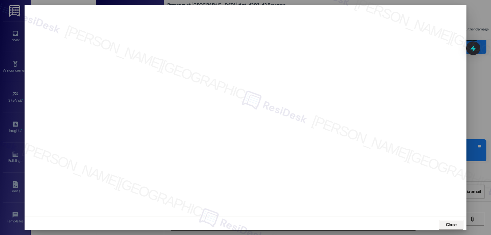
click at [456, 226] on span "Close" at bounding box center [451, 224] width 13 height 6
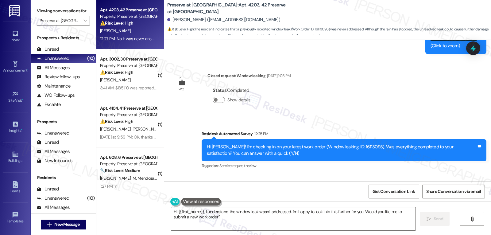
click at [173, 189] on div "Dena Chappell 12:27 PM" at bounding box center [254, 193] width 163 height 9
copy div "Dena"
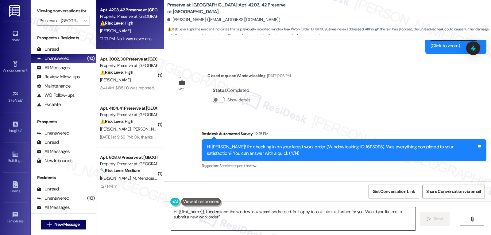
click at [245, 220] on textarea "Hi {{first_name}}, I understand the window leak wasn't addressed. I'm happy to …" at bounding box center [293, 218] width 244 height 23
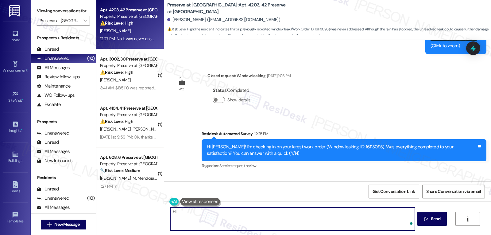
paste textarea "Dena"
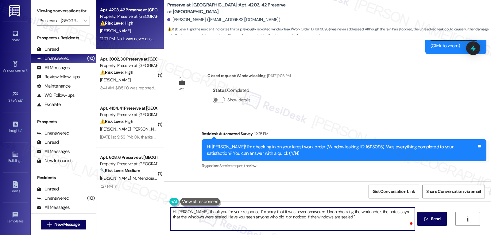
type textarea "Hi [PERSON_NAME], thank you for your response. I'm sorry that it was never answ…"
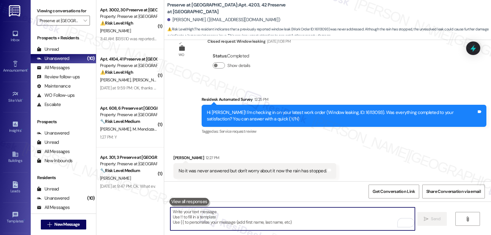
scroll to position [8297, 0]
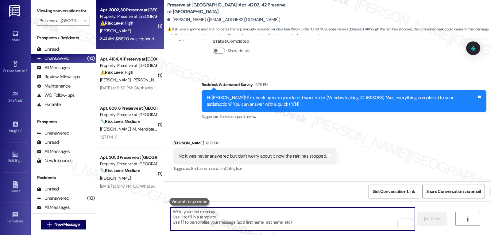
click at [130, 41] on div "3:41 AM: $1351.10 was reported to flex. This is not the correct amount. Flex ne…" at bounding box center [128, 39] width 58 height 8
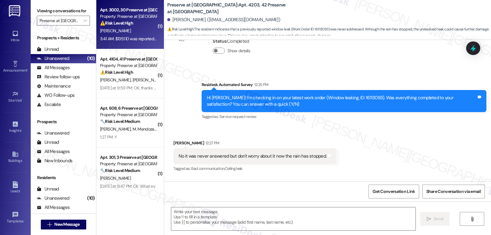
type textarea "Fetching suggested responses. Please feel free to read through the conversation…"
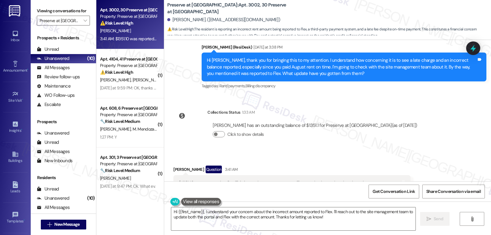
scroll to position [2994, 0]
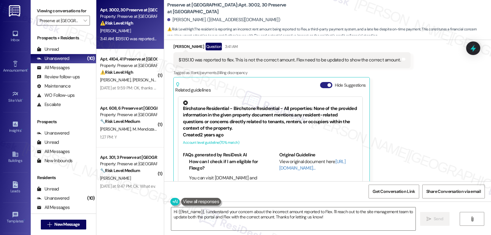
click at [320, 82] on button "Hide Suggestions" at bounding box center [326, 85] width 12 height 6
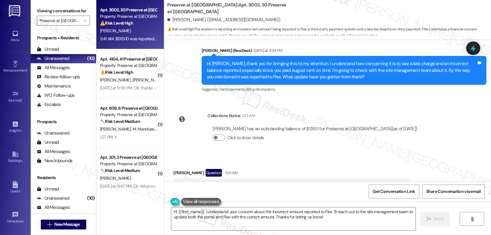
scroll to position [2900, 0]
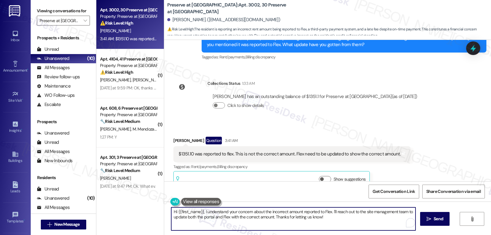
click at [213, 227] on textarea "Hi {{first_name}}, I understand your concern about the incorrect amount reporte…" at bounding box center [293, 218] width 244 height 23
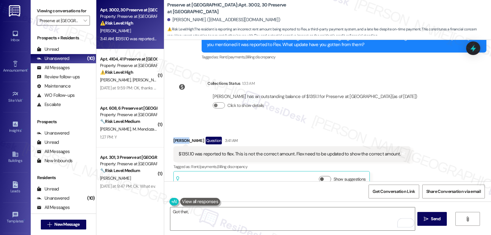
drag, startPoint x: 179, startPoint y: 127, endPoint x: 164, endPoint y: 128, distance: 15.1
click at [164, 128] on div "Received via SMS Phillip Crews Question 3:41 AM $1351.10 was reported to flex. …" at bounding box center [327, 158] width 327 height 71
copy div "Phillip"
click at [221, 219] on textarea "Got that," at bounding box center [292, 218] width 244 height 23
paste textarea "Phillip"
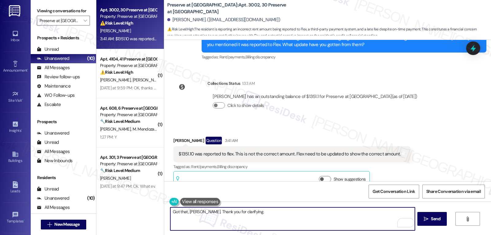
click at [254, 216] on textarea "Got that, Phillip. Thank you for clarifying." at bounding box center [292, 218] width 244 height 23
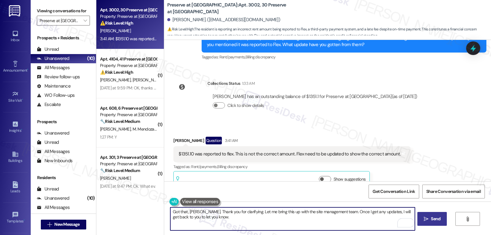
type textarea "Got that, Phillip. Thank you for clarifying. Let me bring this up with the site…"
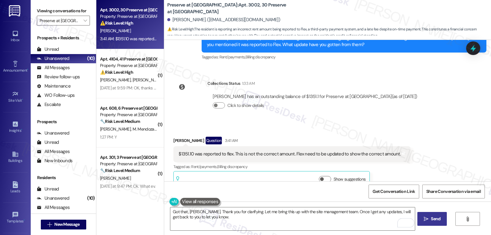
click at [436, 218] on span "Send" at bounding box center [436, 218] width 10 height 6
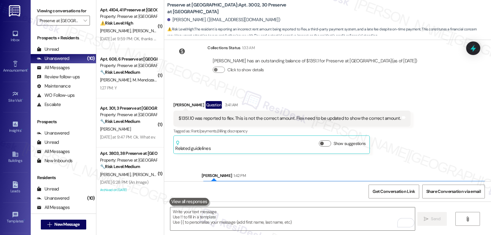
scroll to position [2950, 0]
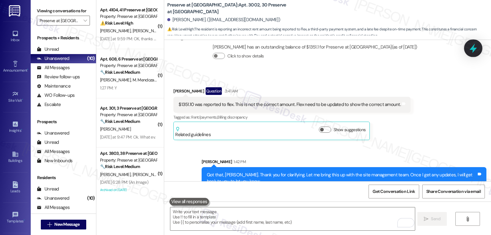
click at [472, 50] on icon at bounding box center [473, 48] width 10 height 10
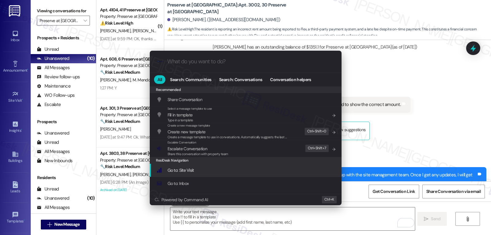
click at [425, 133] on div ".cls-1{fill:#0a055f;}.cls-2{fill:#0cc4c4;} resideskLogoBlueOrange All Search: C…" at bounding box center [245, 117] width 491 height 235
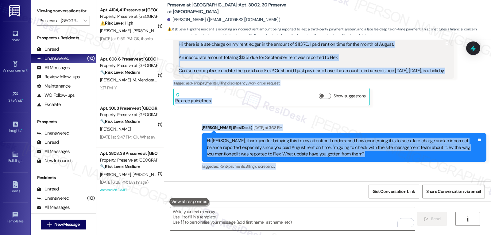
scroll to position [2888, 0]
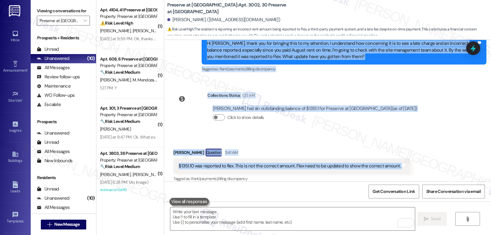
drag, startPoint x: 167, startPoint y: 97, endPoint x: 464, endPoint y: 159, distance: 303.1
click at [464, 159] on div "Lease started Jun 19, 2025 at 8:00 PM Survey, sent via SMS Residesk Automated S…" at bounding box center [327, 110] width 327 height 141
copy div "Phillip Crews Question Yesterday at 12:06 PM Hi, there is a late charge on my r…"
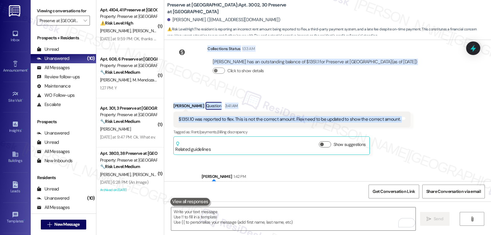
scroll to position [2950, 0]
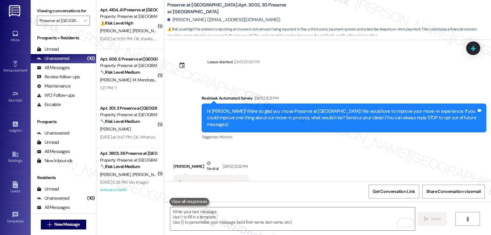
scroll to position [2950, 0]
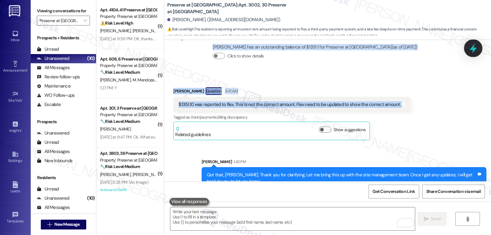
click at [472, 45] on icon at bounding box center [473, 48] width 10 height 10
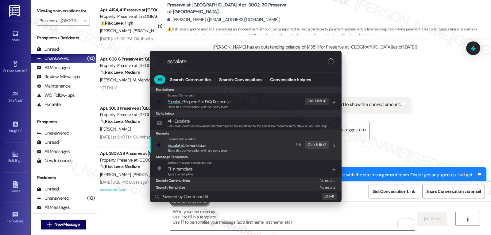
type input "escalate"
click at [214, 149] on span "Share this conversation with property team" at bounding box center [198, 150] width 61 height 4
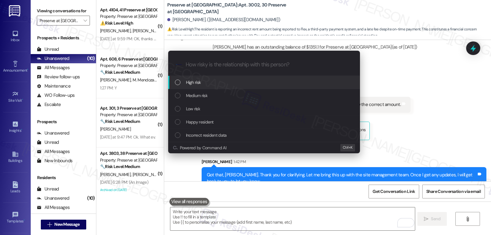
click at [209, 81] on div "High risk" at bounding box center [264, 82] width 179 height 7
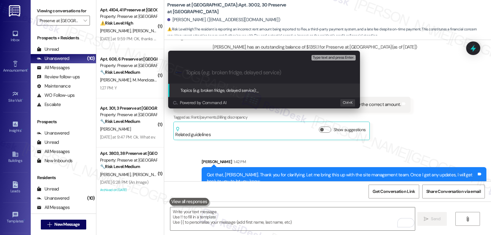
paste input "Billing Discrepancy — Late Fee & Incorrect Flex Amount"
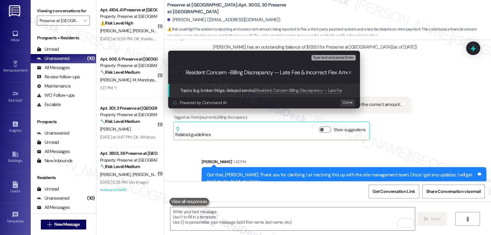
type input "Resident Concern - Billing Discrepancy — Late Fee & Incorrect Flex Amount"
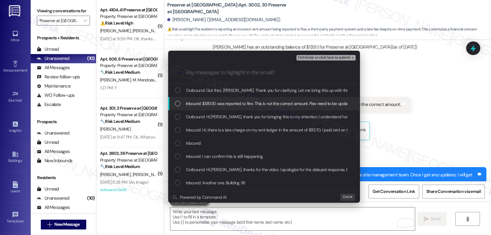
click at [179, 105] on div "List of options" at bounding box center [178, 104] width 6 height 6
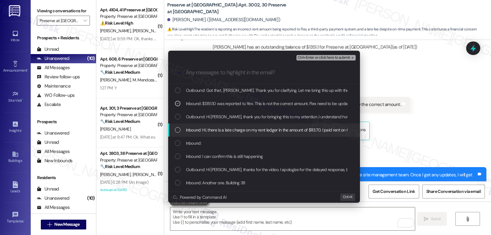
click at [177, 128] on div "List of options" at bounding box center [178, 130] width 6 height 6
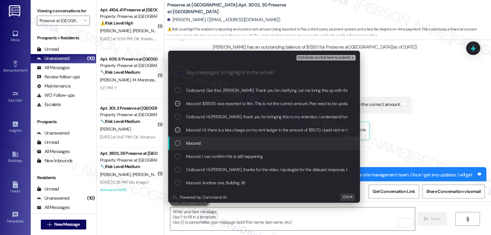
click at [178, 144] on div "List of options" at bounding box center [178, 143] width 6 height 6
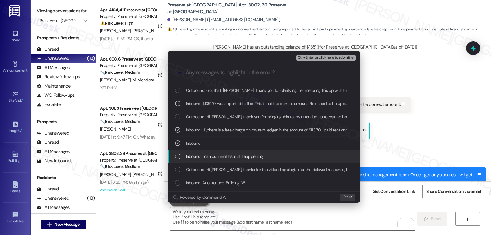
click at [177, 158] on div "List of options" at bounding box center [178, 156] width 6 height 6
click at [176, 155] on icon "List of options" at bounding box center [178, 156] width 4 height 4
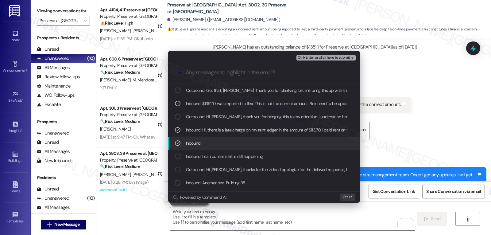
click at [176, 144] on icon "List of options" at bounding box center [178, 143] width 4 height 4
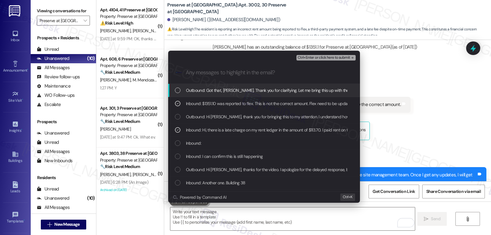
click at [336, 57] on span "Ctrl+Enter or click here to submit" at bounding box center [324, 58] width 52 height 4
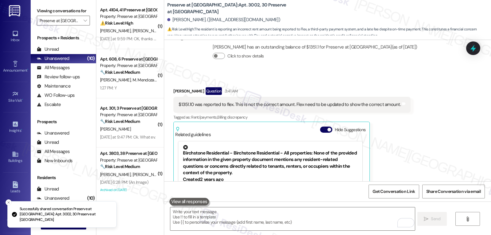
scroll to position [0, 0]
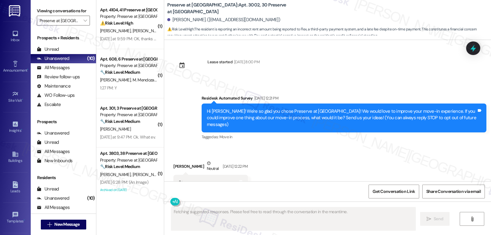
type textarea "Fetching suggested responses. Please feel free to read through the conversation…"
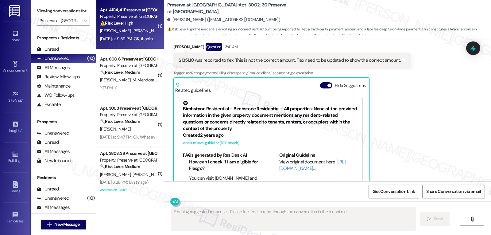
click at [133, 32] on span "[PERSON_NAME]" at bounding box center [148, 31] width 31 height 6
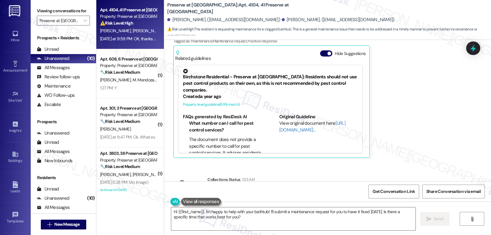
scroll to position [3167, 0]
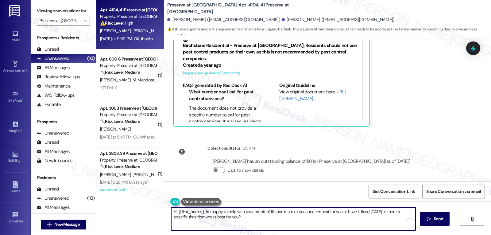
click at [240, 212] on textarea "Hi {{first_name}}, I'm happy to help with your bathtub! I'll submit a maintenan…" at bounding box center [293, 218] width 244 height 23
drag, startPoint x: 201, startPoint y: 213, endPoint x: 491, endPoint y: 249, distance: 292.2
click at [491, 234] on html "Inbox Go to Inbox Announcement • Send A Text Announcement Site Visit • Go to Si…" at bounding box center [245, 117] width 491 height 235
click at [231, 219] on textarea "Hi {{first_name}}, I'm happy to help with your bathtub! I'll submit a maintenan…" at bounding box center [292, 218] width 244 height 23
click at [208, 214] on textarea "Hi {{first_name}}, I'm happy to help with your bathtub! I'll submit a maintenan…" at bounding box center [292, 218] width 244 height 23
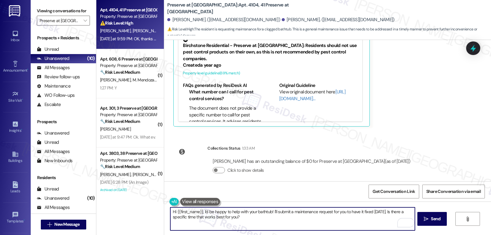
drag, startPoint x: 369, startPoint y: 213, endPoint x: 413, endPoint y: 249, distance: 57.6
click at [413, 234] on html "Inbox Go to Inbox Announcement • Send A Text Announcement Site Visit • Go to Si…" at bounding box center [245, 117] width 491 height 235
type textarea "Hi {{first_name}}, I'd be happy to help with your bathtub! I'll submit a mainte…"
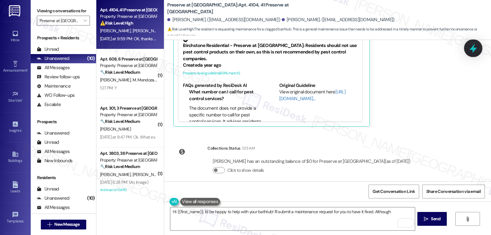
click at [471, 45] on icon at bounding box center [473, 48] width 10 height 10
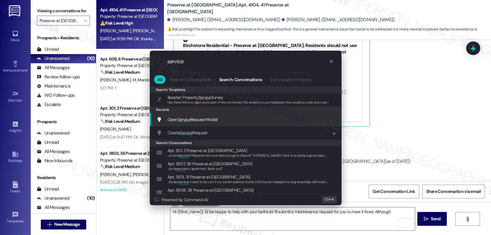
click at [186, 122] on span "Service" at bounding box center [184, 120] width 13 height 6
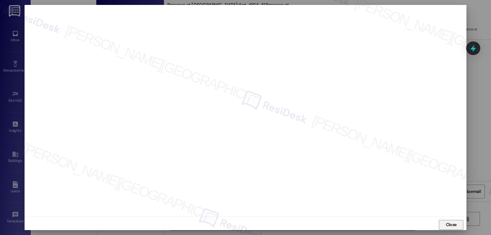
click at [457, 224] on button "Close" at bounding box center [451, 225] width 25 height 10
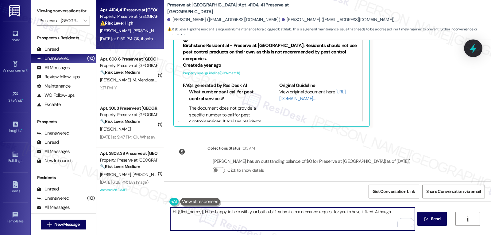
click at [470, 50] on icon at bounding box center [473, 48] width 10 height 10
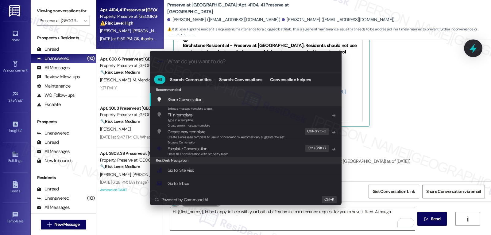
type input "e"
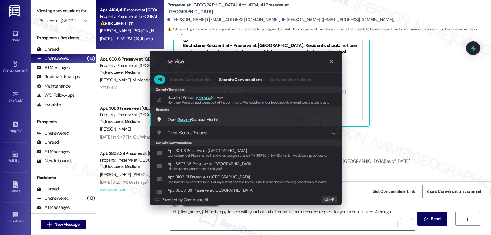
type input "service"
click at [198, 120] on span "Open Service Request Modal" at bounding box center [193, 120] width 50 height 6
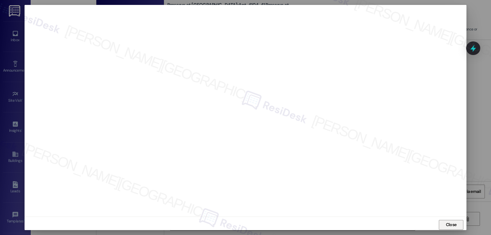
click at [440, 224] on button "Close" at bounding box center [451, 225] width 25 height 10
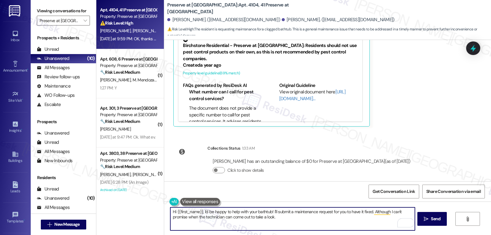
click at [292, 222] on textarea "Hi {{first_name}}, I'd be happy to help with your bathtub! I'll submit a mainte…" at bounding box center [292, 218] width 244 height 23
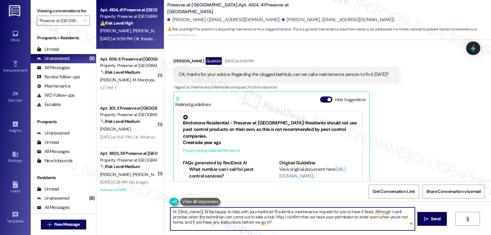
scroll to position [3045, 0]
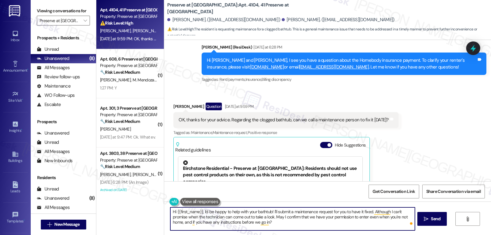
drag, startPoint x: 173, startPoint y: 210, endPoint x: 199, endPoint y: 210, distance: 25.2
click at [199, 210] on textarea "Hi {{first_name}}, I'd be happy to help with your bathtub! I'll submit a mainte…" at bounding box center [292, 218] width 244 height 23
click at [247, 225] on textarea "Hi [PERSON_NAME], I'd be happy to help with your bathtub! I'll submit a mainten…" at bounding box center [292, 218] width 244 height 23
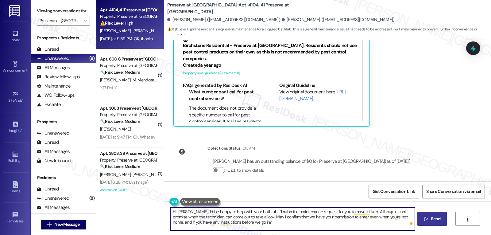
type textarea "Hi [PERSON_NAME], I'd be happy to help with your bathtub! I'll submit a mainten…"
click at [443, 220] on button " Send" at bounding box center [432, 219] width 30 height 14
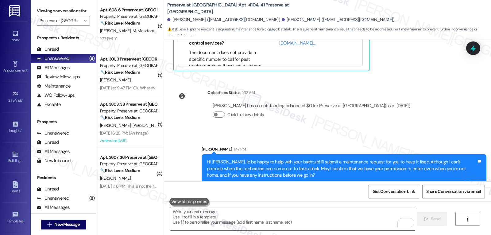
scroll to position [3223, 0]
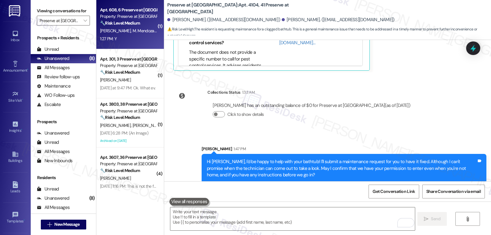
click at [139, 35] on div "1:27 PM: Y 1:27 PM: Y" at bounding box center [128, 39] width 58 height 8
type textarea "Fetching suggested responses. Please feel free to read through the conversation…"
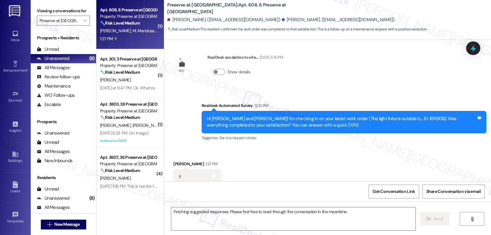
scroll to position [450, 0]
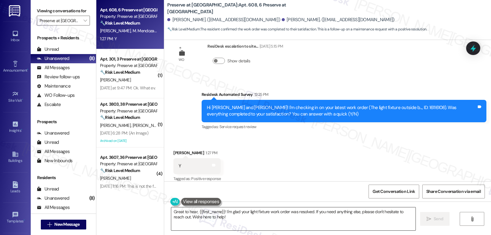
click at [242, 221] on textarea "Great to hear, {{first_name}}! I'm glad your light fixture work order was resol…" at bounding box center [293, 218] width 244 height 23
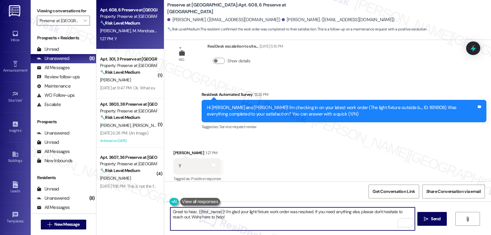
drag, startPoint x: 193, startPoint y: 213, endPoint x: 220, endPoint y: 214, distance: 26.4
click at [220, 214] on textarea "Great to hear, {{first_name}}! I'm glad your light fixture work order was resol…" at bounding box center [292, 218] width 244 height 23
click at [257, 221] on textarea "Great to hear, [PERSON_NAME]! I'm glad your light fixture work order was resolv…" at bounding box center [292, 218] width 244 height 23
type textarea "Great to hear, [PERSON_NAME]! I'm glad your light fixture work order was resolv…"
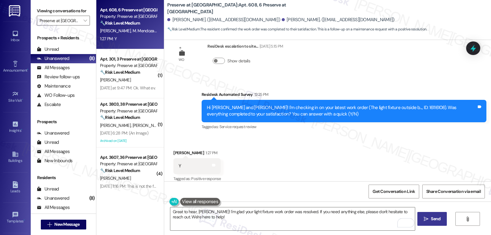
click at [426, 224] on button " Send" at bounding box center [432, 219] width 30 height 14
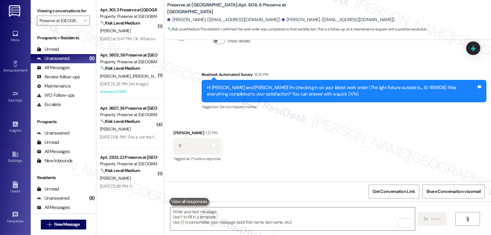
scroll to position [500, 0]
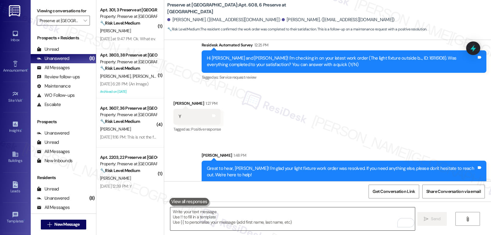
click at [322, 212] on textarea "To enrich screen reader interactions, please activate Accessibility in Grammarl…" at bounding box center [292, 218] width 244 height 23
click at [205, 219] on textarea "To enrich screen reader interactions, please activate Accessibility in Grammarl…" at bounding box center [292, 218] width 244 height 23
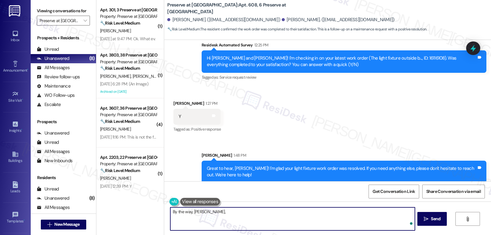
paste textarea "how are things going at {{property}}? Has it been everything you were looking f…"
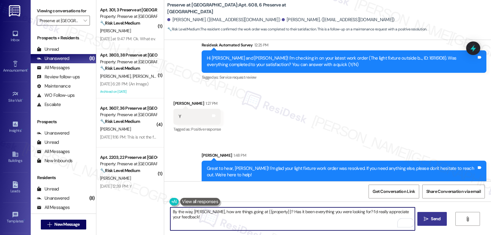
type textarea "By the way, Bryan, how are things going at {{property}}? Has it been everything…"
click at [436, 218] on span "Send" at bounding box center [436, 218] width 10 height 6
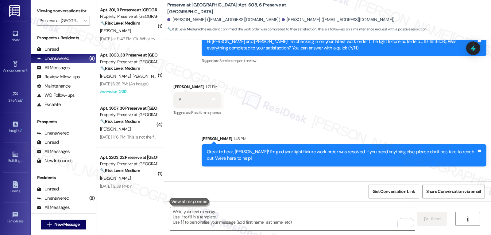
scroll to position [543, 0]
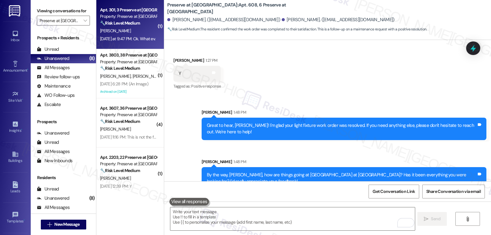
click at [115, 24] on strong "🔧 Risk Level: Medium" at bounding box center [120, 23] width 40 height 6
type textarea "Fetching suggested responses. Please feel free to read through the conversation…"
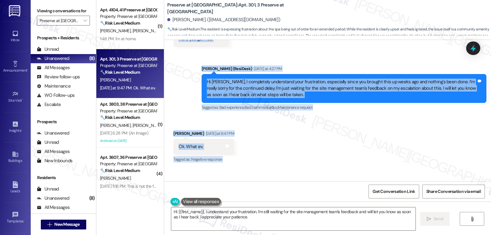
scroll to position [6296, 0]
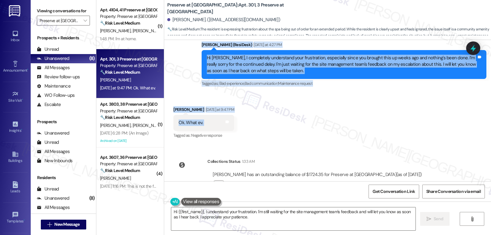
drag, startPoint x: 196, startPoint y: 95, endPoint x: 354, endPoint y: 110, distance: 159.4
click at [354, 110] on div "Review Douglas Goliat Jun 25, 2022 at 5:22 PM - See review WO Lease started Oct…" at bounding box center [327, 110] width 327 height 141
copy div "Sarah (ResiDesk) Aug 29, 2025 at 6:24 PM Hi Douglas, thank you for reaching out…"
drag, startPoint x: 476, startPoint y: 122, endPoint x: 246, endPoint y: 218, distance: 248.8
click at [246, 218] on textarea "Hi {{first_name}}, I understand your frustration. I'm still waiting for the sit…" at bounding box center [293, 218] width 244 height 23
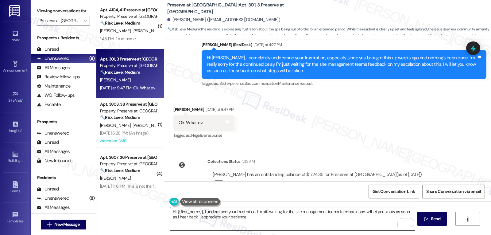
click at [257, 218] on textarea "Hi {{first_name}}, I understand your frustration. I'm still waiting for the sit…" at bounding box center [292, 218] width 244 height 23
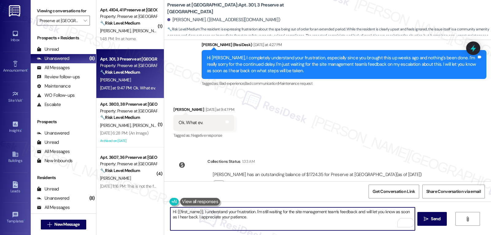
paste textarea "I know it’s discouraging to feel like nothing has moved forward after you’ve al…"
click at [353, 210] on textarea "I know it’s discouraging to feel like nothing has moved forward after you’ve al…" at bounding box center [292, 218] width 244 height 23
click at [378, 222] on textarea "Douglas, I know it’s discouraging to feel like nothing has moved forward after …" at bounding box center [292, 218] width 244 height 23
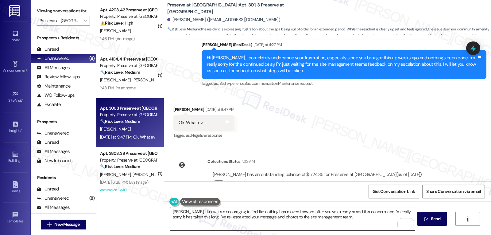
click at [351, 223] on textarea "Douglas, I know it’s discouraging to feel like nothing has moved forward after …" at bounding box center [292, 218] width 244 height 23
paste textarea "I’ll keep you updated as soon as I have a clear response from them on next step…"
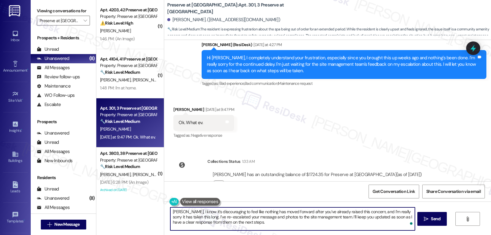
click at [278, 226] on textarea "Douglas, I know it’s discouraging to feel like nothing has moved forward after …" at bounding box center [292, 218] width 244 height 23
type textarea "Douglas, I know it’s discouraging to feel like nothing has moved forward after …"
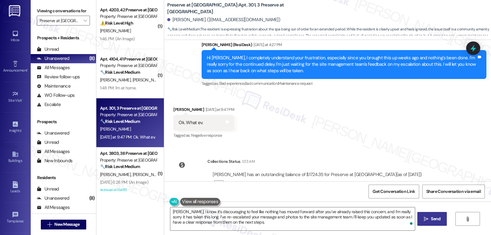
click at [428, 218] on span " Send" at bounding box center [431, 218] width 19 height 6
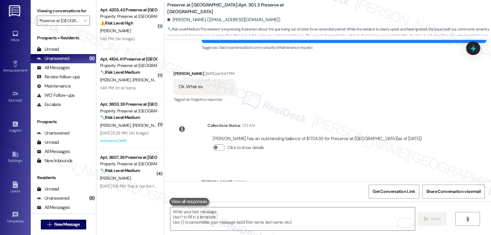
scroll to position [6352, 0]
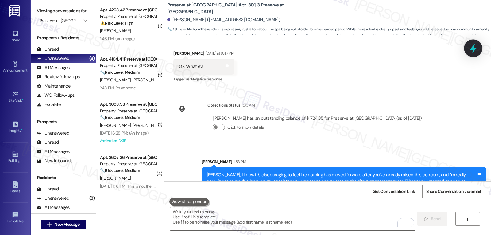
click at [474, 46] on icon at bounding box center [473, 48] width 10 height 10
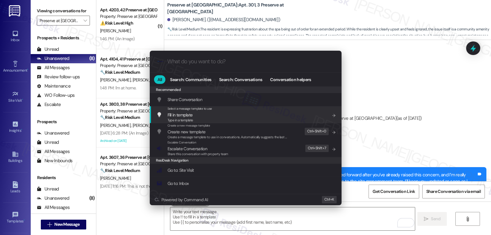
click at [411, 108] on div ".cls-1{fill:#0a055f;}.cls-2{fill:#0cc4c4;} resideskLogoBlueOrange All Search: C…" at bounding box center [245, 117] width 491 height 235
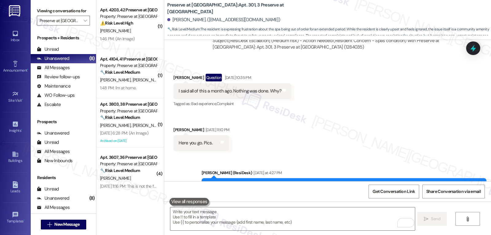
scroll to position [6107, 0]
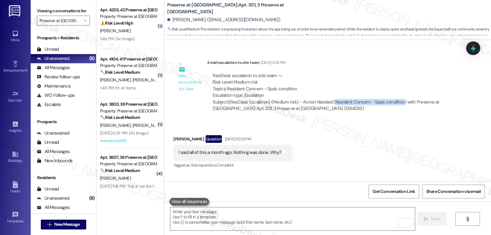
drag, startPoint x: 328, startPoint y: 82, endPoint x: 395, endPoint y: 81, distance: 67.5
click at [395, 99] on div "Subject: [ResiDesk Escalation] (Medium risk) - Action Needed (Resident Concern …" at bounding box center [333, 105] width 240 height 13
copy div "Resident Concern - Spa's condition"
click at [474, 50] on icon at bounding box center [472, 49] width 7 height 10
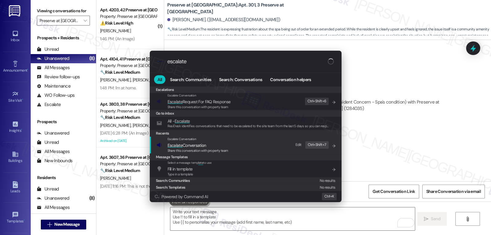
type input "escalate"
click at [195, 146] on span "Escalate Conversation" at bounding box center [187, 145] width 39 height 6
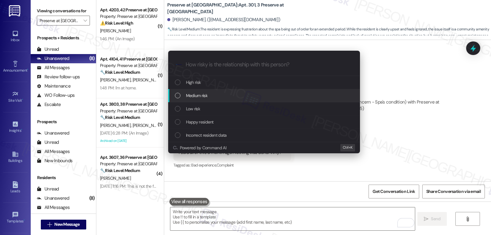
click at [210, 94] on div "Medium risk" at bounding box center [264, 95] width 179 height 7
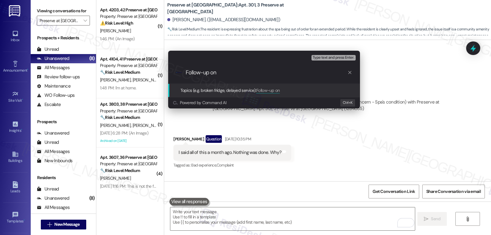
paste input "Resident Concern - Spa's condition"
type input "Follow-up on Resident Concern - Spa's condition"
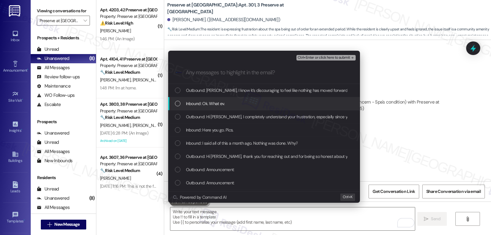
drag, startPoint x: 226, startPoint y: 106, endPoint x: 223, endPoint y: 104, distance: 3.8
click at [225, 106] on div "Inbound: Ok. What ev." at bounding box center [264, 103] width 179 height 7
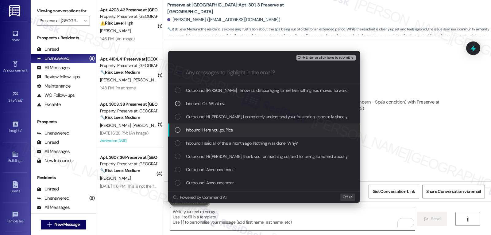
click at [199, 132] on span "Inbound: Here you go. Pics." at bounding box center [210, 129] width 48 height 7
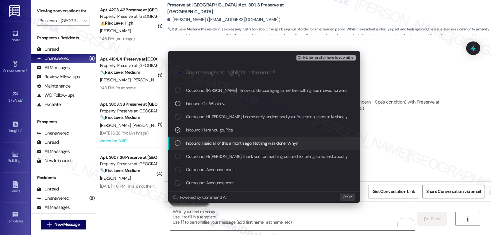
click at [179, 143] on div "List of options" at bounding box center [178, 143] width 6 height 6
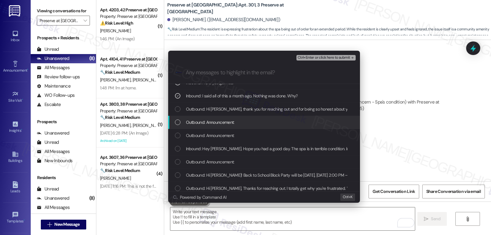
scroll to position [61, 0]
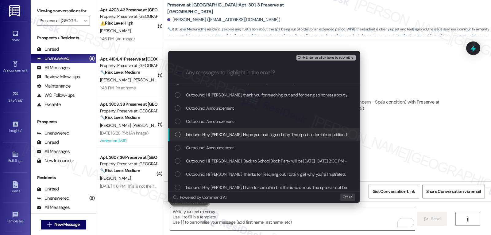
click at [180, 133] on div "List of options" at bounding box center [178, 135] width 6 height 6
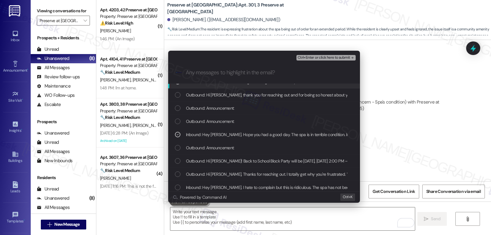
click at [329, 57] on span "Ctrl+Enter or click here to submit" at bounding box center [324, 58] width 52 height 4
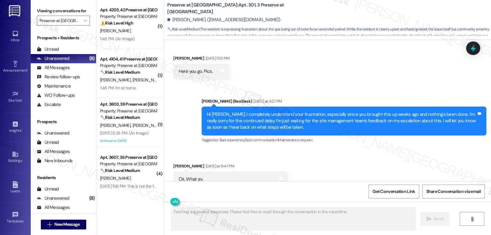
scroll to position [6361, 0]
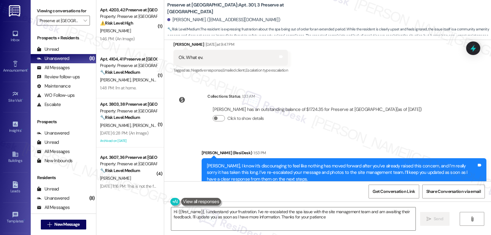
type textarea "Hi {{first_name}}, I understand your frustration. I've re-escalated the spa iss…"
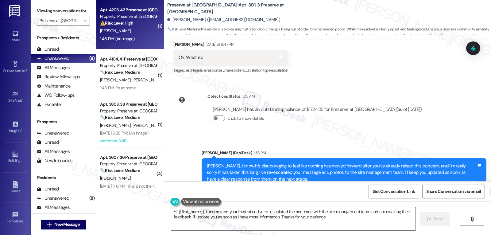
click at [132, 34] on div "D. Chappell" at bounding box center [128, 31] width 58 height 8
type textarea "Fetching suggested responses. Please feel free to read through the conversation…"
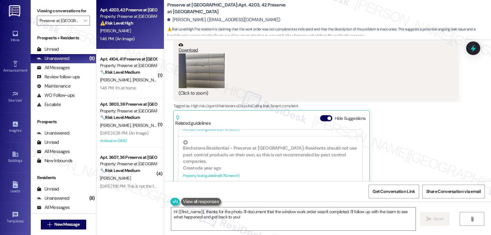
scroll to position [141, 0]
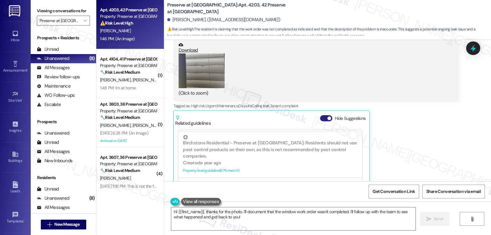
click at [322, 115] on button "Hide Suggestions" at bounding box center [326, 118] width 12 height 6
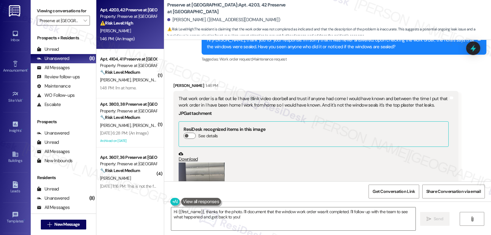
scroll to position [8480, 0]
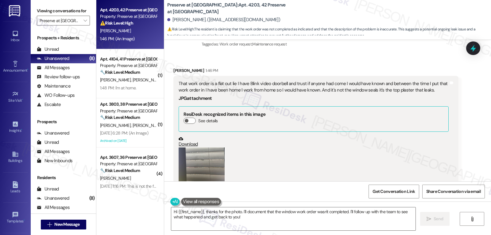
click at [181, 147] on button "Zoom image" at bounding box center [202, 164] width 46 height 35
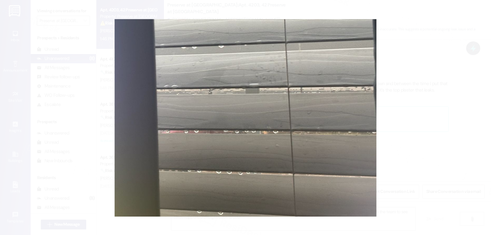
click at [408, 128] on button "Unzoom image" at bounding box center [245, 117] width 491 height 235
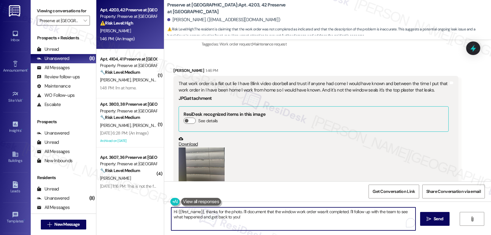
drag, startPoint x: 247, startPoint y: 218, endPoint x: 148, endPoint y: 192, distance: 102.9
click at [147, 194] on div "Apt. 4203, 42 Preserve at Preston Property: Preserve at Preston ⚠️ Risk Level: …" at bounding box center [293, 117] width 395 height 235
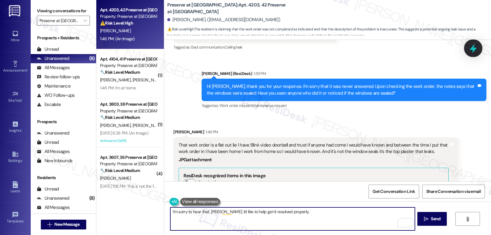
type textarea "I'm sorry to hear that, Dena. I'd like to help get it resolved properly."
click at [474, 48] on icon at bounding box center [473, 48] width 8 height 8
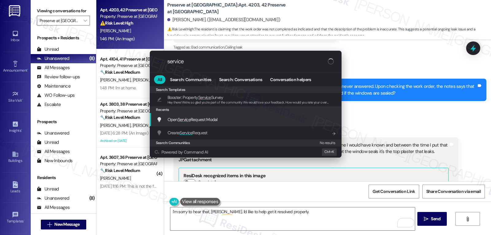
click at [235, 122] on div "Open Service Request Modal Add shortcut" at bounding box center [245, 119] width 179 height 7
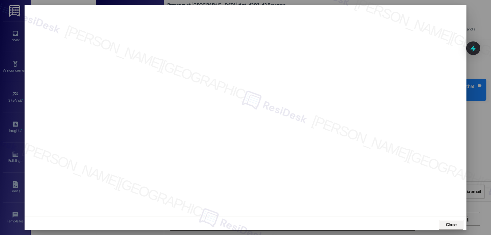
click at [453, 227] on span "Close" at bounding box center [451, 224] width 11 height 6
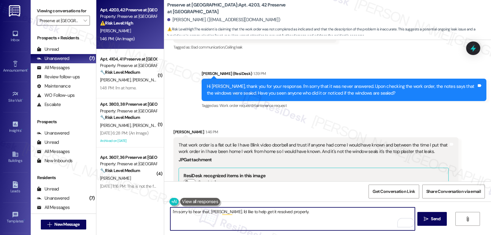
scroll to position [8480, 0]
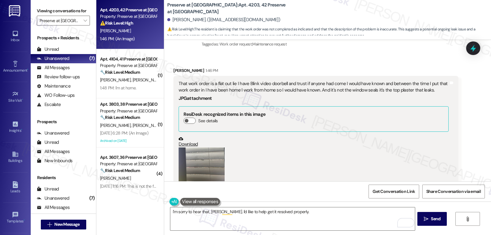
click at [468, 53] on div at bounding box center [473, 48] width 14 height 14
click at [470, 51] on icon at bounding box center [473, 48] width 10 height 10
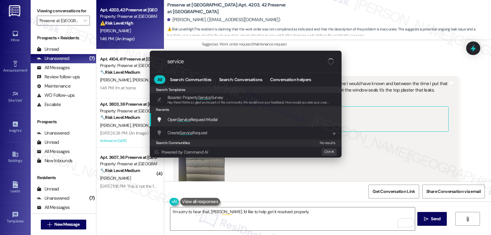
type input "service"
click at [187, 119] on span "Service" at bounding box center [184, 120] width 13 height 6
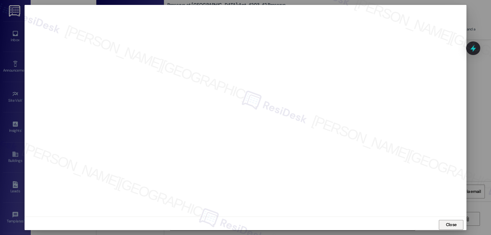
click at [449, 224] on span "Close" at bounding box center [451, 224] width 11 height 6
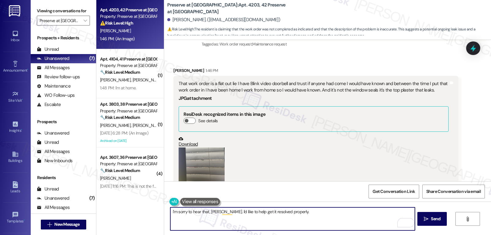
click at [287, 220] on textarea "I'm sorry to hear that, Dena. I'd like to help get it resolved properly." at bounding box center [292, 218] width 244 height 23
type textarea "I'm sorry to hear that, Dena. I'd like to help get it resolved properly this ti…"
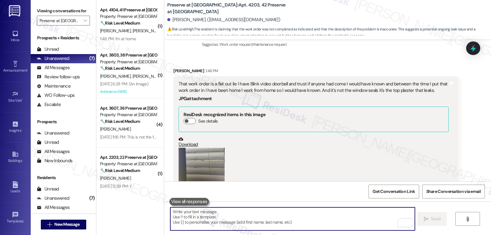
scroll to position [8529, 0]
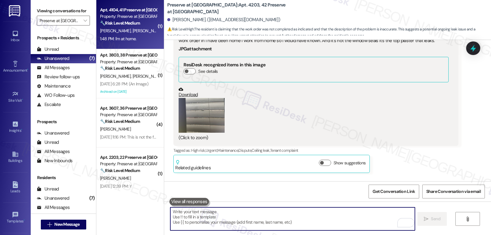
click at [125, 34] on div "Y. Chen Q. Zhou" at bounding box center [128, 31] width 58 height 8
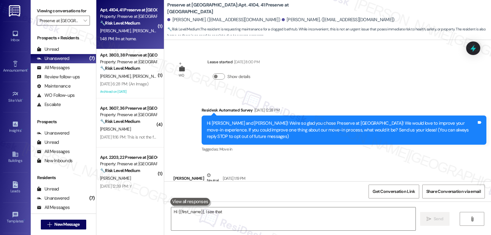
scroll to position [3181, 0]
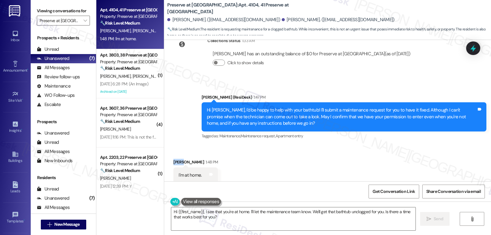
drag, startPoint x: 178, startPoint y: 155, endPoint x: 160, endPoint y: 155, distance: 17.8
click at [164, 155] on div "Received via SMS Yaoyi Chen 1:48 PM I'm at home. Tags and notes" at bounding box center [327, 166] width 327 height 43
copy div "Yaoyi"
click at [222, 220] on textarea "Hi {{first_name}}, I see that you're at home. I'll let the maintenance team kno…" at bounding box center [293, 218] width 244 height 23
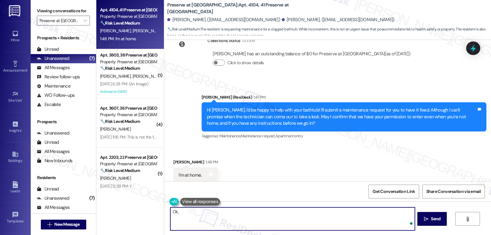
paste textarea "Yaoyi"
type textarea "Ok, Yaoyi. Thanks for letting me know. As I mentioned, I can't gu"
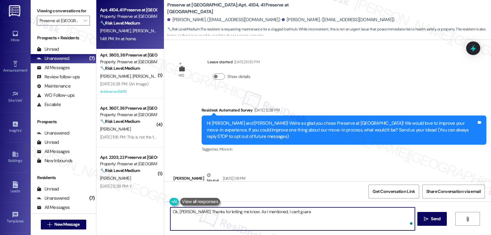
scroll to position [3181, 0]
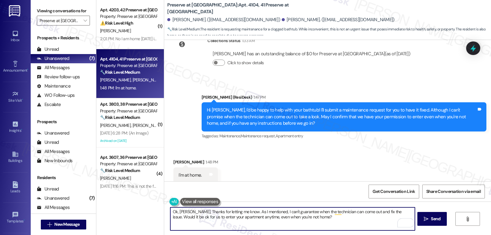
click at [313, 218] on textarea "Ok, [PERSON_NAME]. Thanks for letting me know. As I mentioned, I can't guarante…" at bounding box center [292, 218] width 244 height 23
click at [428, 214] on button " Send" at bounding box center [432, 219] width 30 height 14
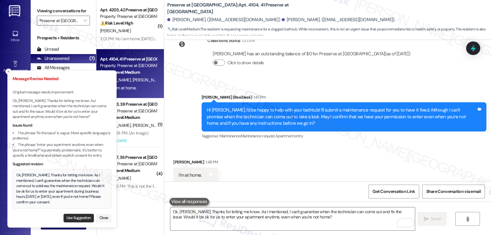
click at [73, 217] on button "Use Suggestion" at bounding box center [79, 218] width 30 height 9
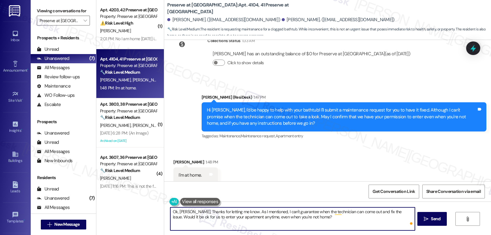
click at [301, 226] on textarea "Ok, [PERSON_NAME]. Thanks for letting me know. As I mentioned, I can't guarante…" at bounding box center [292, 218] width 244 height 23
drag, startPoint x: 305, startPoint y: 217, endPoint x: 352, endPoint y: 218, distance: 47.6
click at [352, 218] on textarea "Ok, [PERSON_NAME]. Thanks for letting me know. As I mentioned, I can't guarante…" at bounding box center [292, 218] width 244 height 23
drag, startPoint x: 350, startPoint y: 217, endPoint x: 421, endPoint y: 227, distance: 72.2
click at [421, 227] on div "Ok, [PERSON_NAME]. Thanks for letting me know. As I mentioned, I can't guarante…" at bounding box center [327, 224] width 327 height 46
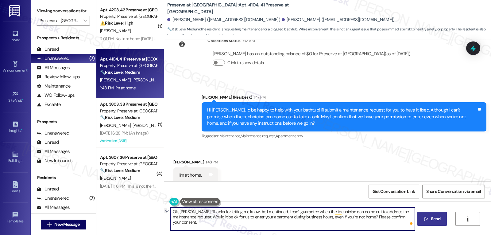
type textarea "Ok, [PERSON_NAME]. Thanks for letting me know. As I mentioned, I can't guarante…"
click at [435, 220] on span "Send" at bounding box center [436, 218] width 10 height 6
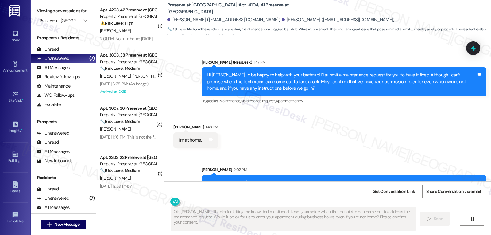
scroll to position [3231, 0]
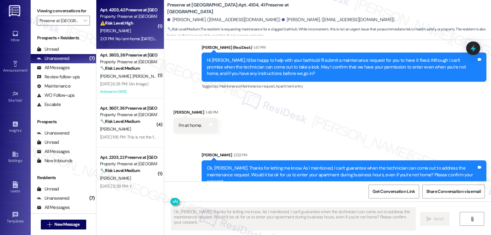
click at [133, 38] on div "2:01 PM: No I am home [DATE] is not a good day but to let know there coming so …" at bounding box center [199, 39] width 199 height 6
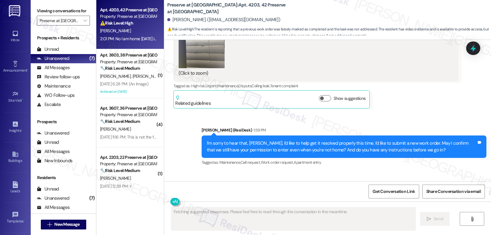
scroll to position [8586, 0]
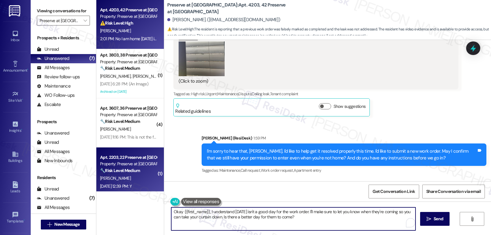
drag, startPoint x: 319, startPoint y: 220, endPoint x: 102, endPoint y: 173, distance: 222.4
click at [110, 179] on div "Apt. 4203, 42 Preserve at Preston Property: Preserve at Preston ⚠️ Risk Level: …" at bounding box center [293, 117] width 395 height 235
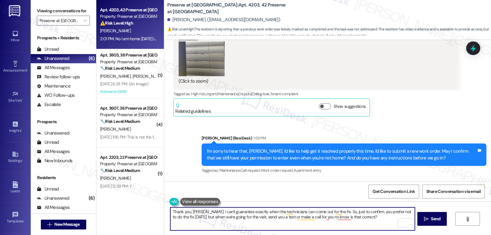
click at [320, 218] on textarea "Thank you, Dana. I can't guarantee exactly when the technicians can come out fo…" at bounding box center [292, 218] width 244 height 23
click at [370, 223] on textarea "Thank you, Dana. I can't guarantee exactly when the technicians can come out fo…" at bounding box center [292, 218] width 244 height 23
type textarea "Thank you, Dana. I can't guarantee exactly when the technicians can come out fo…"
click at [436, 221] on span "Send" at bounding box center [436, 218] width 10 height 6
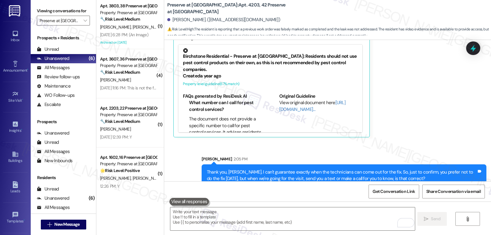
scroll to position [8800, 0]
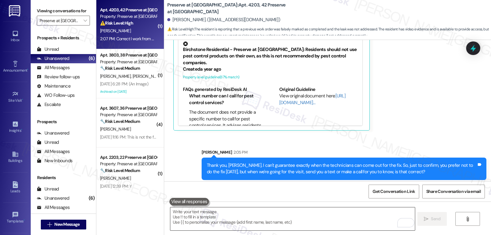
click at [208, 215] on textarea "To enrich screen reader interactions, please activate Accessibility in Grammarl…" at bounding box center [292, 218] width 244 height 23
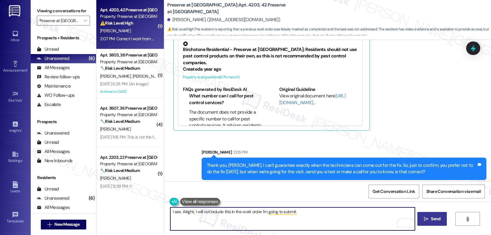
click at [323, 218] on textarea "I see. Alright, I will not include this in the work order I'm going to submit." at bounding box center [292, 218] width 244 height 23
drag, startPoint x: 200, startPoint y: 211, endPoint x: 218, endPoint y: 211, distance: 18.7
click at [218, 211] on textarea "I see. Alright, I will not include this in the work order I'm going to submit." at bounding box center [292, 218] width 244 height 23
click at [324, 217] on textarea "I see. Alright, I will note this in the work order I'm going to submit." at bounding box center [292, 218] width 244 height 23
type textarea "I see. Alright, I will note this in the work order I'm going to submit. I'll ge…"
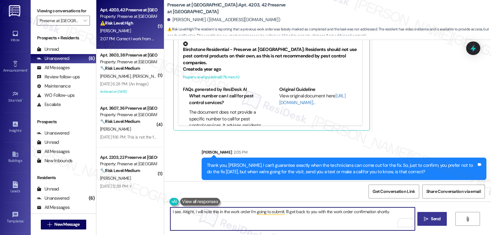
click at [438, 222] on button " Send" at bounding box center [432, 219] width 30 height 14
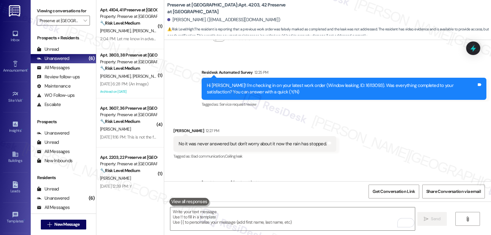
scroll to position [8248, 0]
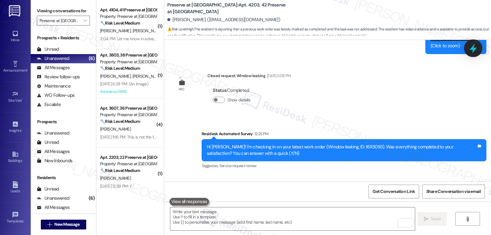
click at [476, 48] on icon at bounding box center [473, 48] width 10 height 10
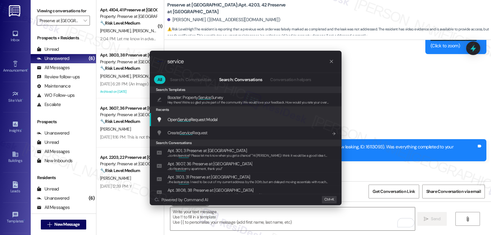
click at [211, 122] on span "Open Service Request Modal" at bounding box center [193, 120] width 50 height 6
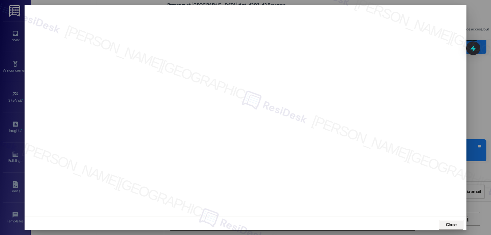
click at [451, 223] on span "Close" at bounding box center [451, 224] width 11 height 6
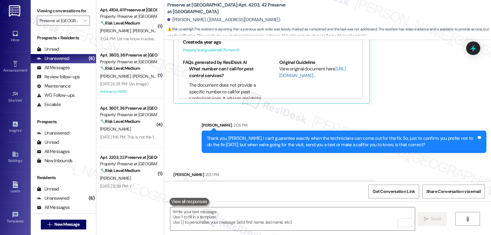
scroll to position [8843, 0]
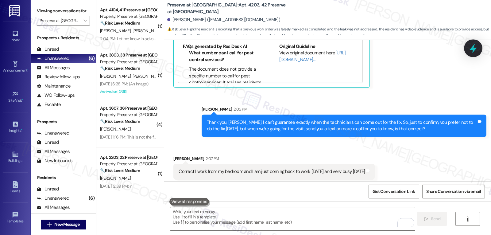
click at [477, 48] on icon at bounding box center [473, 48] width 10 height 10
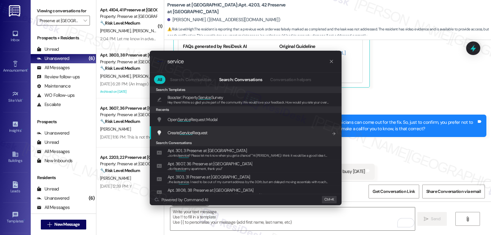
type input "service"
click at [210, 133] on div "Create Service Request Add shortcut" at bounding box center [245, 132] width 179 height 7
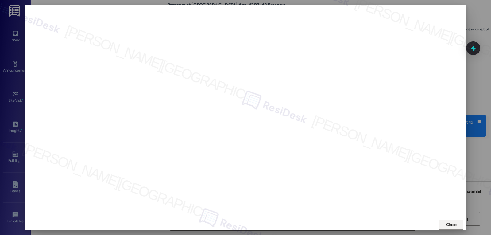
click at [446, 224] on span "Close" at bounding box center [451, 224] width 11 height 6
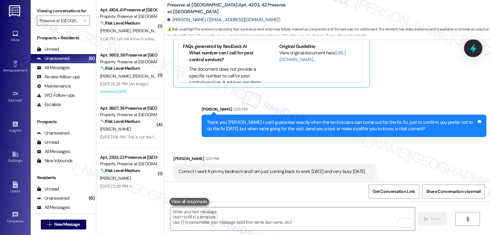
click at [467, 48] on div at bounding box center [473, 47] width 18 height 17
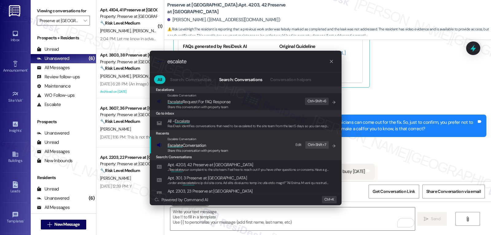
type input "escalate"
click at [221, 150] on span "Share this conversation with property team" at bounding box center [198, 150] width 61 height 4
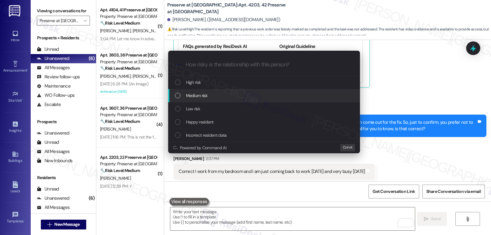
click at [216, 96] on div "Medium risk" at bounding box center [264, 95] width 179 height 7
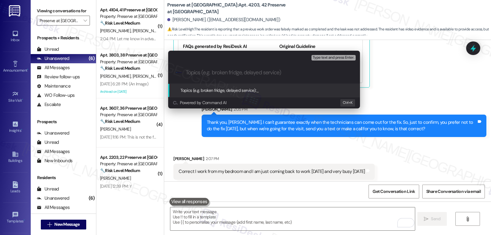
paste input "16122106"
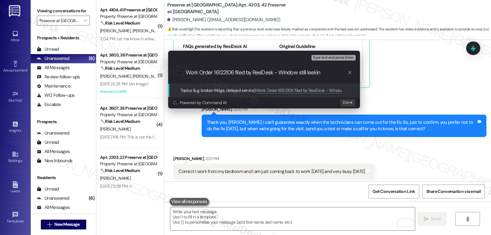
type input "Work Order 16122106 filed by ResiDesk - Window still leaking"
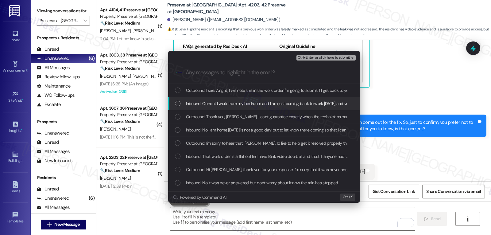
click at [215, 103] on span "Inbound: Correct I work from my bedroom and I am just coming back to work today…" at bounding box center [280, 103] width 188 height 7
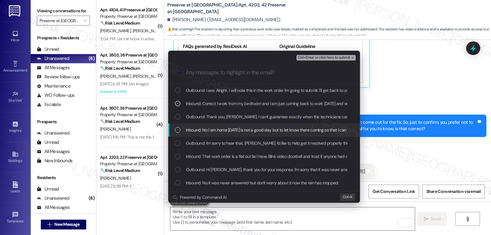
drag, startPoint x: 209, startPoint y: 131, endPoint x: 218, endPoint y: 128, distance: 9.3
click at [210, 131] on span "Inbound: No I am home today is not a good day but to let know there coming so t…" at bounding box center [286, 129] width 201 height 7
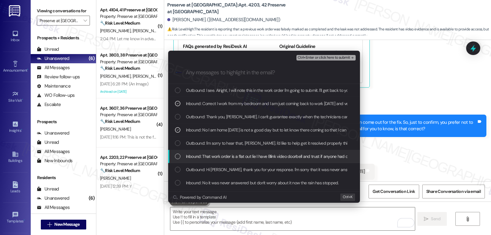
click at [213, 158] on span "Inbound: That work order is a flat out lie I have Blink video doorbell and trus…" at bounding box center [435, 156] width 499 height 7
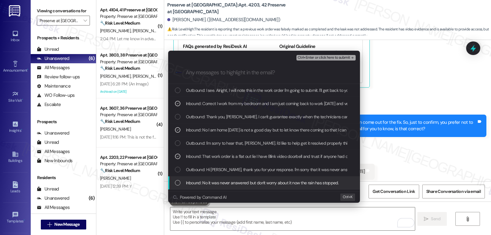
click at [226, 183] on span "Inbound: No it was never answered but don't worry about it now the rain has sto…" at bounding box center [262, 182] width 153 height 7
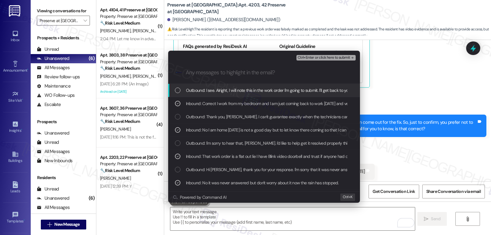
click at [334, 59] on span "Ctrl+Enter or click here to submit" at bounding box center [324, 58] width 52 height 4
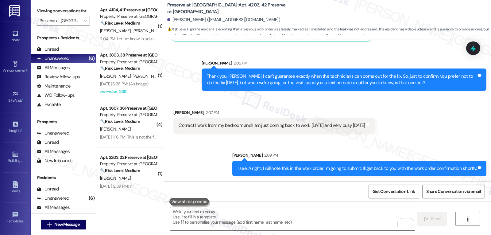
scroll to position [0, 0]
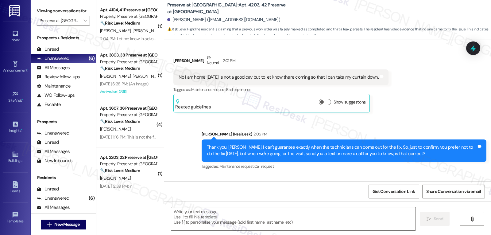
type textarea "Fetching suggested responses. Please feel free to read through the conversation…"
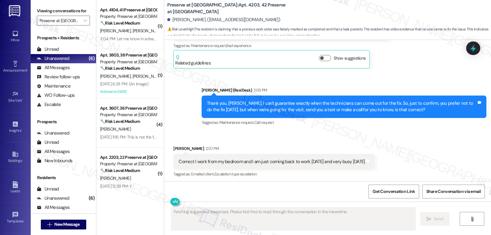
scroll to position [8777, 0]
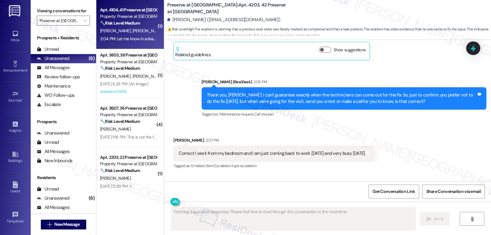
click at [116, 44] on div "Apt. 4104, 41 Preserve at Preston Property: Preserve at Preston 🔧 Risk Level: M…" at bounding box center [130, 24] width 68 height 49
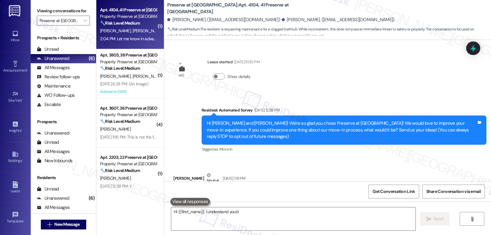
scroll to position [3291, 0]
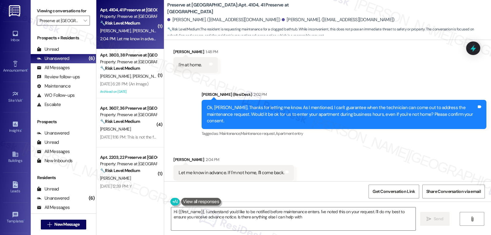
type textarea "Hi {{first_name}}, I understand you'd like to be notified before maintenance en…"
click at [323, 216] on textarea "Hi {{first_name}}, I understand you'd like to be notified before maintenance en…" at bounding box center [293, 218] width 244 height 23
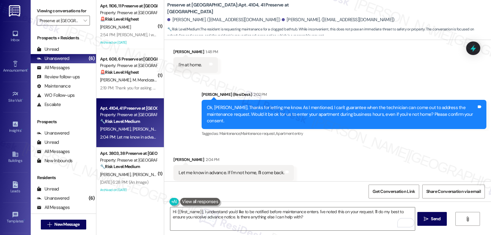
scroll to position [3291, 0]
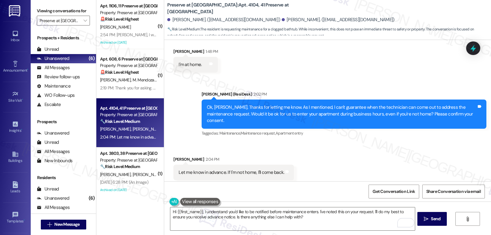
click at [334, 158] on div "Received via SMS [PERSON_NAME] 2:04 PM Let me know in advance. If I'm not home,…" at bounding box center [327, 168] width 327 height 52
click at [469, 47] on icon at bounding box center [473, 48] width 10 height 10
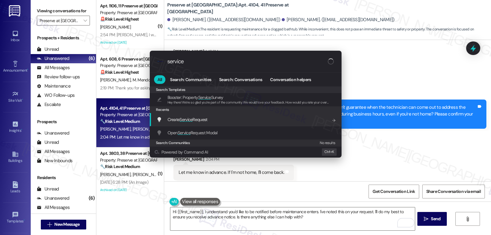
type input "service"
click at [222, 123] on div "Create Service Request Add shortcut" at bounding box center [246, 119] width 192 height 13
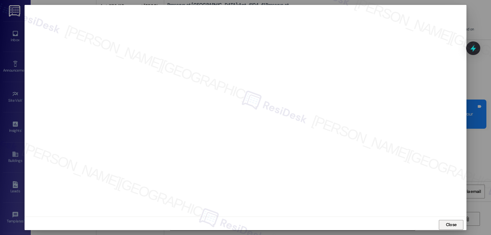
click at [446, 223] on span "Close" at bounding box center [451, 224] width 11 height 6
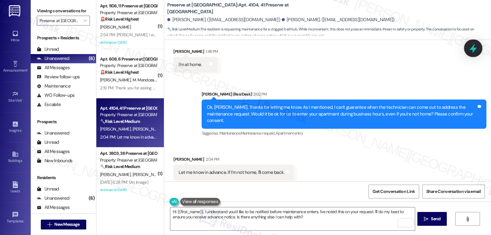
click at [470, 48] on icon at bounding box center [473, 48] width 10 height 10
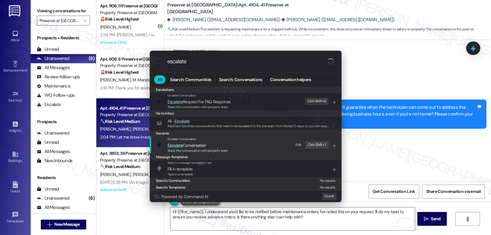
type input "escalate"
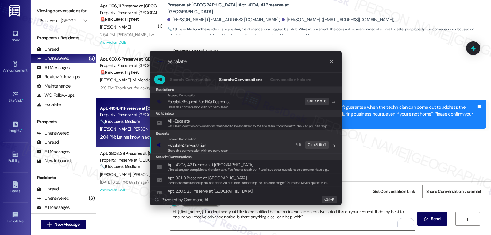
click at [224, 144] on span "Escalate Conversation" at bounding box center [198, 145] width 61 height 7
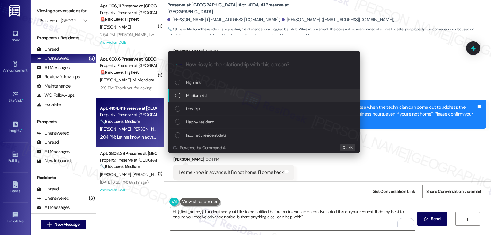
click at [210, 96] on div "Medium risk" at bounding box center [264, 95] width 179 height 7
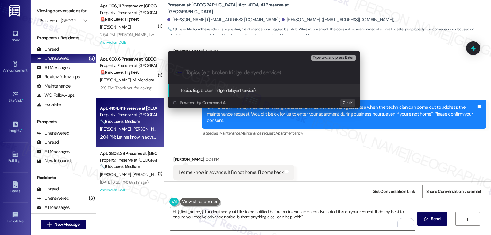
paste input "16122321"
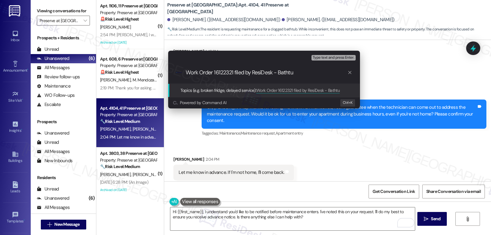
type input "Work Order 16122321 filed by ResiDesk - Bathtub"
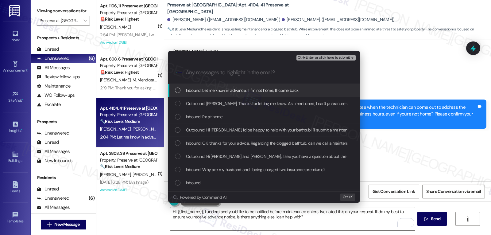
click at [212, 91] on span "Inbound: Let me know in advance. If I'm not home, I'll come back." at bounding box center [243, 90] width 114 height 7
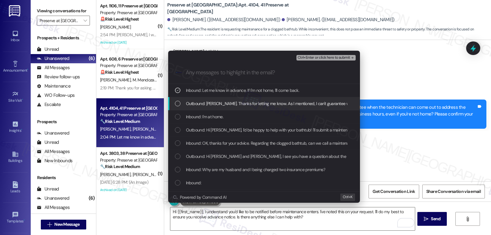
click at [212, 110] on div "Outbound: [PERSON_NAME]. Thanks for letting me know. As I mentioned, I can't gu…" at bounding box center [264, 103] width 192 height 13
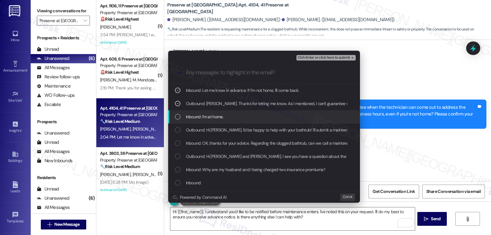
drag, startPoint x: 211, startPoint y: 115, endPoint x: 206, endPoint y: 112, distance: 6.5
click at [211, 116] on span "Inbound: I'm at home." at bounding box center [204, 116] width 37 height 7
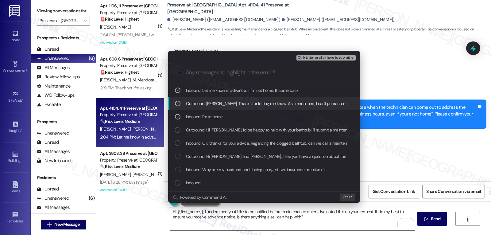
click at [171, 101] on div "Outbound: [PERSON_NAME]. Thanks for letting me know. As I mentioned, I can't gu…" at bounding box center [264, 103] width 192 height 13
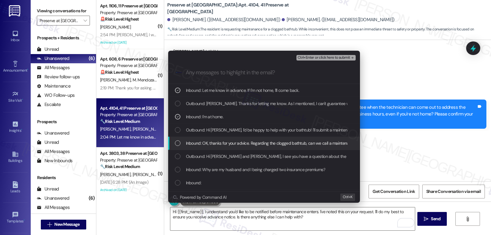
click at [177, 142] on div "List of options" at bounding box center [178, 143] width 6 height 6
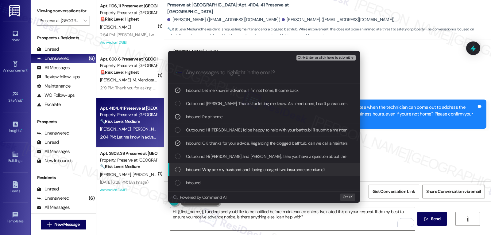
click at [179, 168] on div "List of options" at bounding box center [178, 170] width 6 height 6
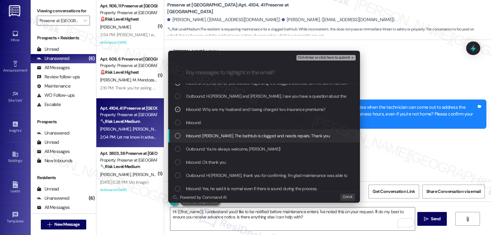
scroll to position [61, 0]
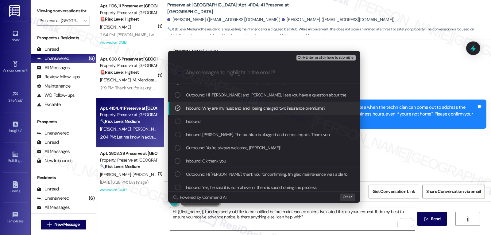
click at [178, 108] on icon "List of options" at bounding box center [177, 108] width 2 height 2
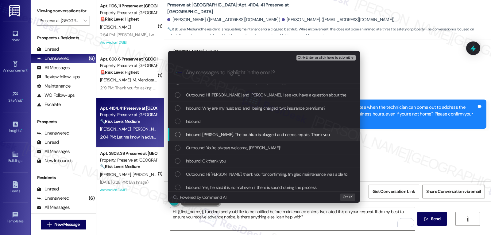
click at [180, 134] on div "Inbound: [PERSON_NAME]. The bathtub is clogged and needs repairs. Thank you." at bounding box center [264, 134] width 179 height 7
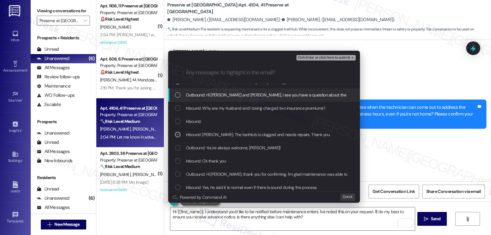
click at [326, 58] on span "Ctrl+Enter or click here to submit" at bounding box center [324, 58] width 52 height 4
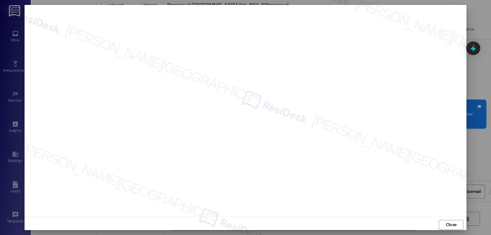
scroll to position [3, 0]
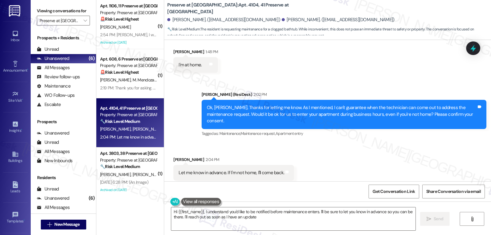
type textarea "Hi {{first_name}}, I understand you'd like to be notified before maintenance en…"
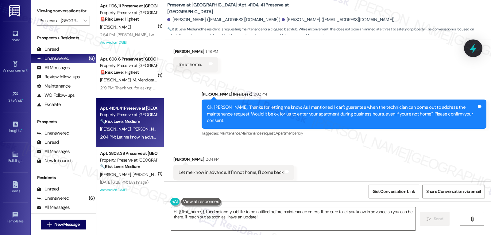
click at [477, 47] on icon at bounding box center [473, 48] width 10 height 10
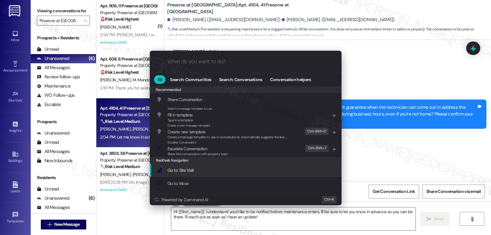
paste input "Work Order 16122321 filed by ResiDesk - Bathtub"
type input "Work Order 16122321 filed by ResiDesk - Bathtub"
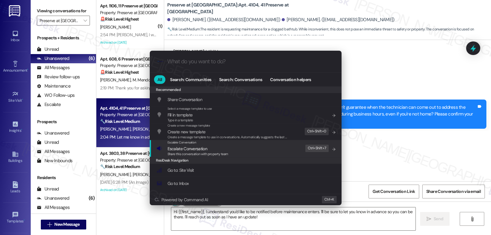
click at [378, 143] on div ".cls-1{fill:#0a055f;}.cls-2{fill:#0cc4c4;} resideskLogoBlueOrange All Search: C…" at bounding box center [245, 117] width 491 height 235
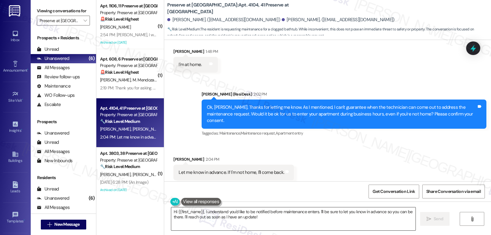
click at [256, 218] on textarea "Hi {{first_name}}, I understand you'd like to be notified before maintenance en…" at bounding box center [293, 218] width 244 height 23
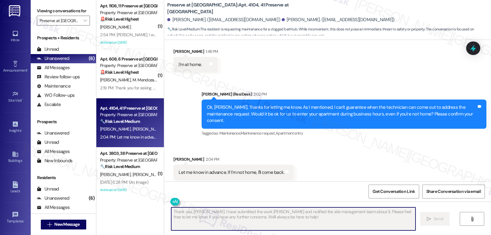
type textarea "Fetching suggested responses. Please feel free to read through the conversation…"
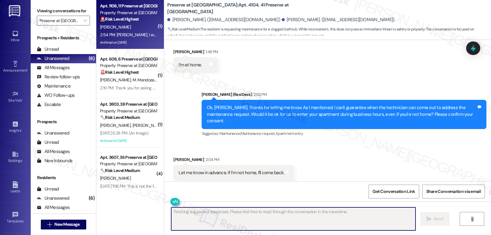
click at [120, 32] on div "2:54 PM: [PERSON_NAME], I wanted to inform you I no longer live at [STREET_ADDR…" at bounding box center [405, 35] width 610 height 6
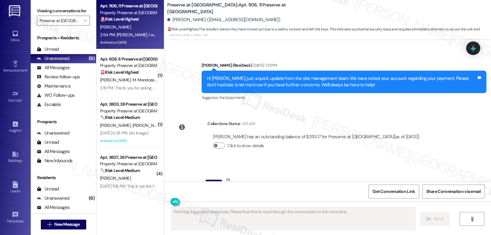
scroll to position [13307, 0]
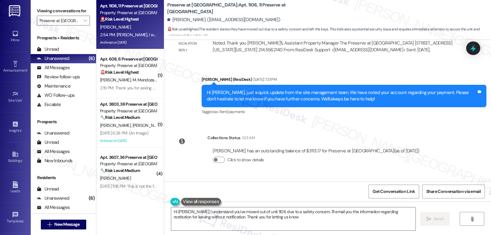
type textarea "Hi [PERSON_NAME], I understand you've moved out of unit 1106 due to a safety co…"
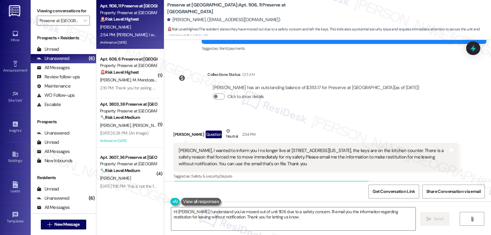
scroll to position [13430, 0]
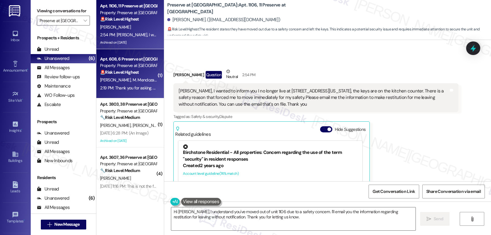
click at [133, 80] on span "M. Mendozaauccalla" at bounding box center [151, 80] width 37 height 6
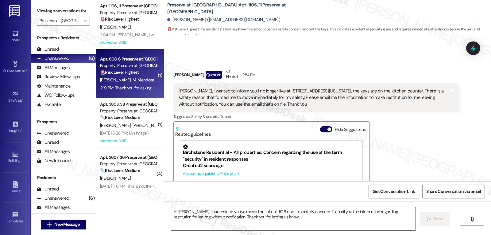
type textarea "Fetching suggested responses. Please feel free to read through the conversation…"
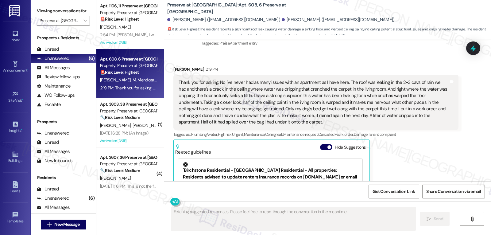
scroll to position [632, 0]
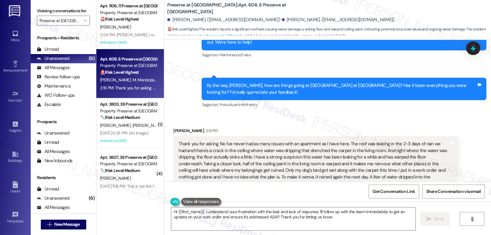
type textarea "Hi {{first_name}}, I understand your frustration with the leak and lack of resp…"
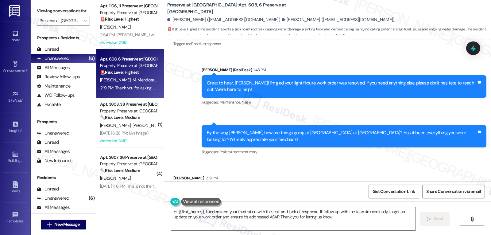
scroll to position [571, 0]
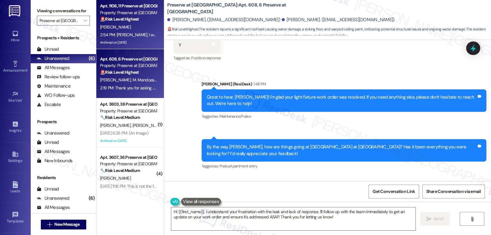
click at [118, 32] on div "2:54 PM: [PERSON_NAME], I wanted to inform you I no longer live at [STREET_ADDR…" at bounding box center [405, 35] width 610 height 6
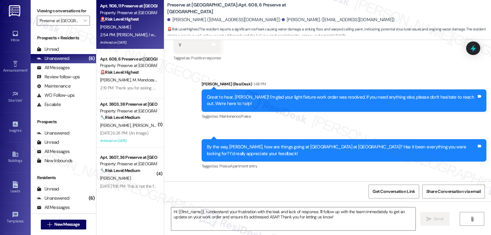
type textarea "Fetching suggested responses. Please feel free to read through the conversation…"
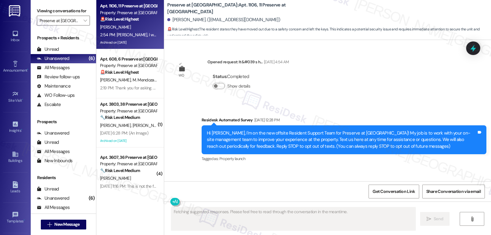
scroll to position [13447, 0]
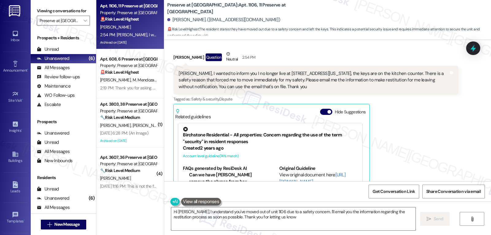
type textarea "Hi [PERSON_NAME], I understand you've moved out of unit 1106 due to a safety co…"
